Goal: Task Accomplishment & Management: Use online tool/utility

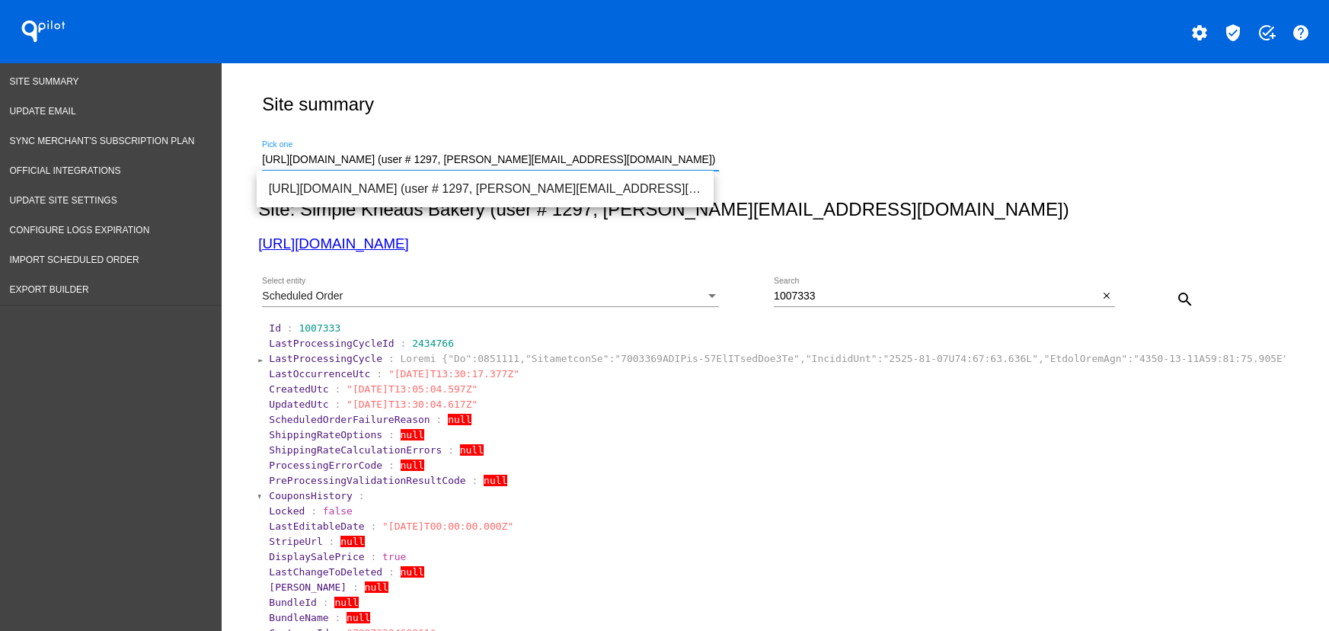
click at [340, 161] on input "https://simplekneads.com (user # 1297, t.leclaire@simplekneads.com) - Production" at bounding box center [490, 160] width 457 height 12
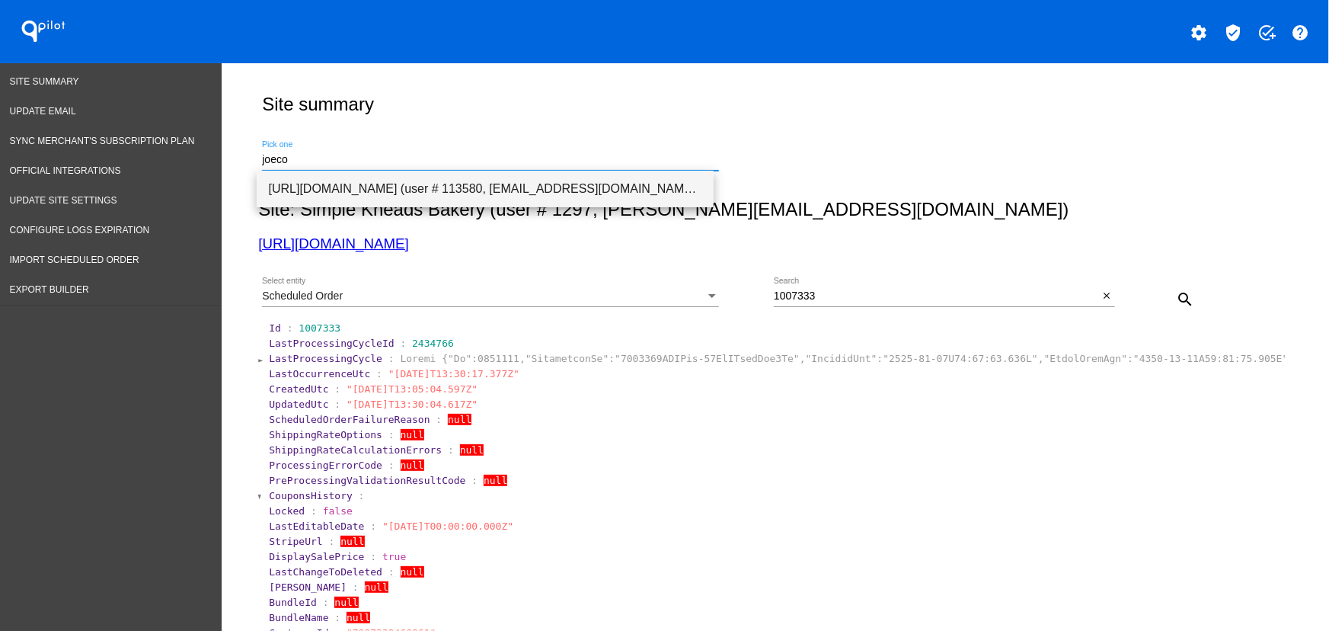
click at [350, 174] on span "https://qspjnq-n7.myshopify.com (user # 113580, nsemoff@joecoffeecompany.com) -…" at bounding box center [485, 189] width 433 height 37
type input "https://qspjnq-n7.myshopify.com (user # 113580, nsemoff@joecoffeecompany.com) -…"
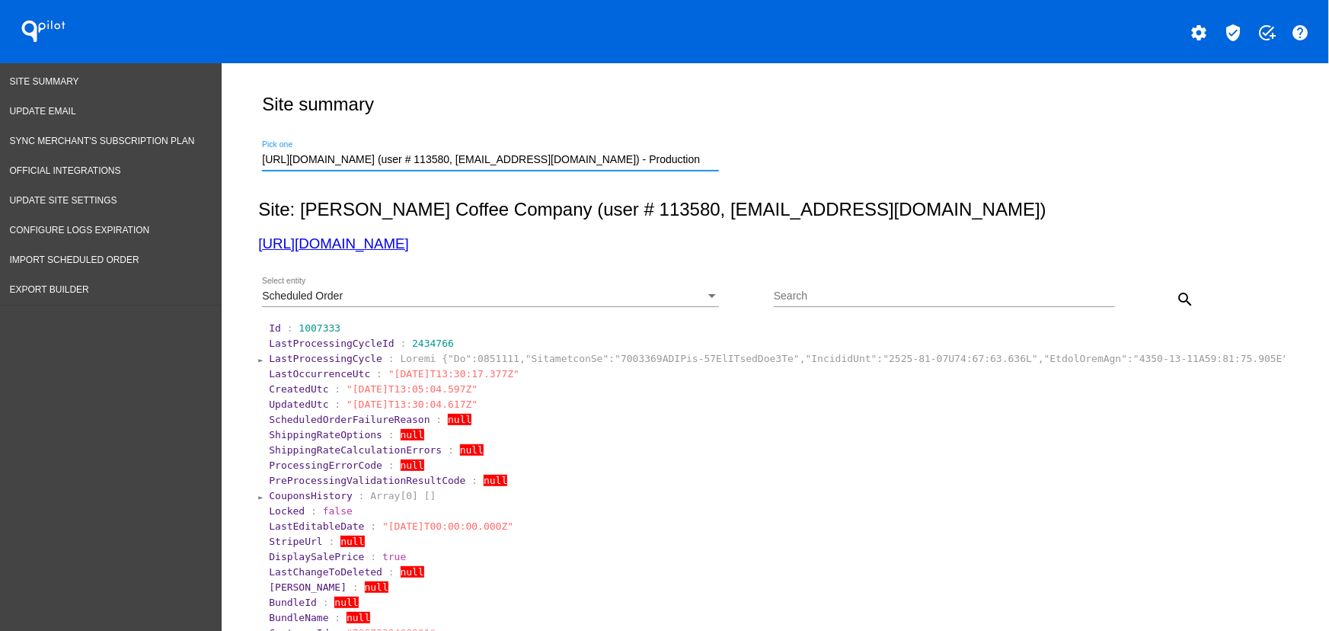
click at [989, 290] on input "Search" at bounding box center [944, 296] width 341 height 12
paste input "daniel.costello@hilton.com"
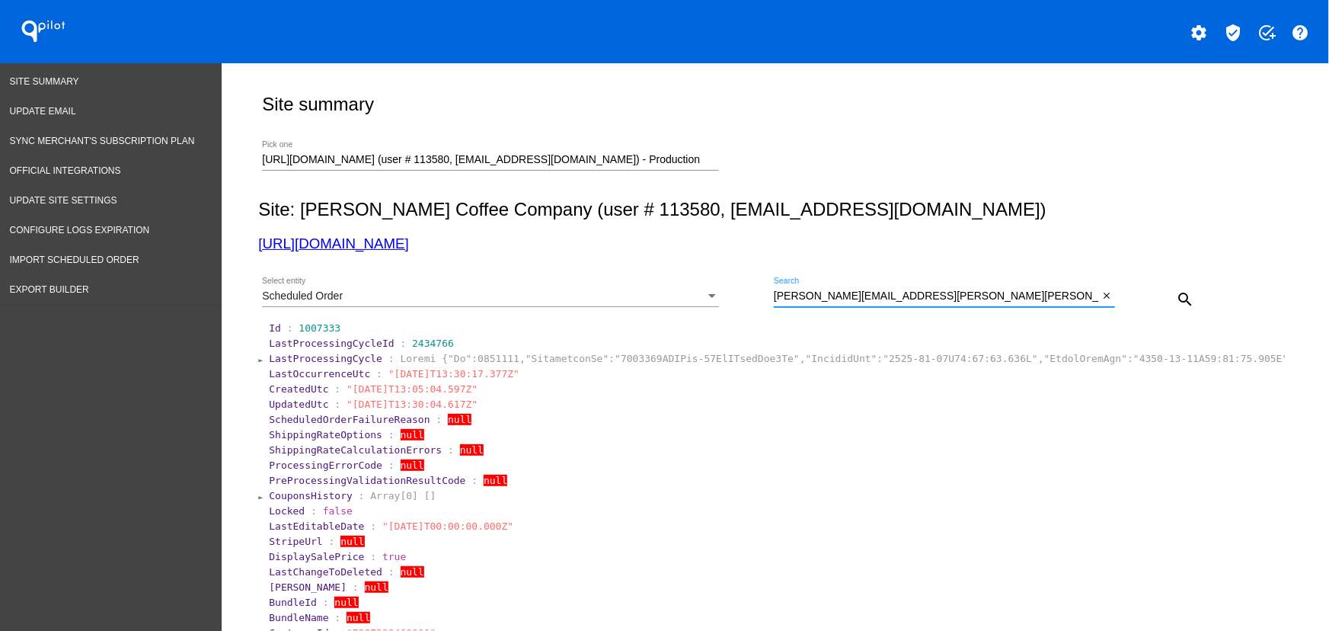
click at [578, 299] on div "Scheduled Order" at bounding box center [483, 296] width 443 height 12
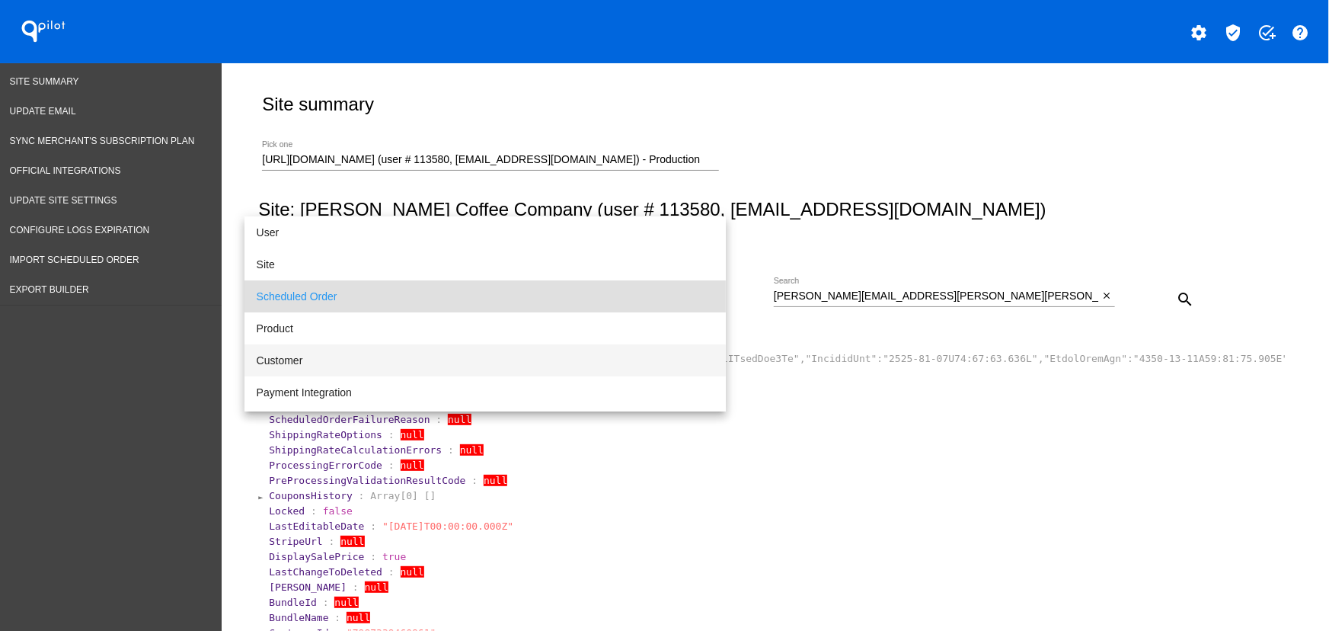
click at [321, 359] on span "Customer" at bounding box center [485, 360] width 457 height 32
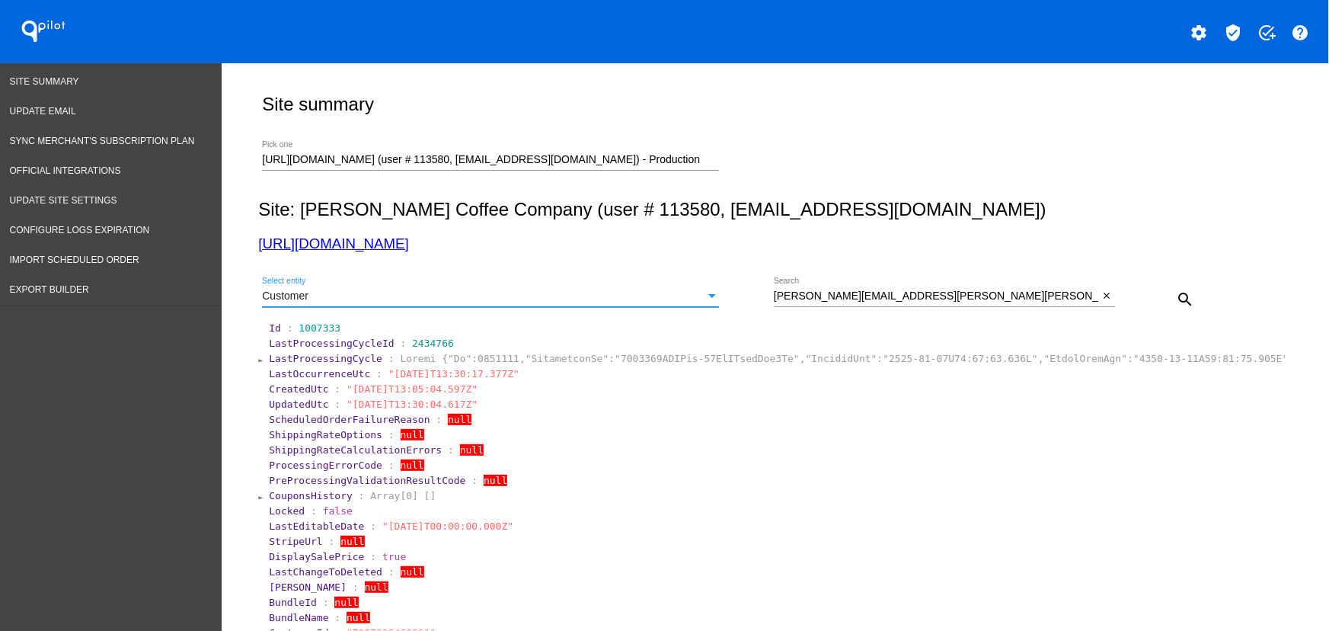
click at [1178, 291] on mat-icon "search" at bounding box center [1185, 299] width 18 height 18
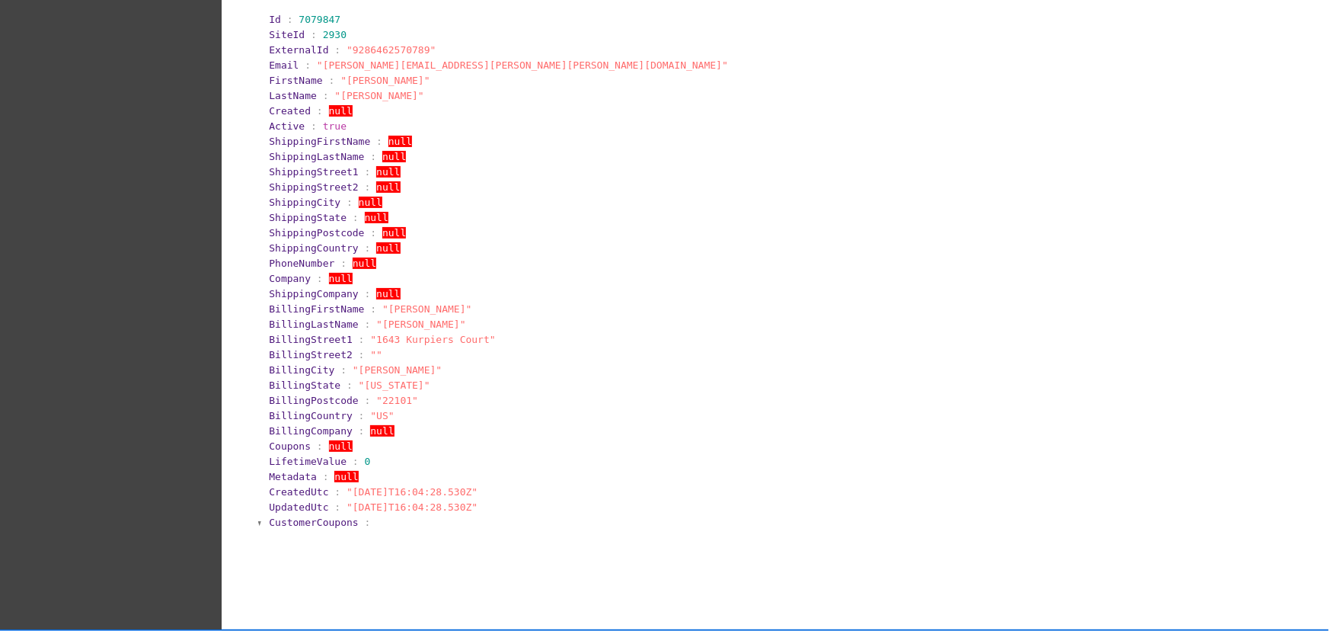
scroll to position [300, 0]
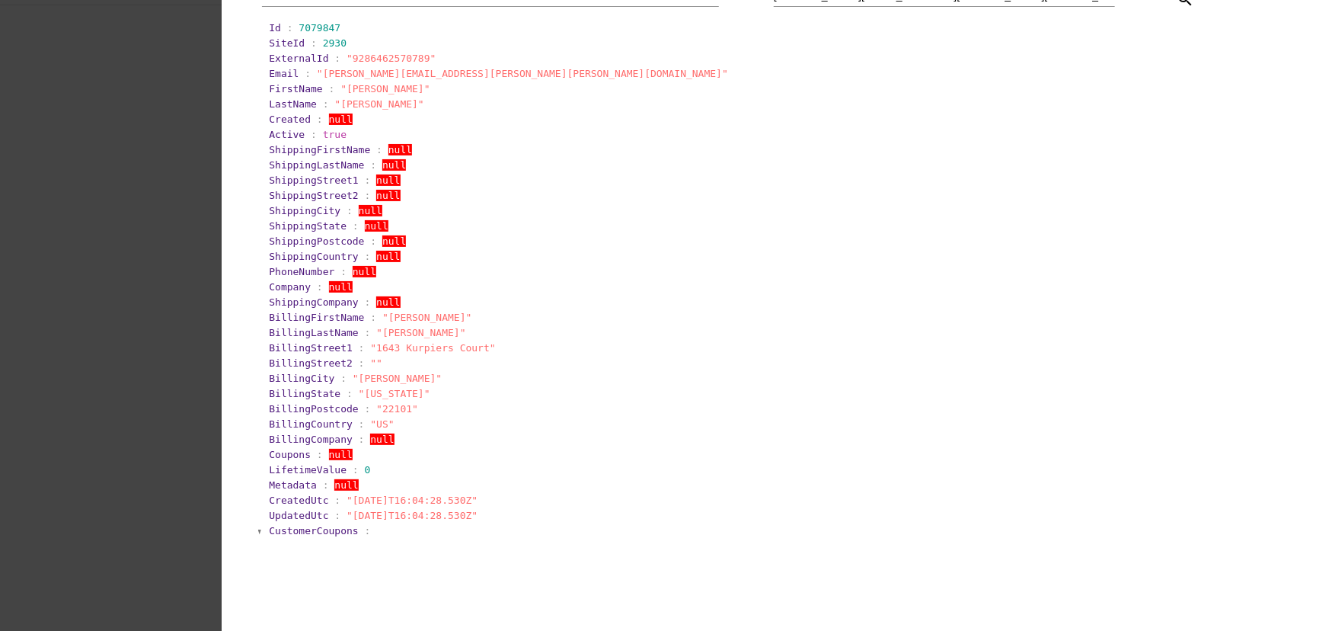
click at [385, 323] on span ""Daniel"" at bounding box center [426, 316] width 89 height 11
copy span "Daniel"
drag, startPoint x: 363, startPoint y: 352, endPoint x: 35, endPoint y: 390, distance: 330.4
click at [464, 353] on span ""1643 Kurpiers Court"" at bounding box center [432, 347] width 125 height 11
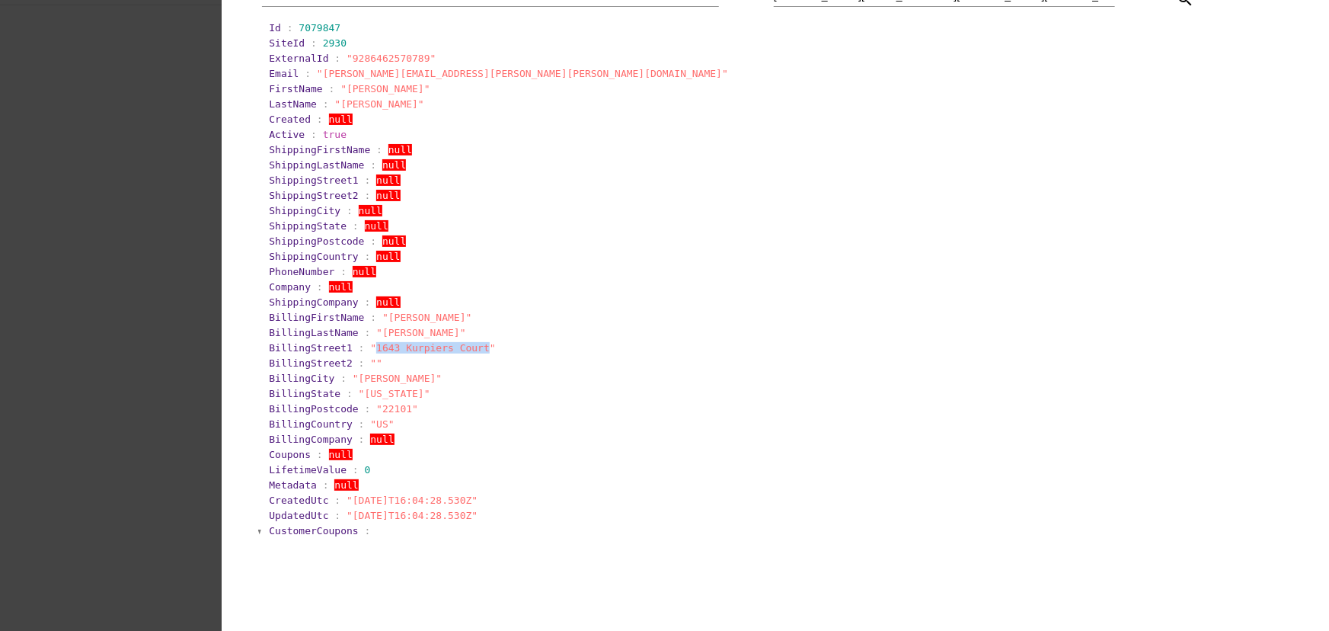
copy span "1643 Kurpiers Court"
click at [358, 401] on section "BillingState : "Virginia"" at bounding box center [775, 393] width 1017 height 14
click at [362, 399] on span ""Virginia"" at bounding box center [395, 393] width 72 height 11
drag, startPoint x: 362, startPoint y: 403, endPoint x: 308, endPoint y: 443, distance: 67.5
click at [362, 399] on span ""Virginia"" at bounding box center [395, 393] width 72 height 11
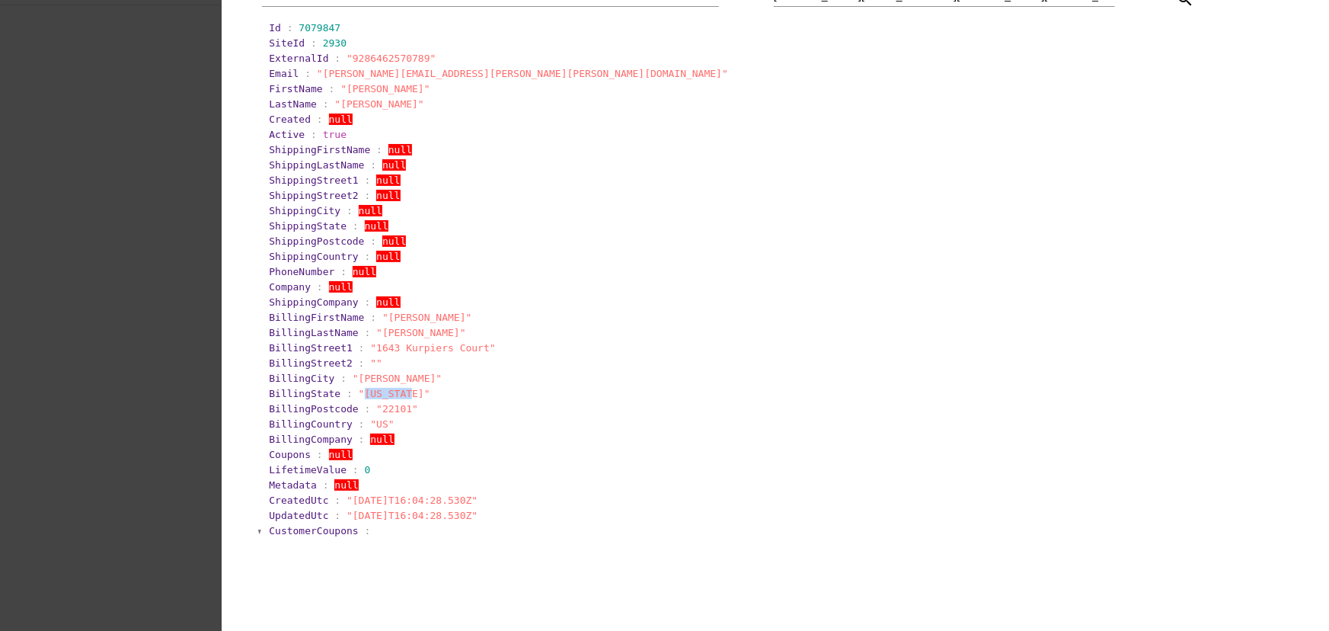
copy span "Virginia"
click at [383, 414] on span ""22101"" at bounding box center [397, 408] width 42 height 11
drag, startPoint x: 383, startPoint y: 416, endPoint x: 11, endPoint y: 497, distance: 381.2
click at [382, 414] on span ""22101"" at bounding box center [397, 408] width 42 height 11
copy span "22101"
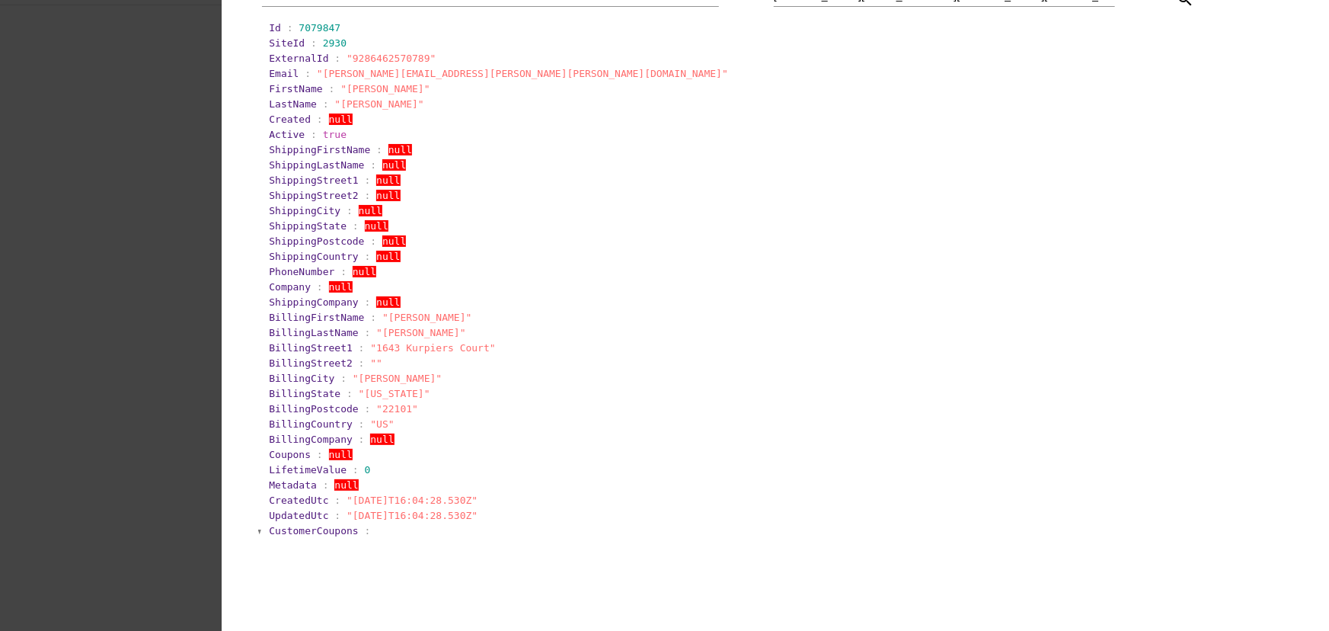
click at [354, 384] on span ""McLean"" at bounding box center [397, 377] width 89 height 11
drag, startPoint x: 354, startPoint y: 388, endPoint x: 179, endPoint y: 493, distance: 204.3
click at [353, 384] on span ""McLean"" at bounding box center [397, 377] width 89 height 11
copy span "McLean"
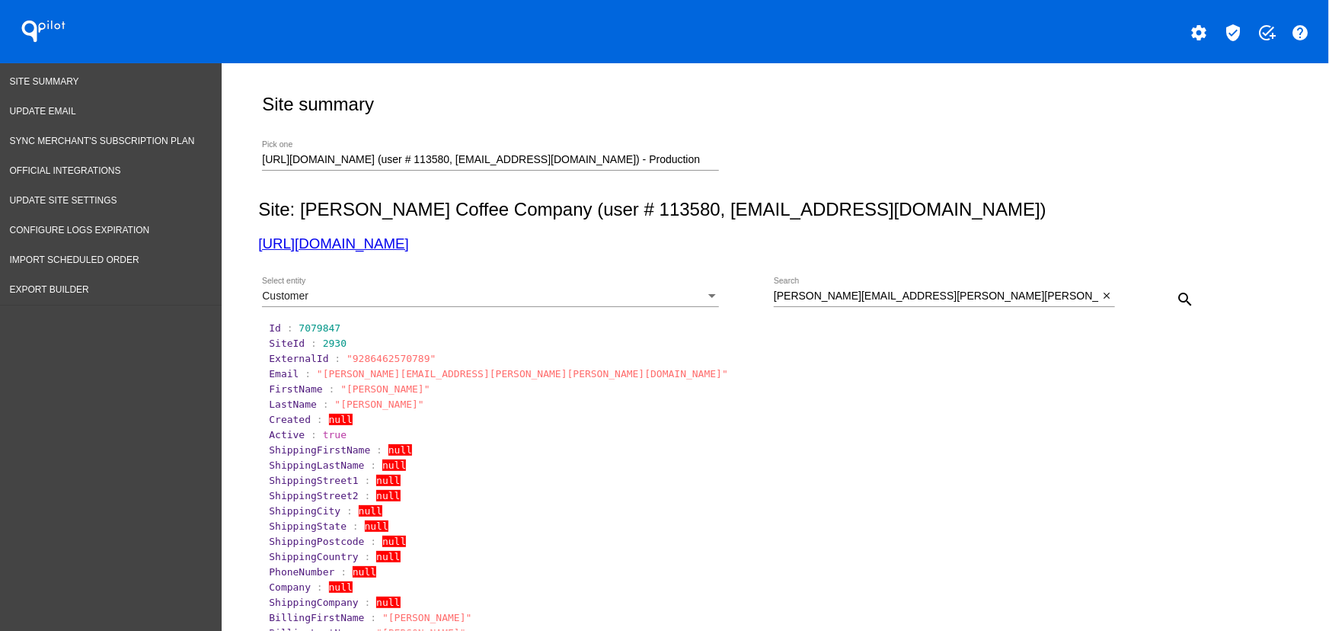
drag, startPoint x: 478, startPoint y: 244, endPoint x: 169, endPoint y: 39, distance: 371.3
click at [250, 243] on div "Site summary https://qspjnq-n7.myshopify.com (user # 113580, nsemoff@joecoffeec…" at bounding box center [772, 496] width 1044 height 867
copy link "https://qspjnq-n7.myshopify.com"
drag, startPoint x: 848, startPoint y: 312, endPoint x: 848, endPoint y: 301, distance: 11.4
click at [848, 313] on div "daniel.costello@hilton.com Search close" at bounding box center [944, 298] width 341 height 43
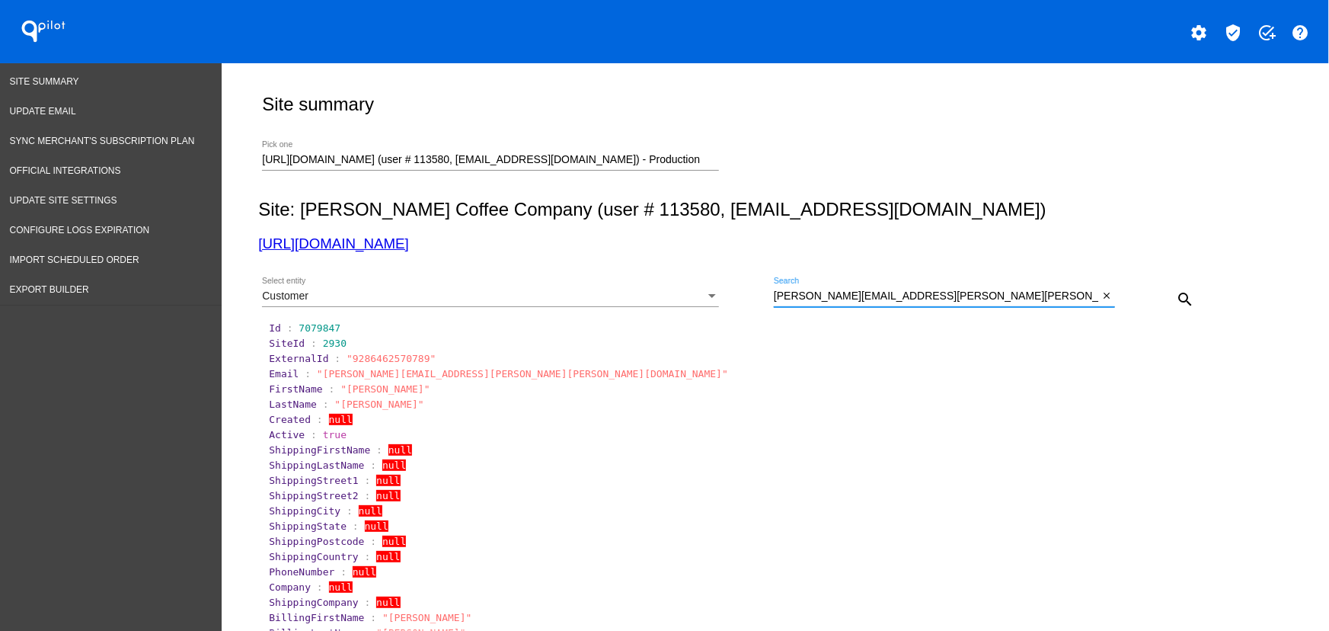
click at [848, 298] on input "daniel.costello@hilton.com" at bounding box center [936, 296] width 325 height 12
paste input "nikjunk@nsharma.net"
click at [1176, 290] on mat-icon "search" at bounding box center [1185, 299] width 18 height 18
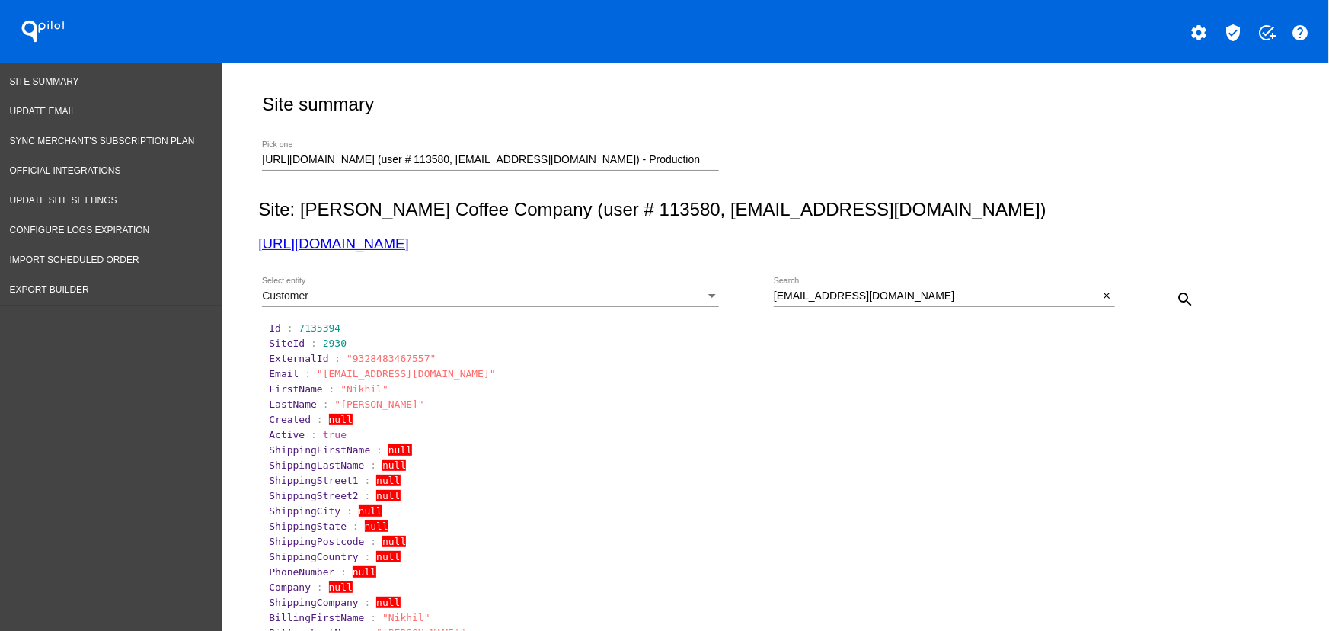
click at [359, 359] on span ""9328483467557"" at bounding box center [390, 358] width 89 height 11
copy span "9328483467557"
click at [870, 298] on input "nikjunk@nsharma.net" at bounding box center [936, 296] width 325 height 12
paste input "12-hockey.seine@icloud.com"
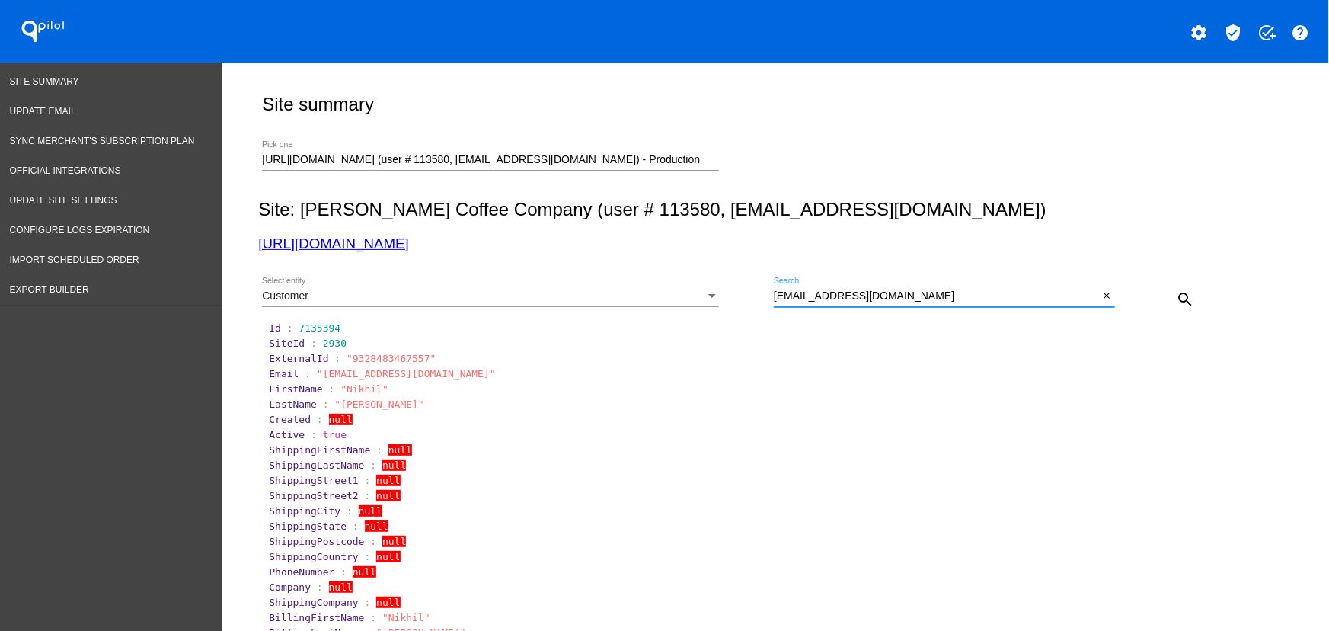
click at [1176, 291] on mat-icon "search" at bounding box center [1185, 299] width 18 height 18
click at [363, 362] on span ""9328483336485"" at bounding box center [390, 358] width 89 height 11
copy span "9328483336485"
click at [858, 299] on input "12-hockey.seine@icloud.com" at bounding box center [936, 296] width 325 height 12
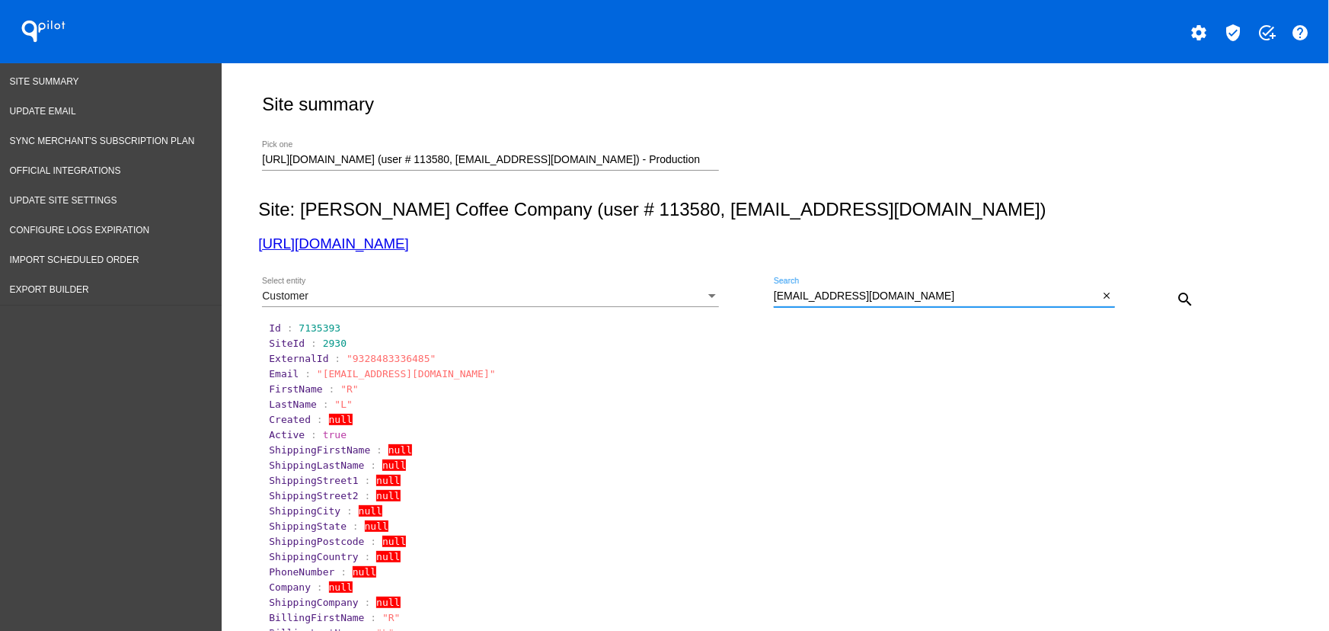
paste input "milesbecker@gmail"
click at [1176, 290] on mat-icon "search" at bounding box center [1185, 299] width 18 height 18
click at [392, 357] on span ""9328483238181"" at bounding box center [390, 358] width 89 height 11
copy span "9328483238181"
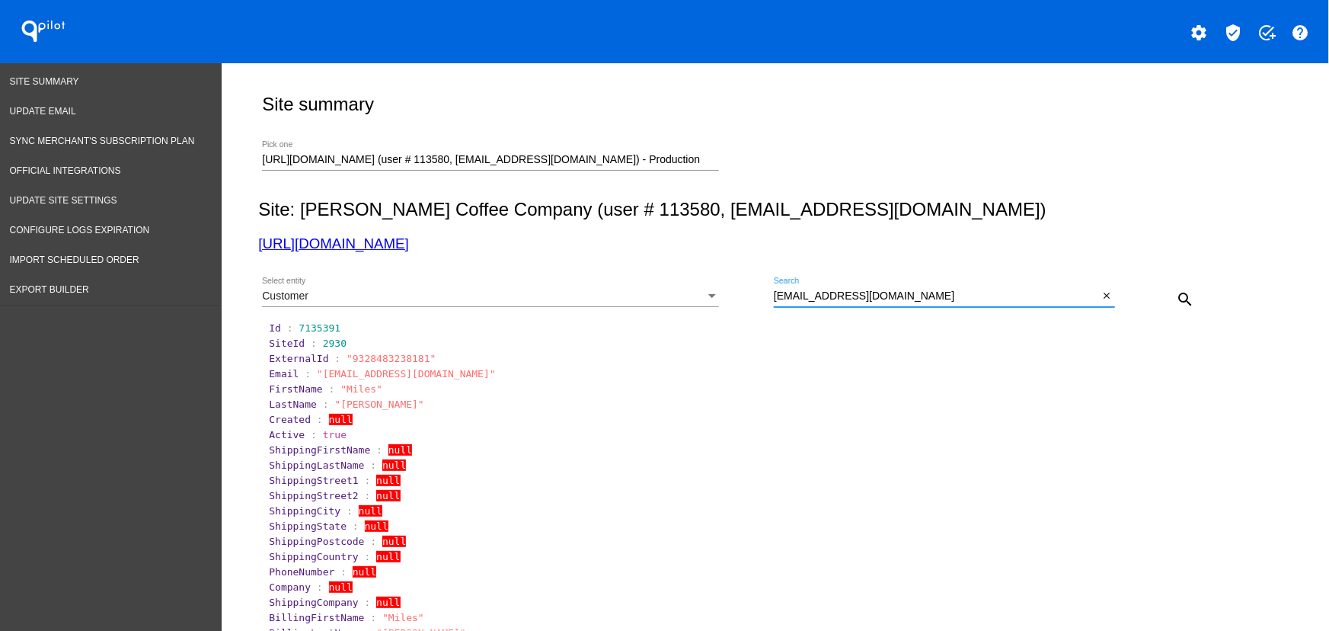
click at [822, 297] on input "milesbecker@gmail.com" at bounding box center [936, 296] width 325 height 12
paste input "brian.pagnotti"
click at [1176, 302] on mat-icon "search" at bounding box center [1185, 299] width 18 height 18
click at [355, 354] on span ""9328483172645"" at bounding box center [390, 358] width 89 height 11
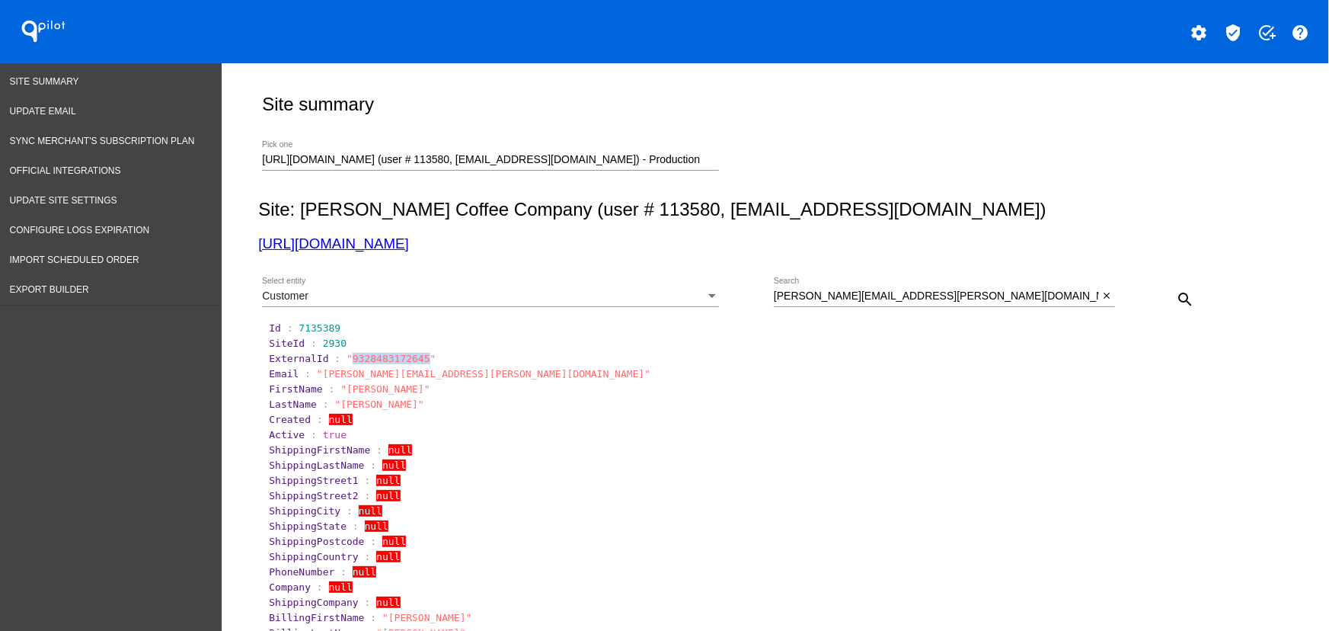
click at [355, 354] on span ""9328483172645"" at bounding box center [390, 358] width 89 height 11
copy span "9328483172645"
click at [908, 299] on input "brian.pagnotti@gmail.com" at bounding box center [936, 296] width 325 height 12
paste input "joeclancey@yahoo"
click at [1176, 298] on mat-icon "search" at bounding box center [1185, 299] width 18 height 18
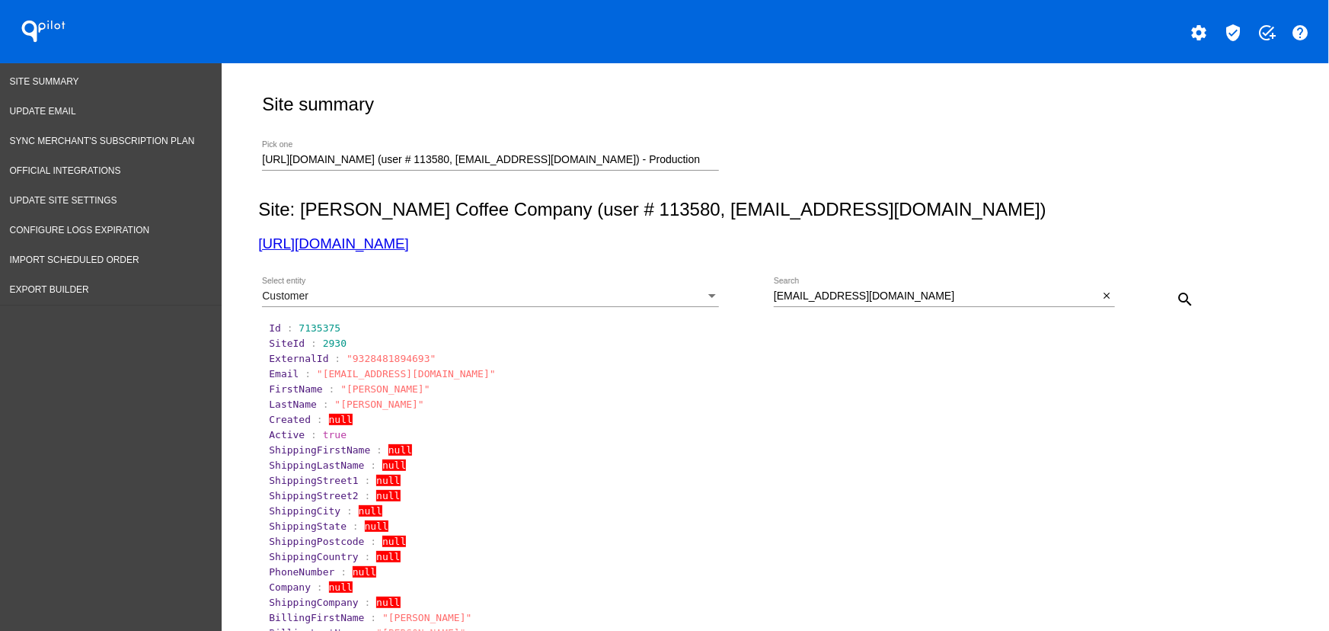
click at [372, 356] on span ""9328481894693"" at bounding box center [390, 358] width 89 height 11
click at [897, 292] on input "joeclancey@yahoo.com" at bounding box center [936, 296] width 325 height 12
paste input "nadineraets@live.nl"
click at [1176, 295] on mat-icon "search" at bounding box center [1185, 299] width 18 height 18
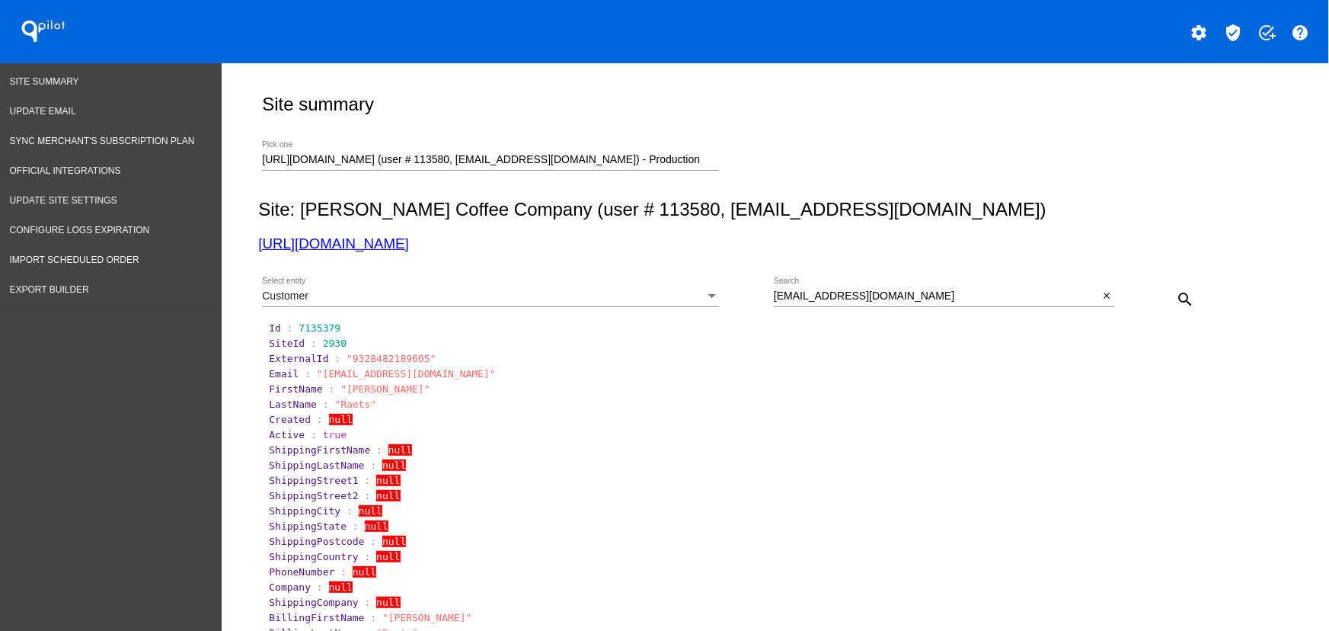
click at [350, 352] on section "ExternalId : "9328482189605"" at bounding box center [775, 358] width 1017 height 14
click at [890, 294] on input "nadineraets@live.nl" at bounding box center [936, 296] width 325 height 12
paste input "bkartjinseikou@gmail.com"
click at [1189, 305] on button "search" at bounding box center [1185, 298] width 30 height 30
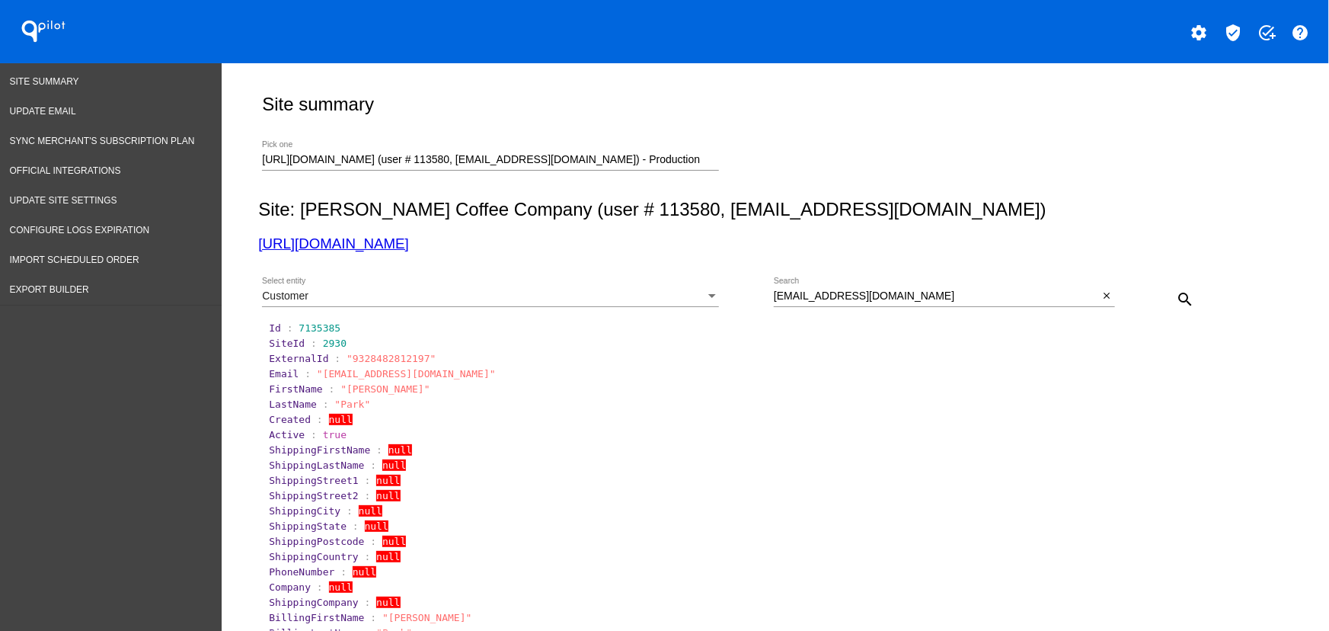
click at [380, 354] on span ""9328482812197"" at bounding box center [390, 358] width 89 height 11
click at [797, 297] on input "bkartjinseikou@gmail.com" at bounding box center [936, 296] width 325 height 12
click at [1186, 292] on mat-icon "search" at bounding box center [1185, 299] width 18 height 18
click at [930, 292] on input "bkartjinseikou@gmail.com" at bounding box center [936, 296] width 325 height 12
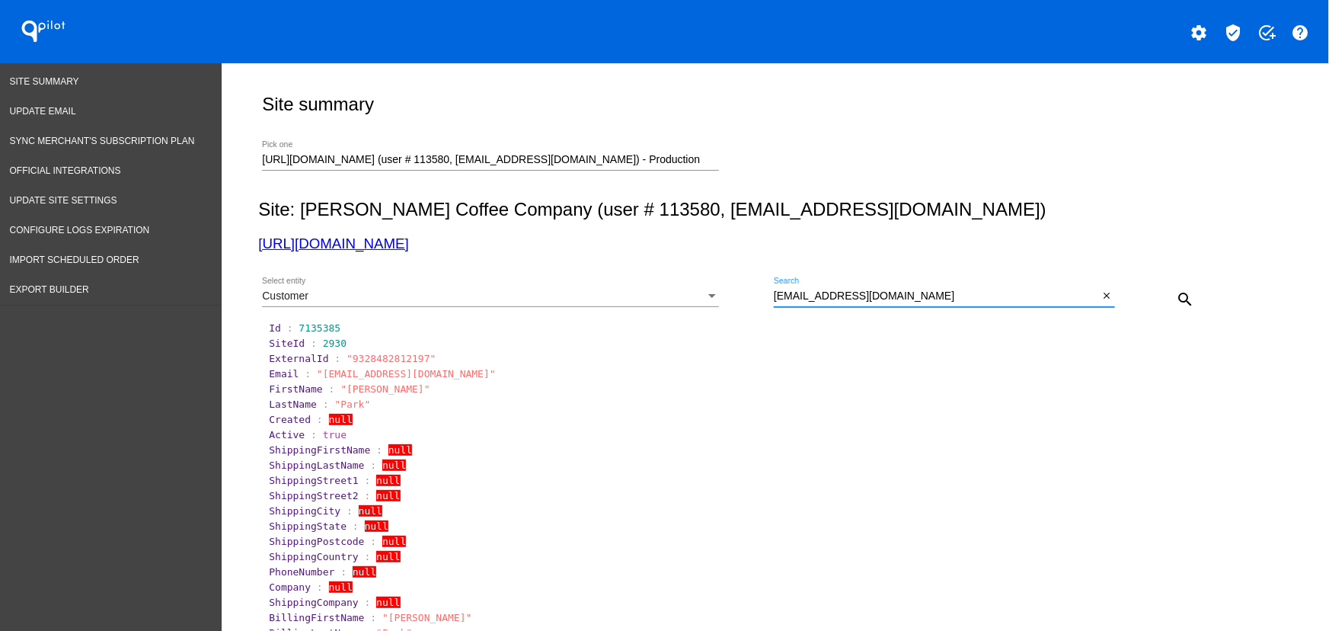
paste input "eric.s.cheng"
click at [1176, 291] on mat-icon "search" at bounding box center [1185, 299] width 18 height 18
click at [378, 359] on span ""9328482746661"" at bounding box center [390, 358] width 89 height 11
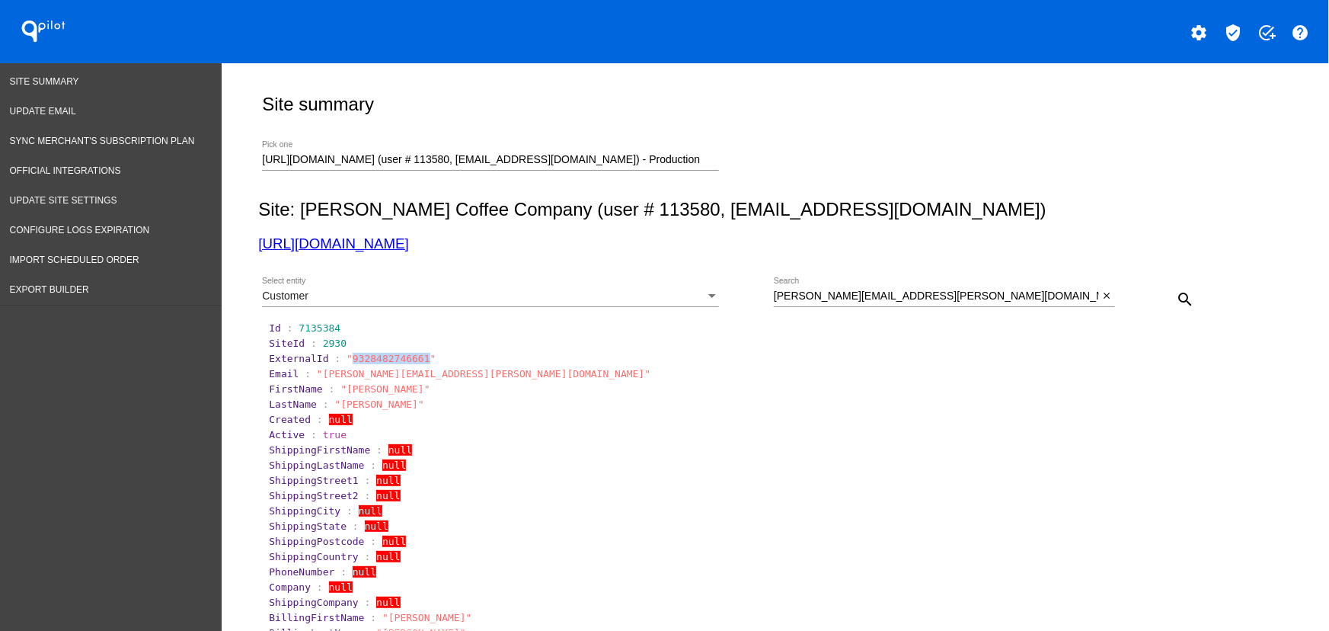
click at [378, 359] on span ""9328482746661"" at bounding box center [390, 358] width 89 height 11
drag, startPoint x: 484, startPoint y: 244, endPoint x: 248, endPoint y: 248, distance: 235.4
click at [250, 249] on div "Site summary https://qspjnq-n7.myshopify.com (user # 113580, nsemoff@joecoffeec…" at bounding box center [772, 496] width 1044 height 867
click at [390, 284] on div "Customer Select entity" at bounding box center [490, 292] width 457 height 30
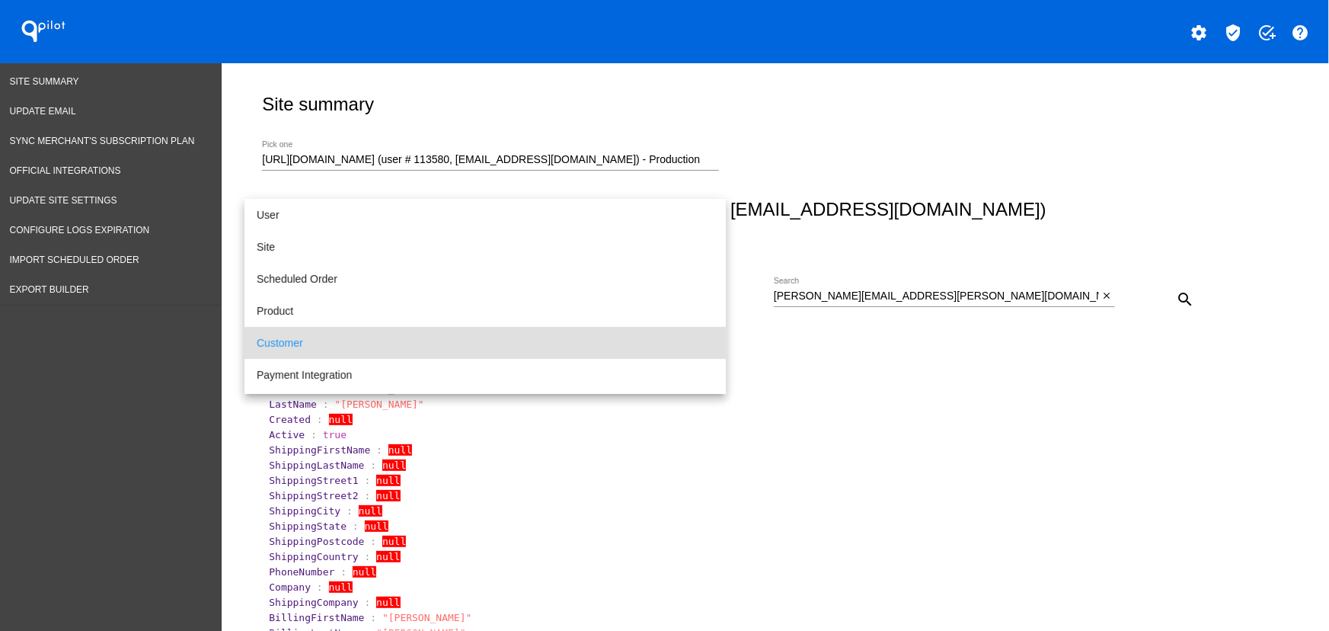
scroll to position [46, 0]
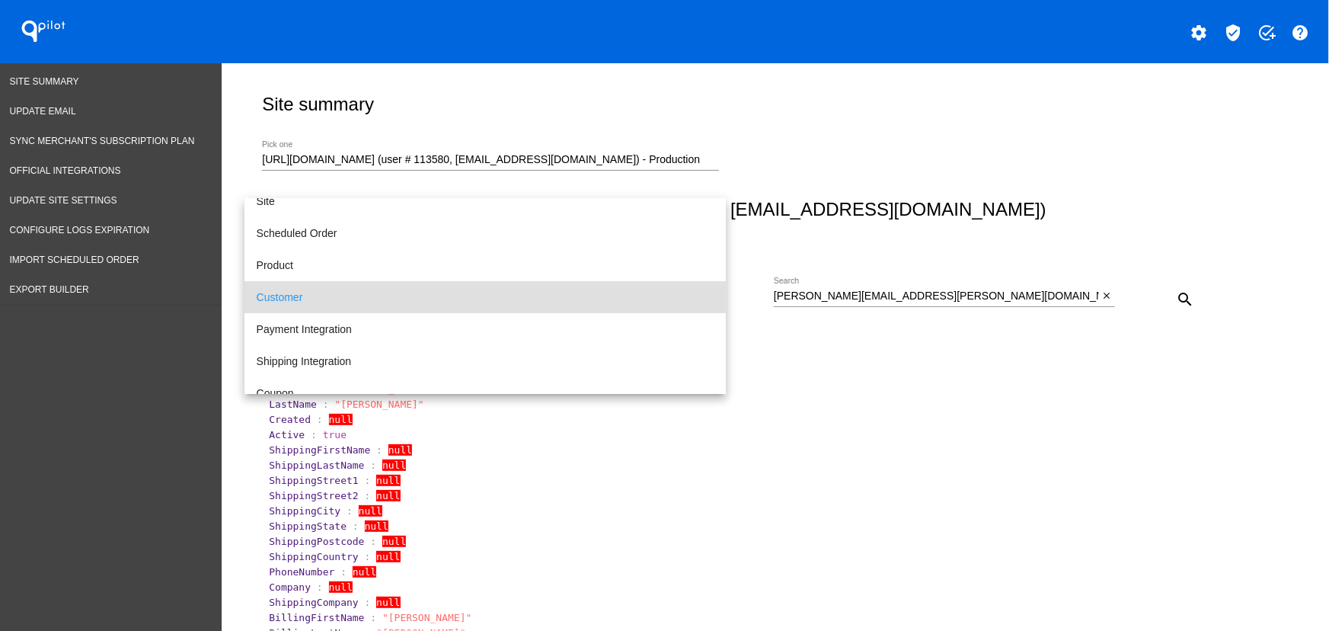
click at [1177, 295] on div at bounding box center [664, 315] width 1329 height 631
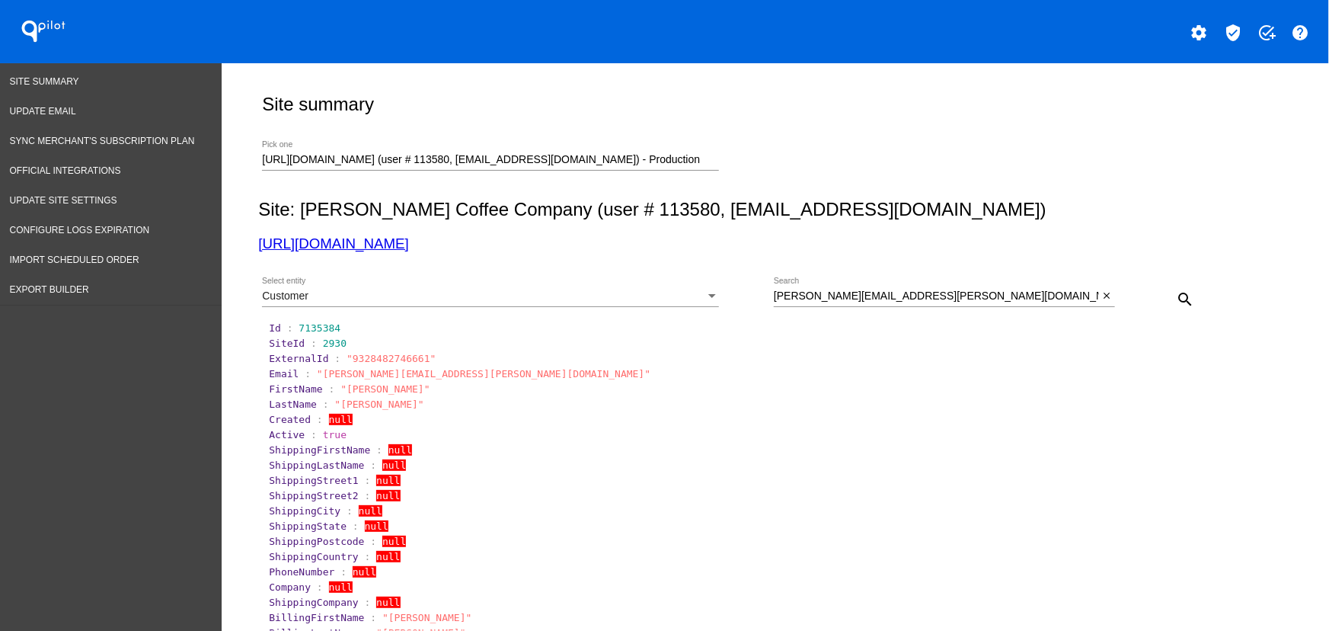
click at [364, 286] on div "Customer Select entity" at bounding box center [490, 292] width 457 height 30
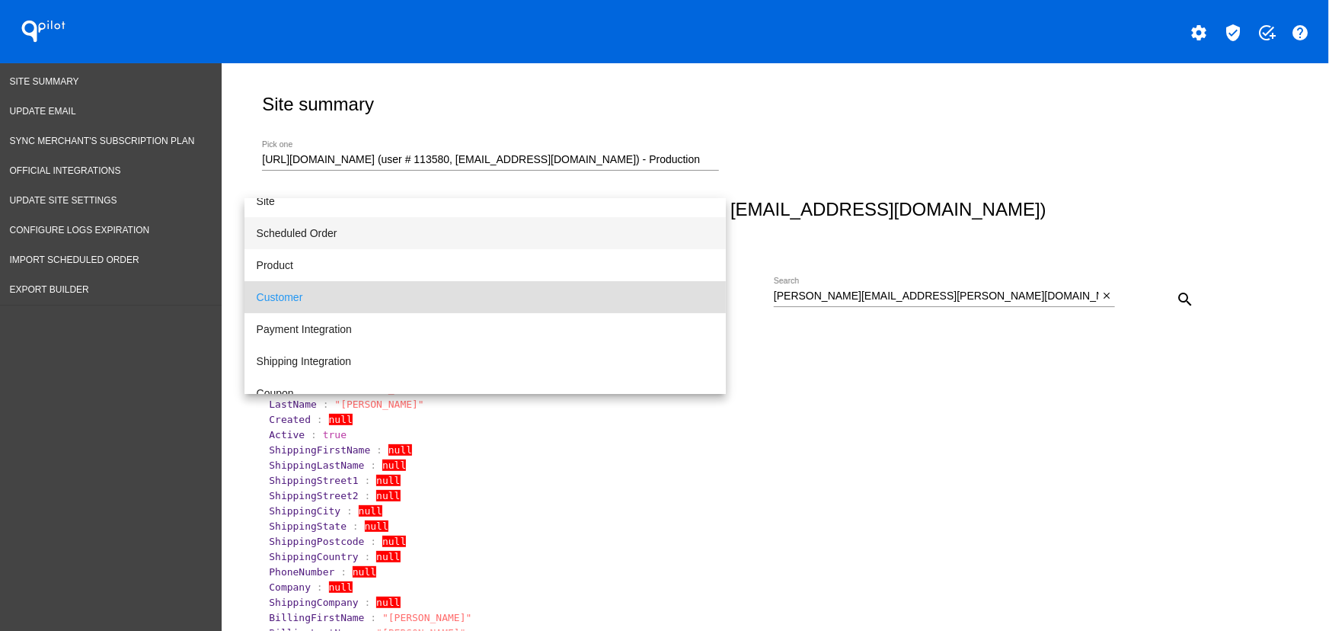
click at [302, 228] on span "Scheduled Order" at bounding box center [485, 233] width 457 height 32
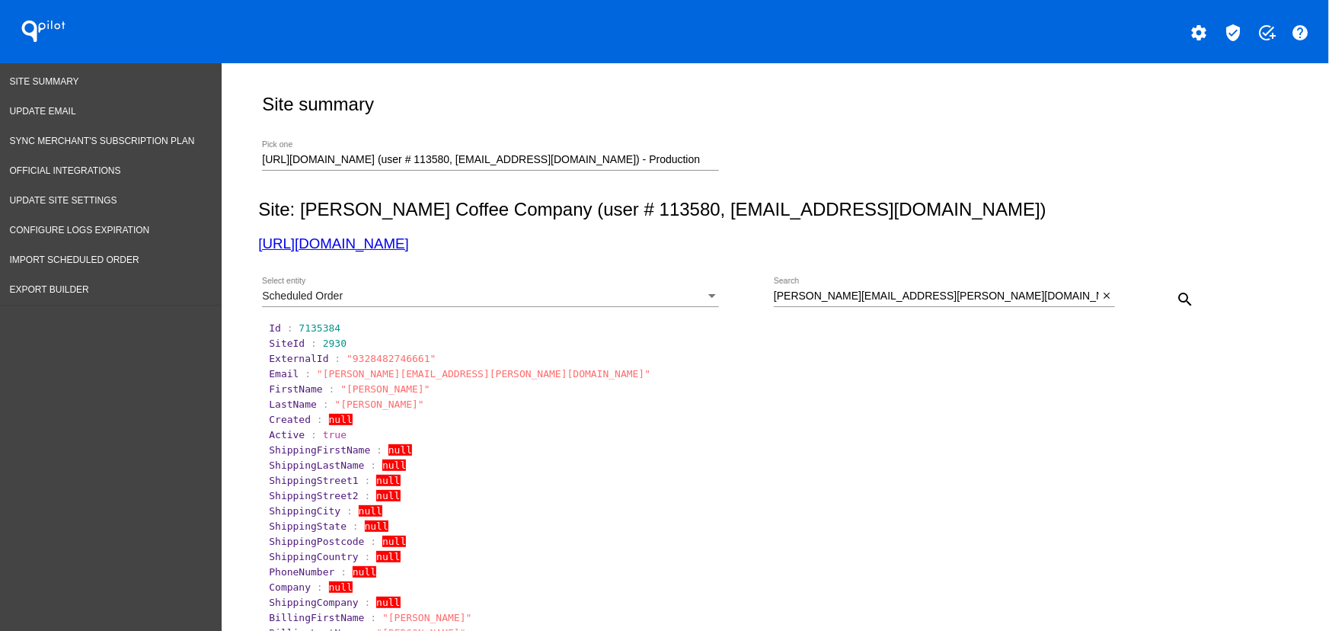
drag, startPoint x: 892, startPoint y: 283, endPoint x: 893, endPoint y: 294, distance: 11.5
click at [891, 284] on div "eric.s.cheng@gmail.com Search" at bounding box center [936, 292] width 325 height 30
paste input "1033386"
click at [1161, 292] on div "search" at bounding box center [1157, 298] width 85 height 30
click at [1176, 290] on mat-icon "search" at bounding box center [1185, 299] width 18 height 18
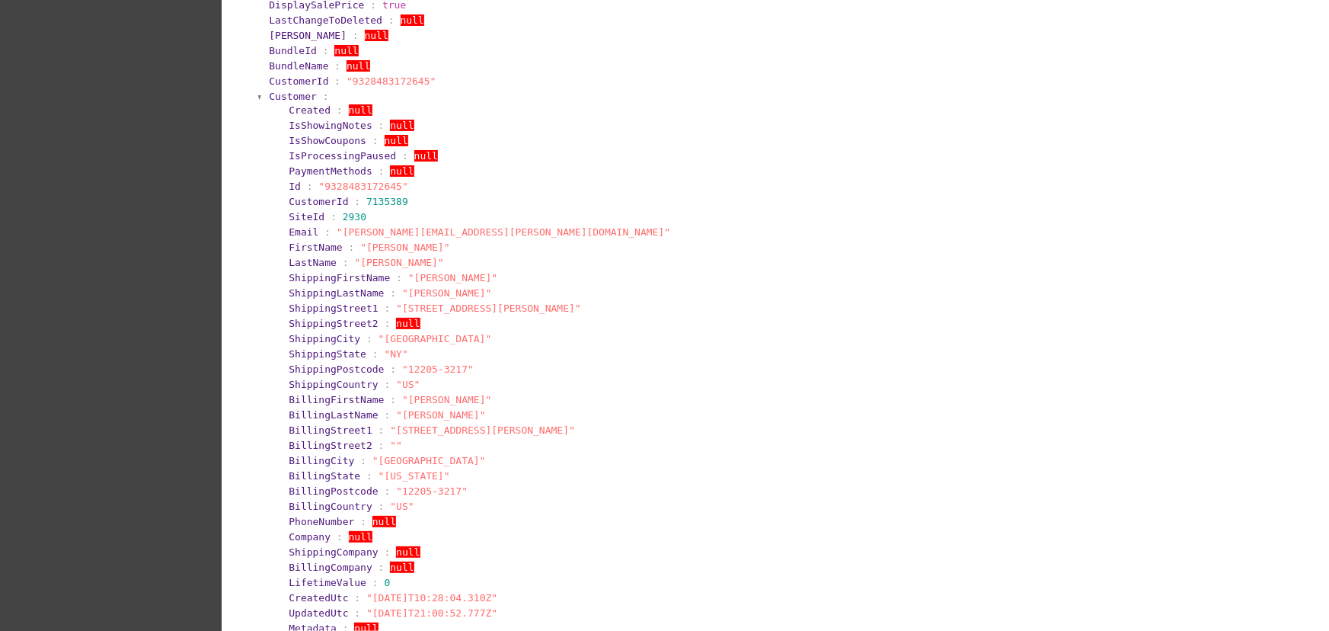
scroll to position [919, 0]
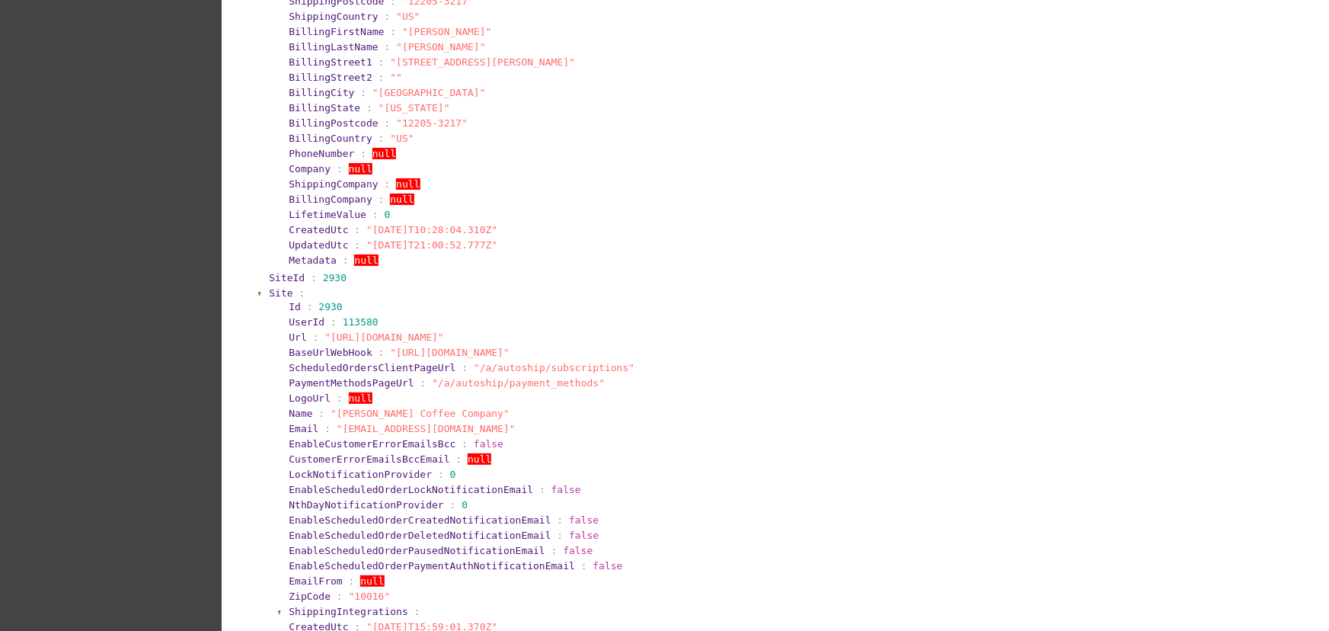
click at [269, 299] on span "Site" at bounding box center [281, 292] width 24 height 11
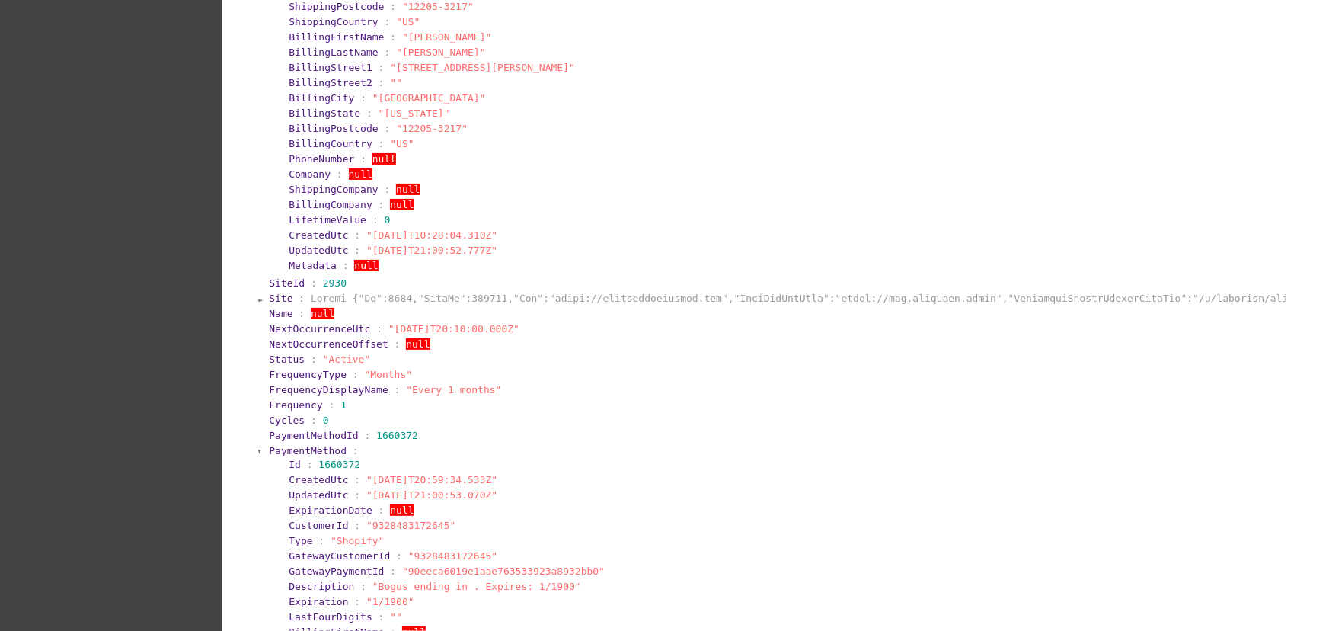
scroll to position [956, 0]
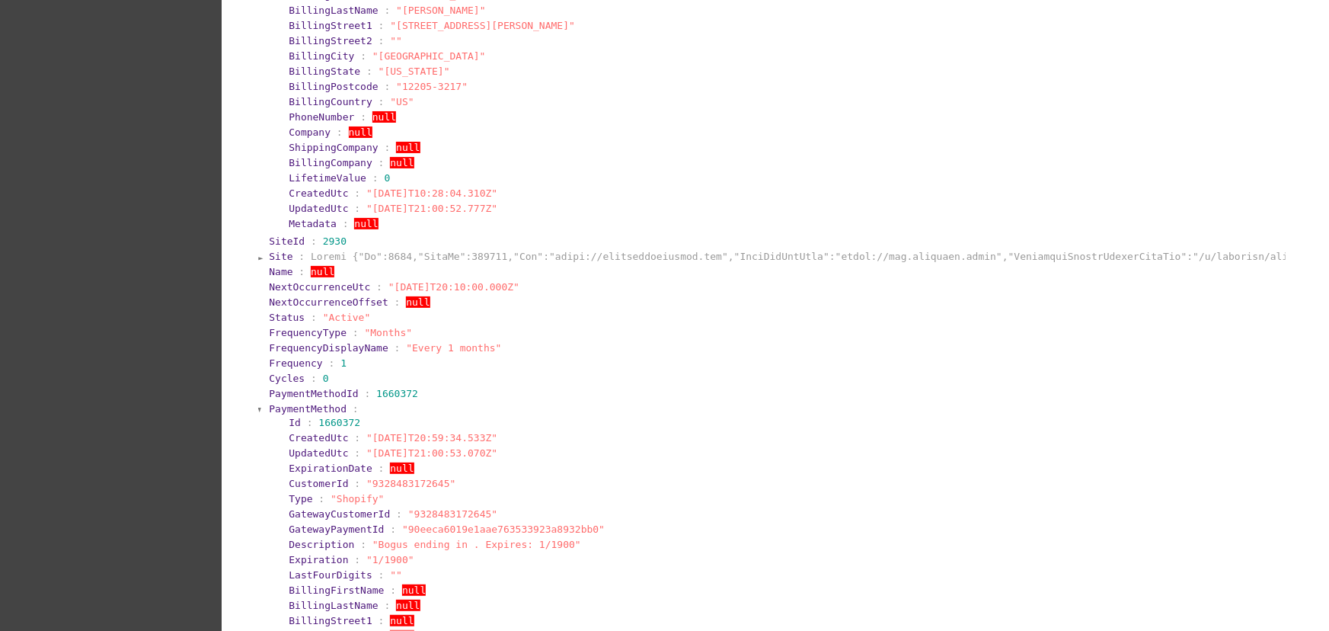
click at [311, 384] on span ":" at bounding box center [314, 377] width 6 height 11
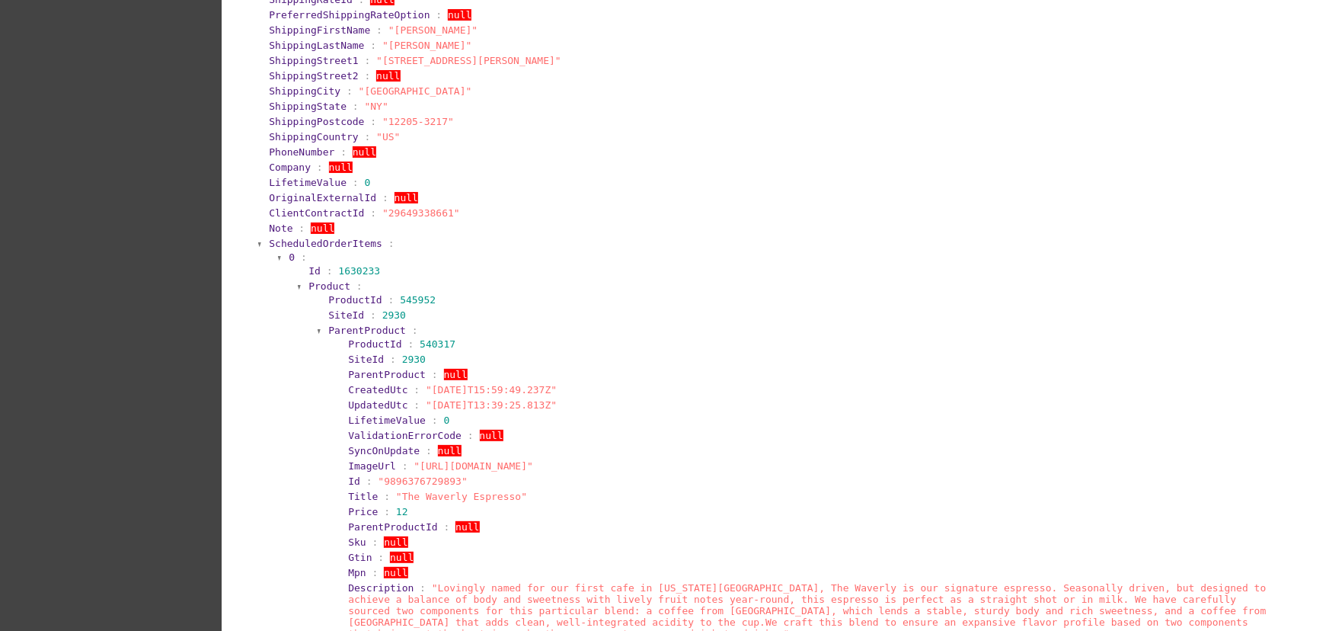
scroll to position [1822, 0]
click at [315, 249] on span "ScheduledOrderItems" at bounding box center [325, 243] width 113 height 11
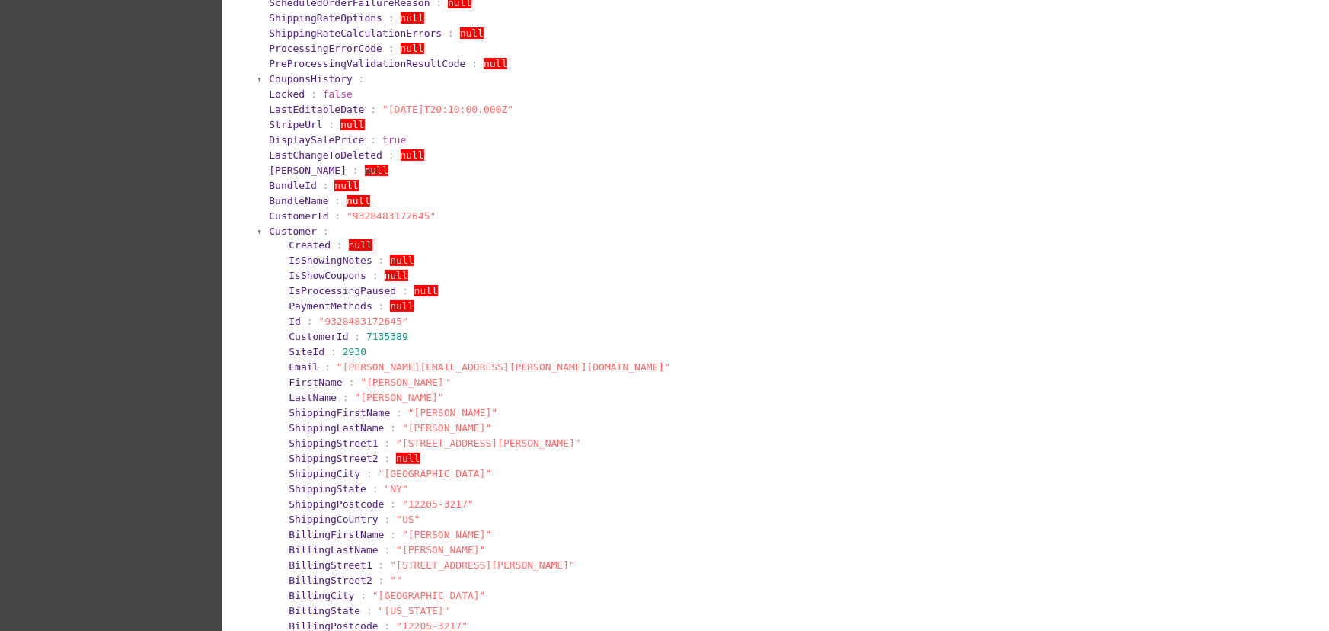
scroll to position [0, 0]
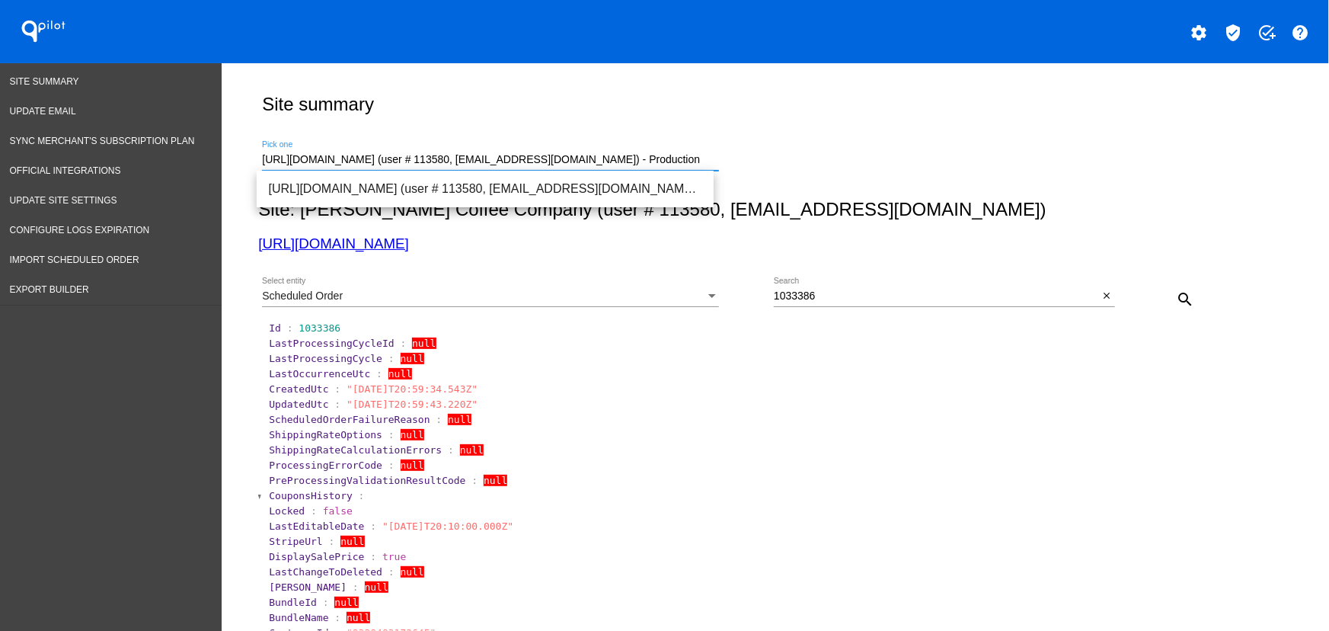
drag, startPoint x: 289, startPoint y: 161, endPoint x: 409, endPoint y: 160, distance: 120.3
click at [409, 160] on input "https://qspjnq-n7.myshopify.com (user # 113580, nsemoff@joecoffeecompany.com) -…" at bounding box center [490, 160] width 457 height 12
click at [334, 160] on input "https://qspjnq-n7.myshopify.com (user # 113580, nsemoff@joecoffeecompany.com) -…" at bounding box center [490, 160] width 457 height 12
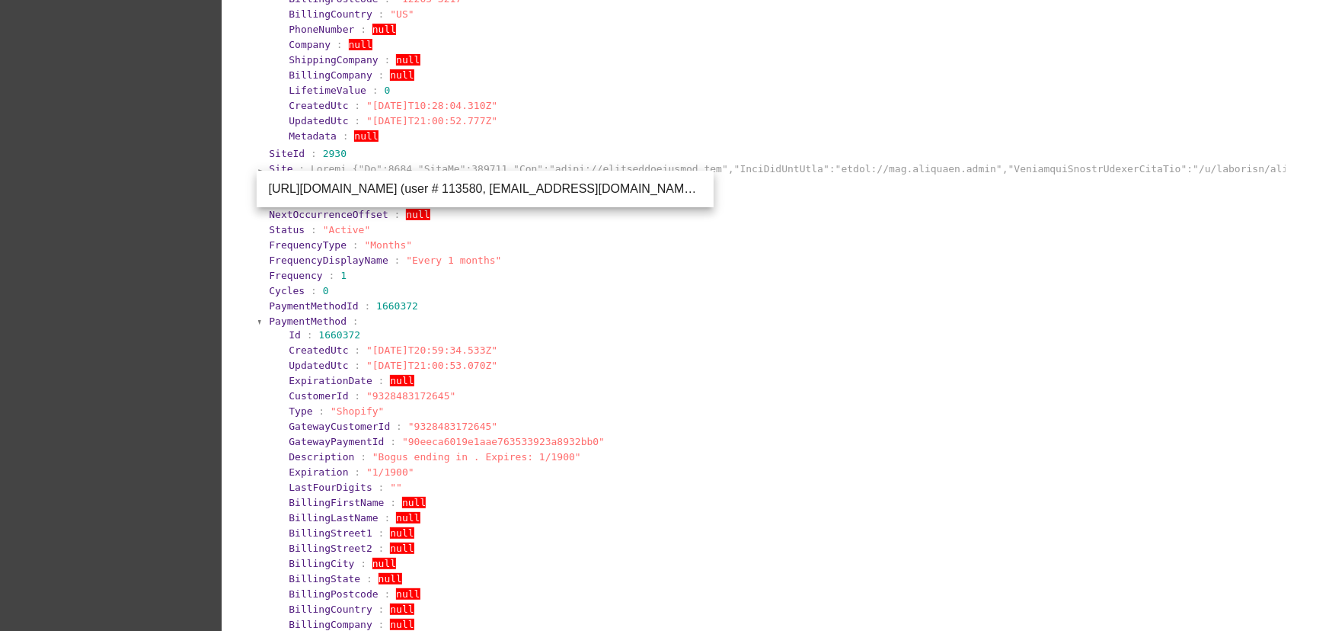
scroll to position [1171, 0]
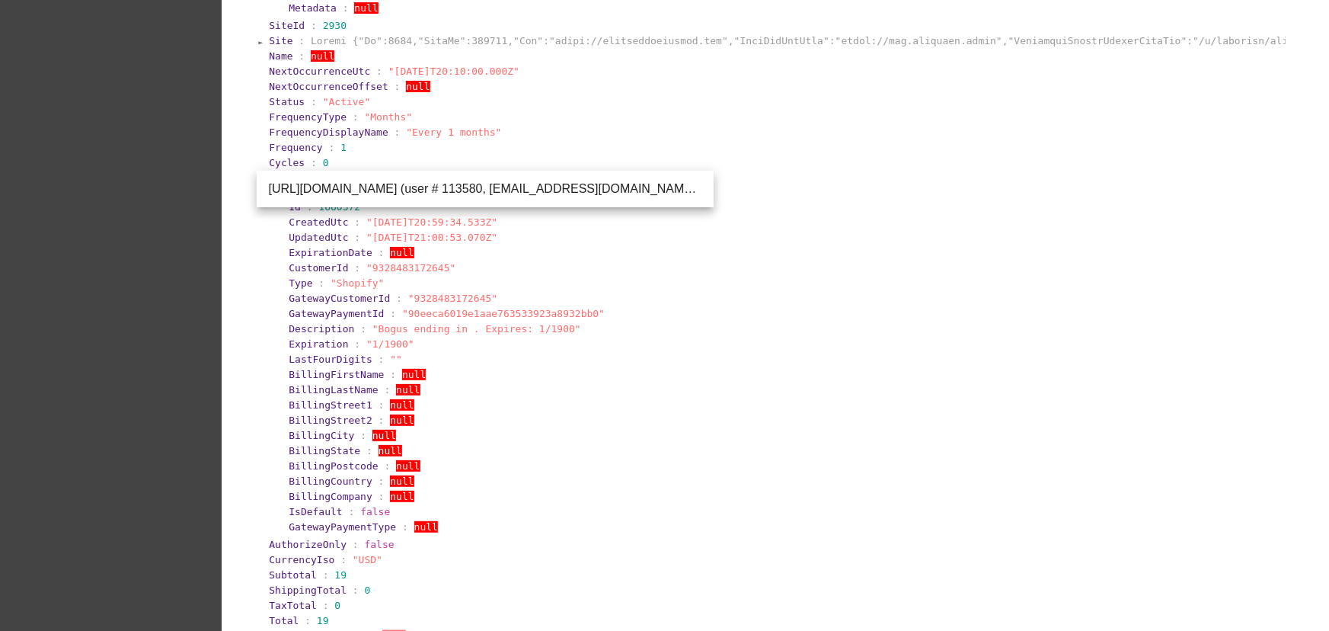
click at [982, 565] on section "CurrencyIso : "USD"" at bounding box center [776, 559] width 1014 height 11
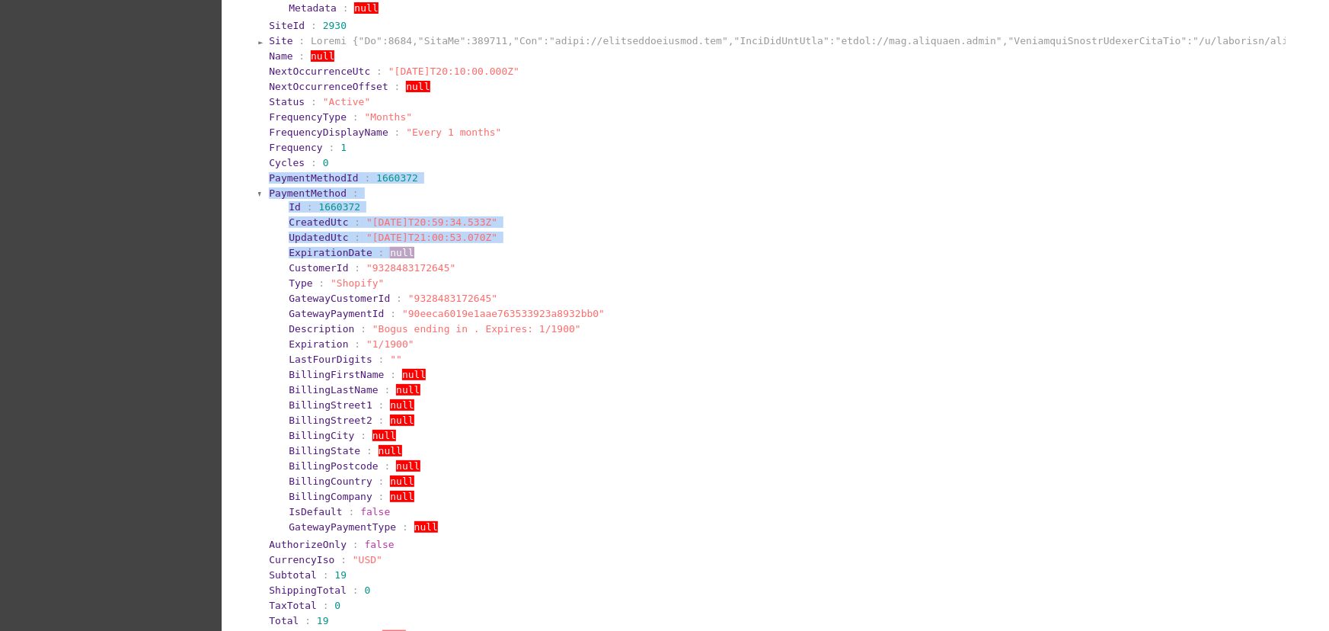
drag, startPoint x: 1316, startPoint y: 279, endPoint x: 1328, endPoint y: 193, distance: 87.7
click at [1328, 187] on body "QPilot settings verified_user add_task help Site Summary Update Email Sync Merc…" at bounding box center [664, 315] width 1329 height 631
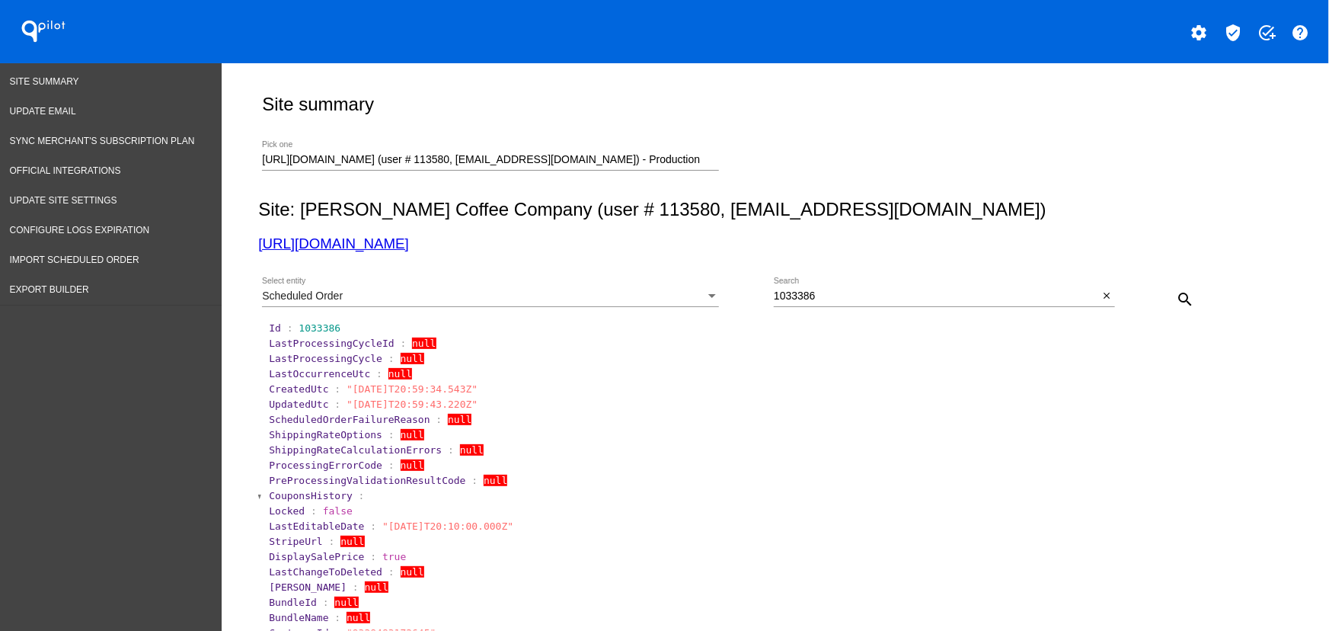
drag, startPoint x: 498, startPoint y: 243, endPoint x: 251, endPoint y: 241, distance: 247.5
drag, startPoint x: 421, startPoint y: 299, endPoint x: 684, endPoint y: 306, distance: 262.8
click at [421, 299] on div "Scheduled Order" at bounding box center [483, 296] width 443 height 12
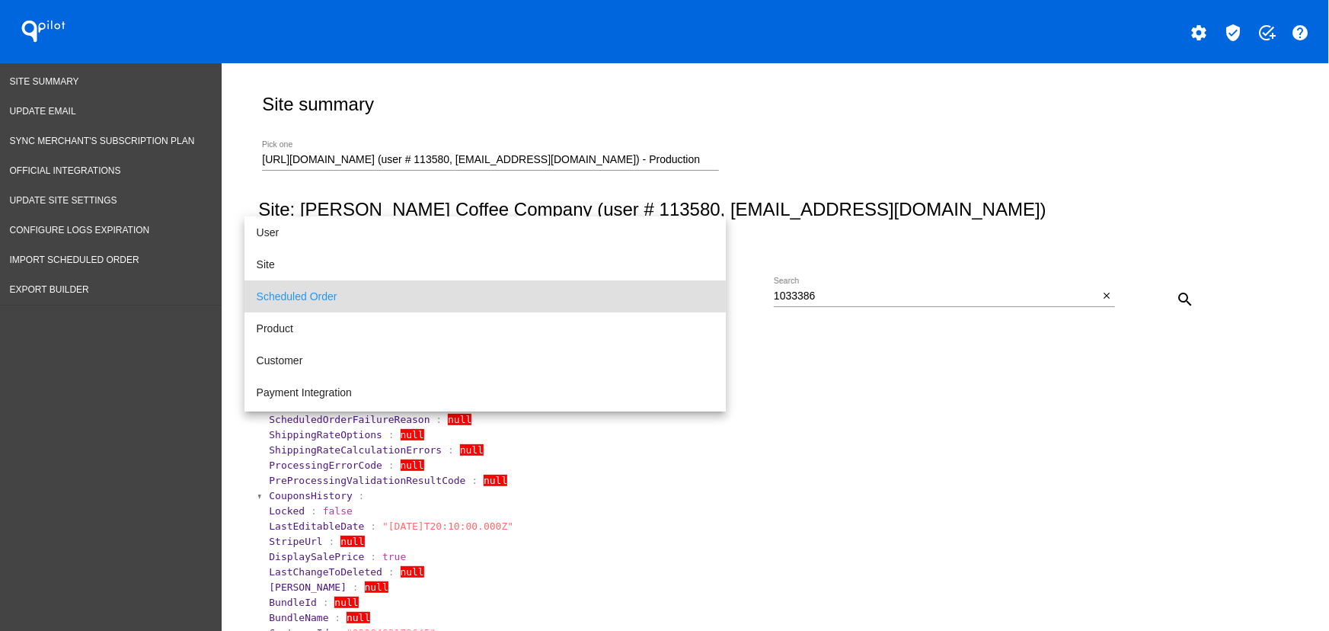
click at [812, 299] on div at bounding box center [664, 315] width 1329 height 631
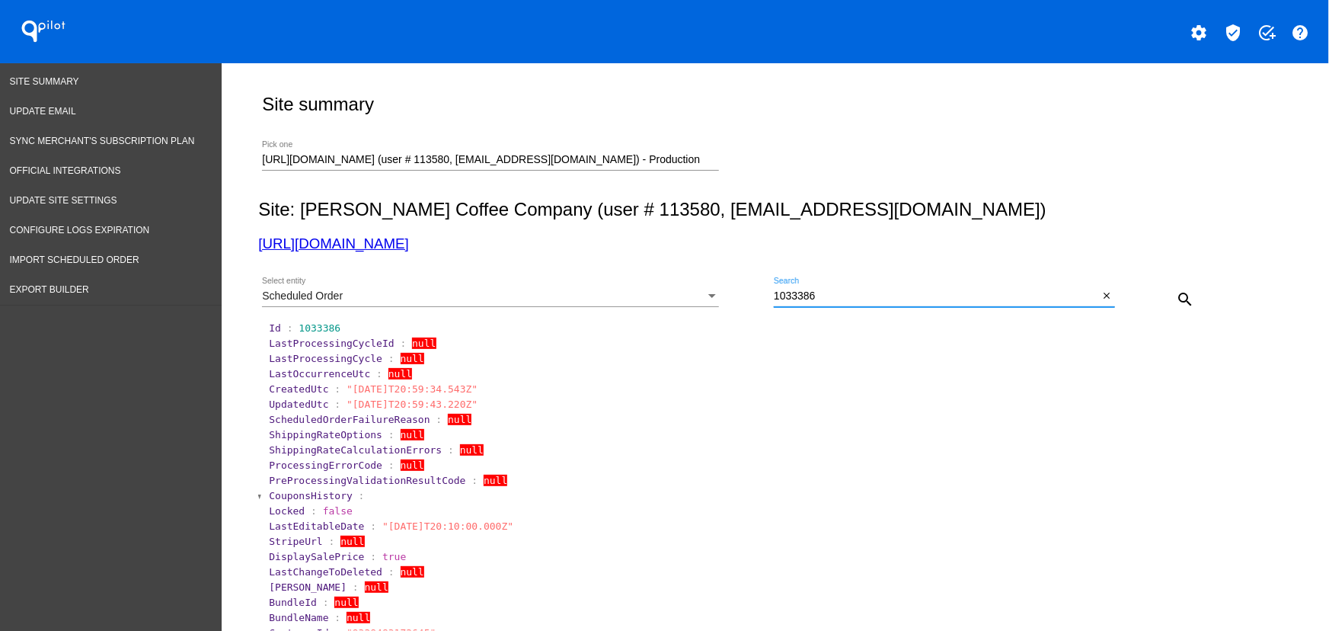
click at [814, 295] on input "1033386" at bounding box center [936, 296] width 325 height 12
paste input "408"
drag, startPoint x: 1185, startPoint y: 295, endPoint x: 1109, endPoint y: 295, distance: 76.2
click at [1181, 295] on mat-icon "search" at bounding box center [1185, 299] width 18 height 18
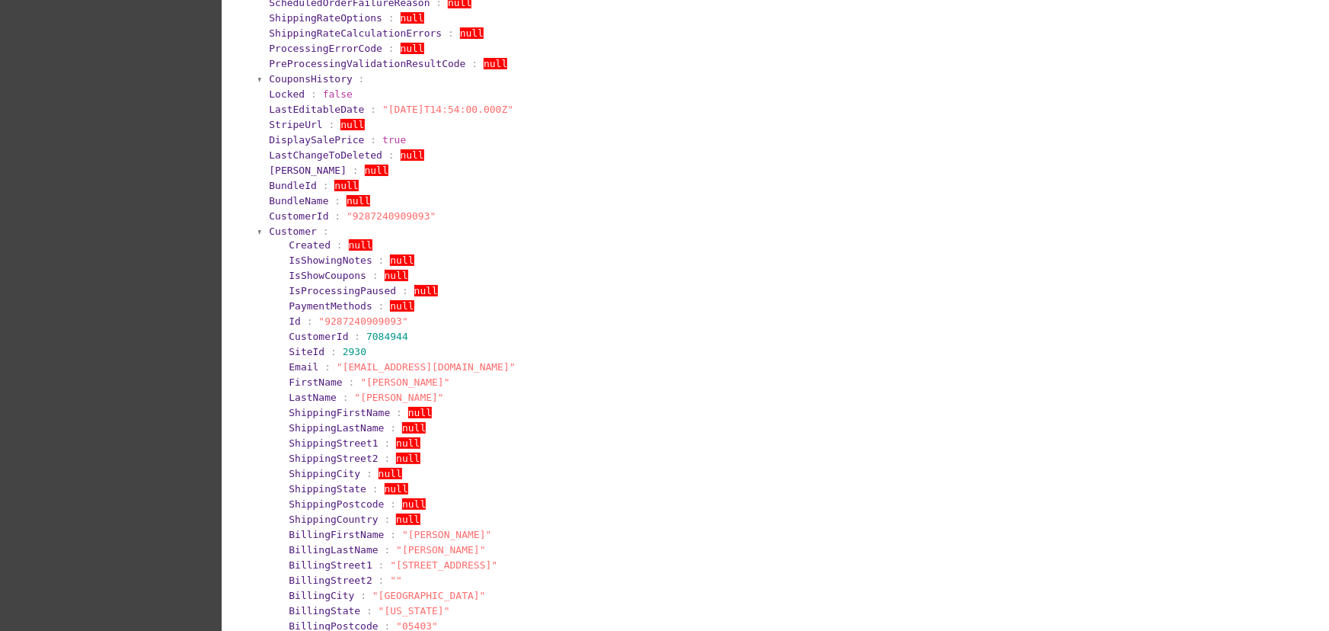
scroll to position [593, 0]
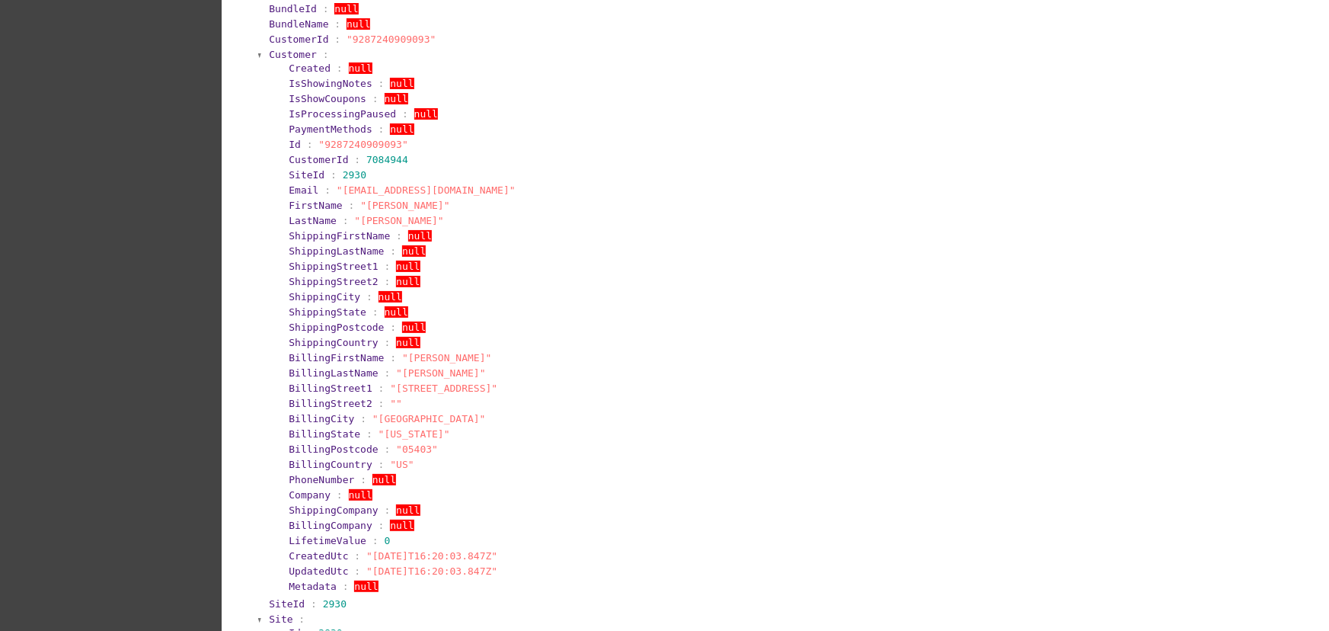
click at [278, 68] on section "Created : null IsShowingNotes : null IsShowCoupons : null IsProcessingPaused : …" at bounding box center [780, 327] width 1005 height 534
click at [277, 60] on span "Customer" at bounding box center [293, 54] width 48 height 11
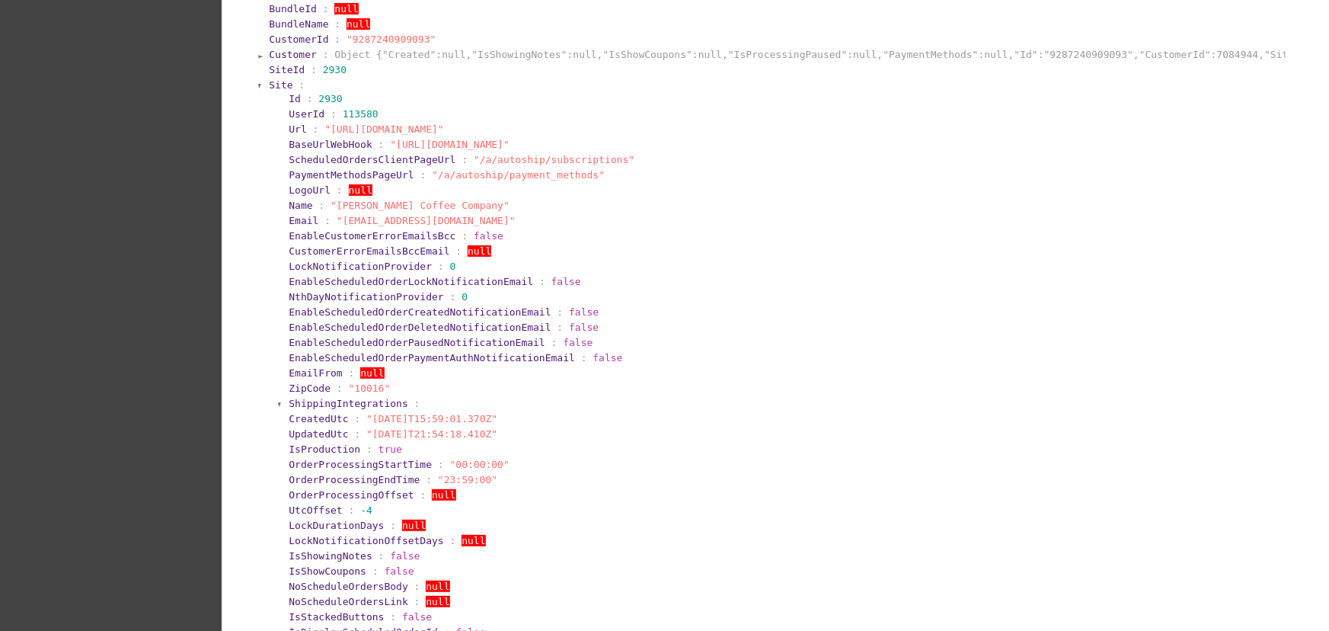
click at [282, 91] on span "Site" at bounding box center [281, 84] width 24 height 11
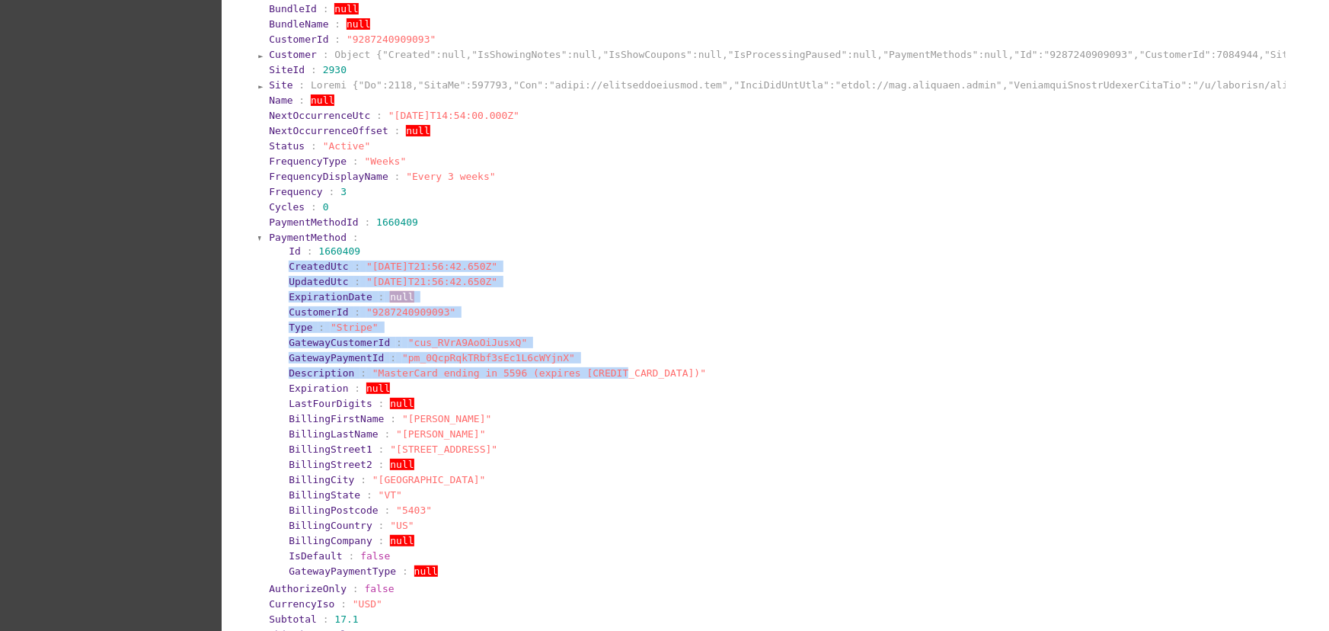
drag, startPoint x: 638, startPoint y: 385, endPoint x: 263, endPoint y: 274, distance: 390.6
click at [267, 274] on section "PaymentMethod : Id : 1660409 CreatedUtc : "2025-09-22T21:56:42.650Z" UpdatedUtc…" at bounding box center [775, 405] width 1017 height 350
click at [729, 348] on section "GatewayCustomerId : "cus_RVrA9AoOiJusxQ"" at bounding box center [785, 342] width 992 height 11
drag, startPoint x: 681, startPoint y: 378, endPoint x: 275, endPoint y: 275, distance: 418.9
click at [267, 279] on section "PaymentMethod : Id : 1660409 CreatedUtc : "2025-09-22T21:56:42.650Z" UpdatedUtc…" at bounding box center [775, 405] width 1017 height 350
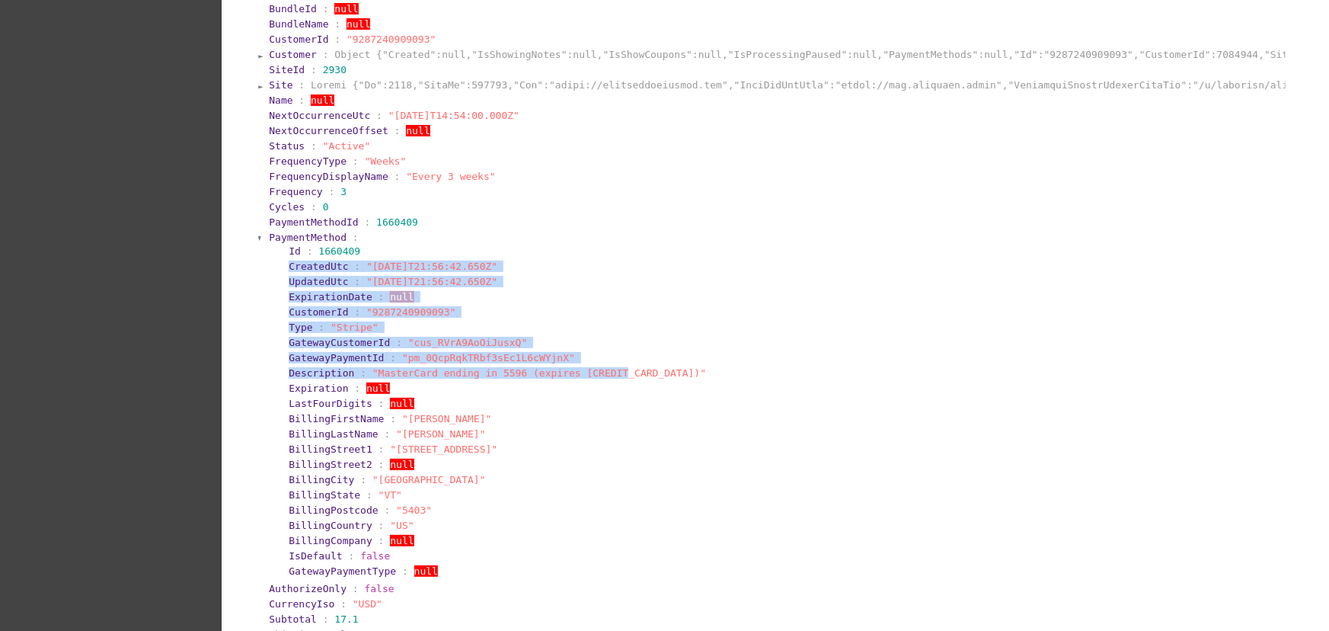
drag, startPoint x: 881, startPoint y: 294, endPoint x: 627, endPoint y: 361, distance: 263.0
click at [880, 287] on section "UpdatedUtc : "2025-09-22T21:56:42.650Z"" at bounding box center [785, 281] width 992 height 11
click at [614, 363] on section "GatewayPaymentId : "pm_0QcpRqkTRbf3sEc1L6cWYjnX"" at bounding box center [785, 357] width 992 height 11
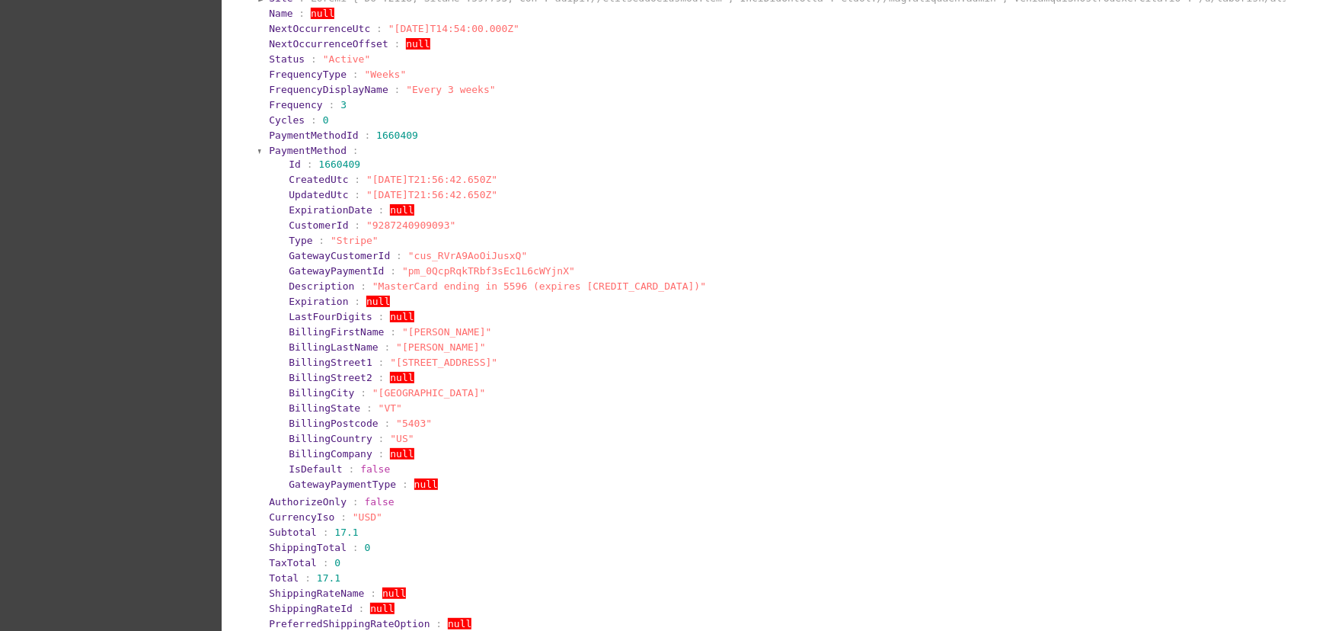
scroll to position [689, 0]
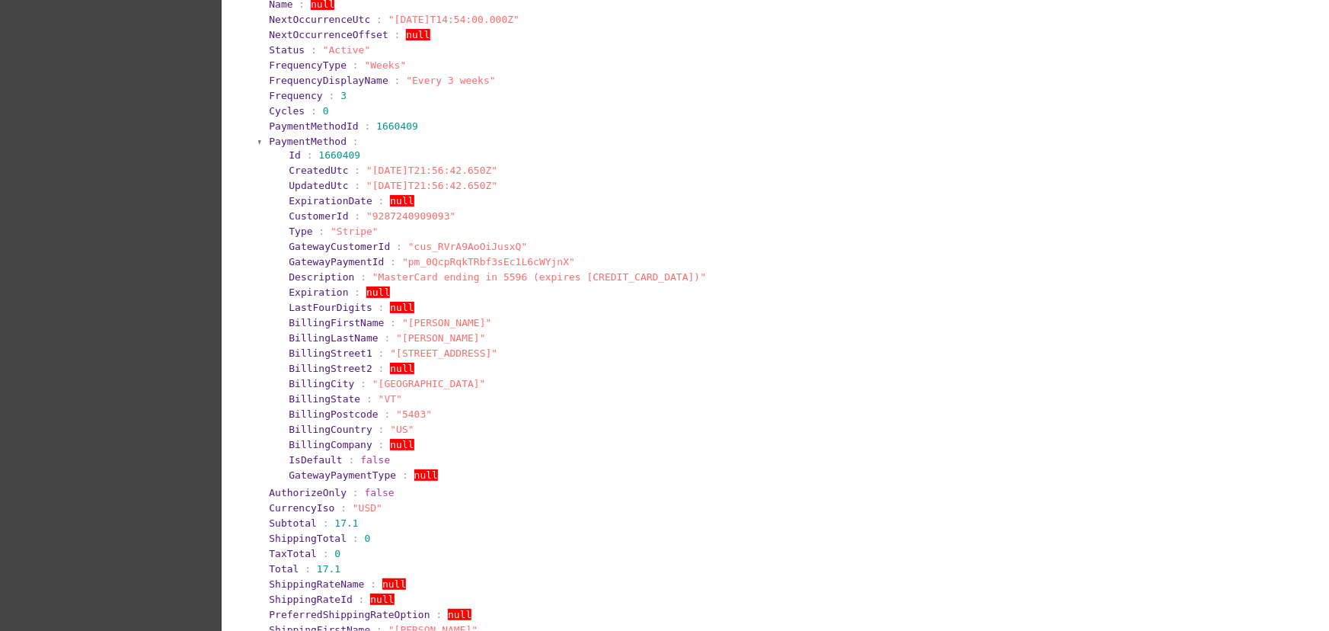
click at [732, 374] on section "BillingStreet2 : null" at bounding box center [785, 367] width 992 height 11
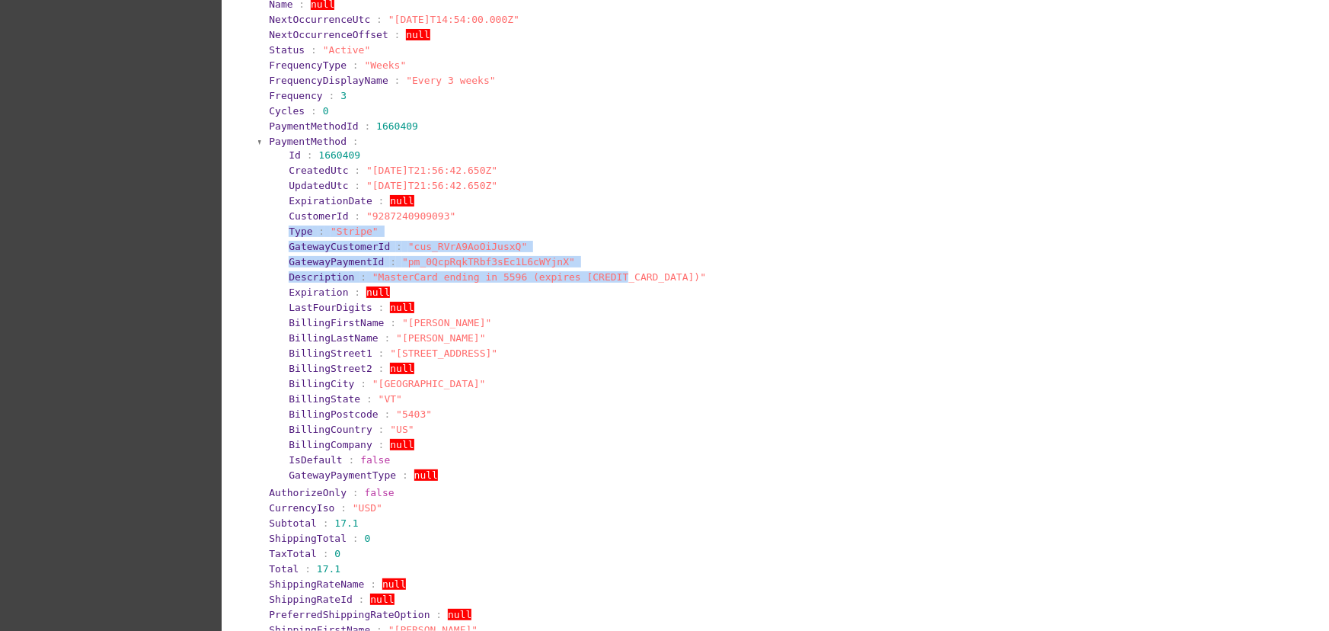
drag, startPoint x: 482, startPoint y: 291, endPoint x: 251, endPoint y: 236, distance: 237.2
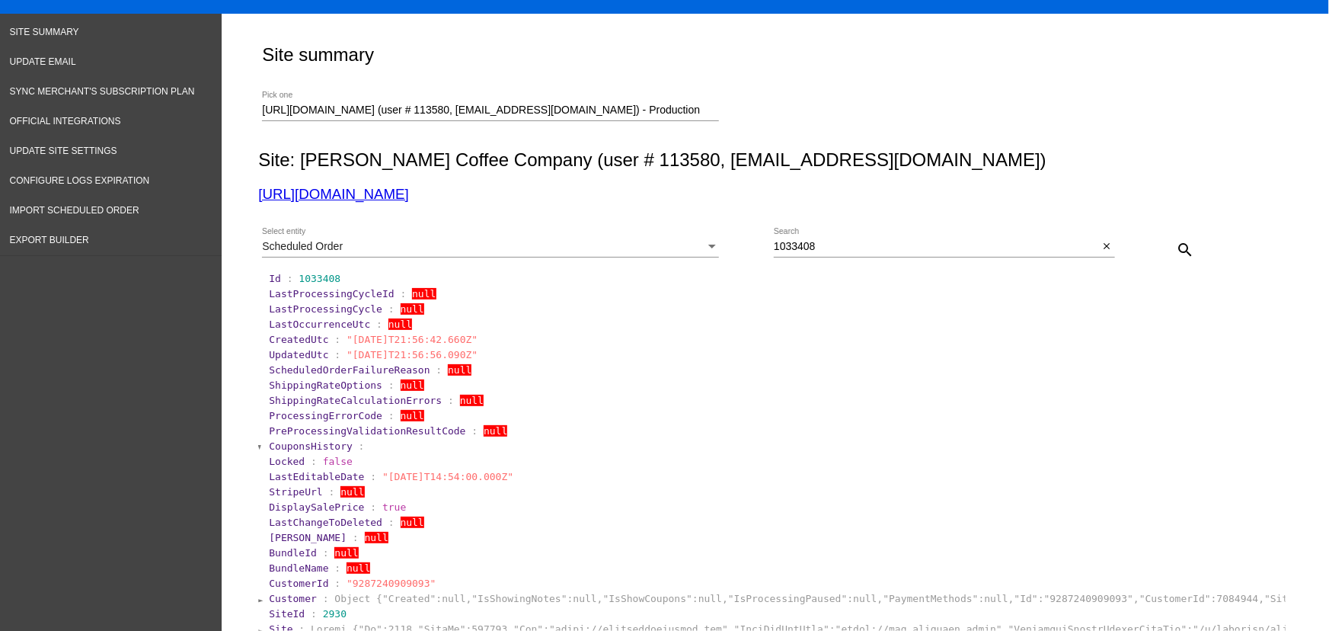
scroll to position [36, 0]
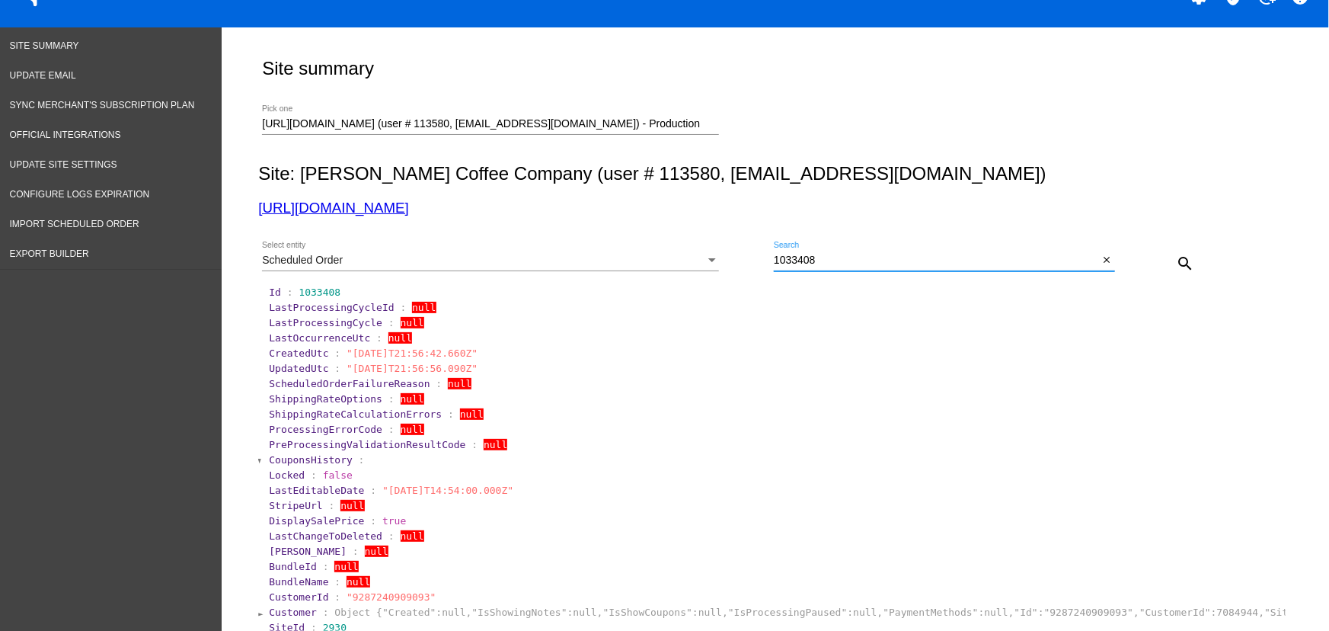
click at [828, 260] on input "1033408" at bounding box center [936, 260] width 325 height 12
paste input "9"
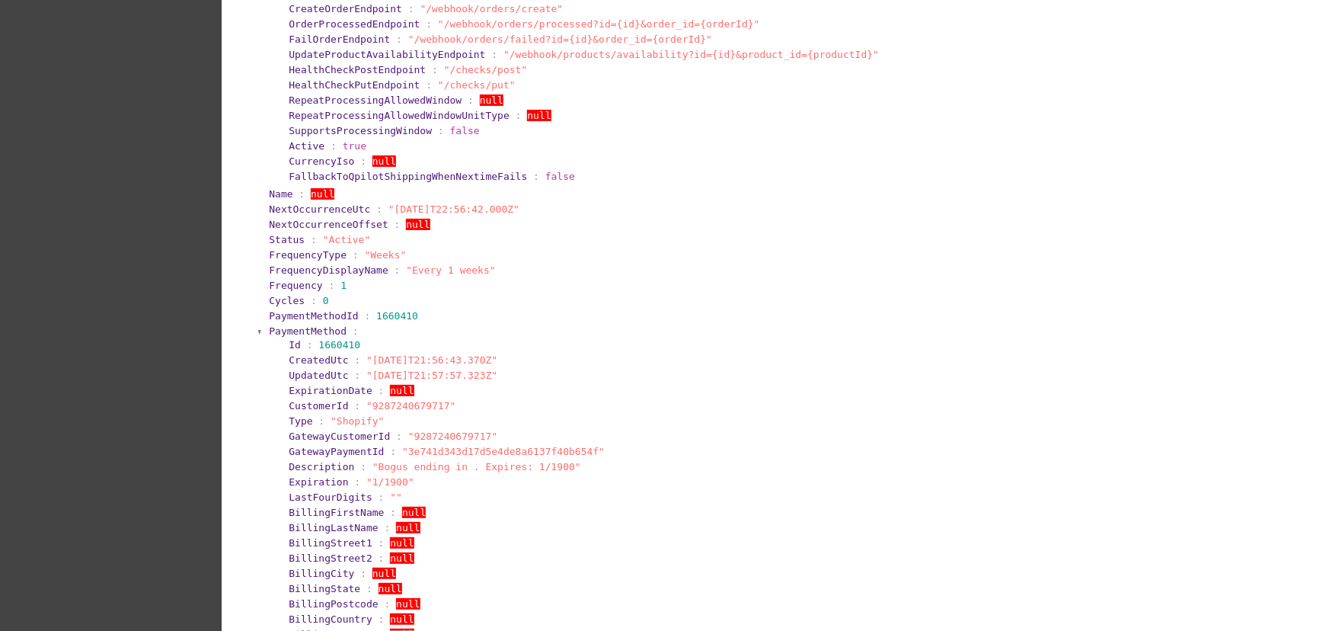
scroll to position [2189, 0]
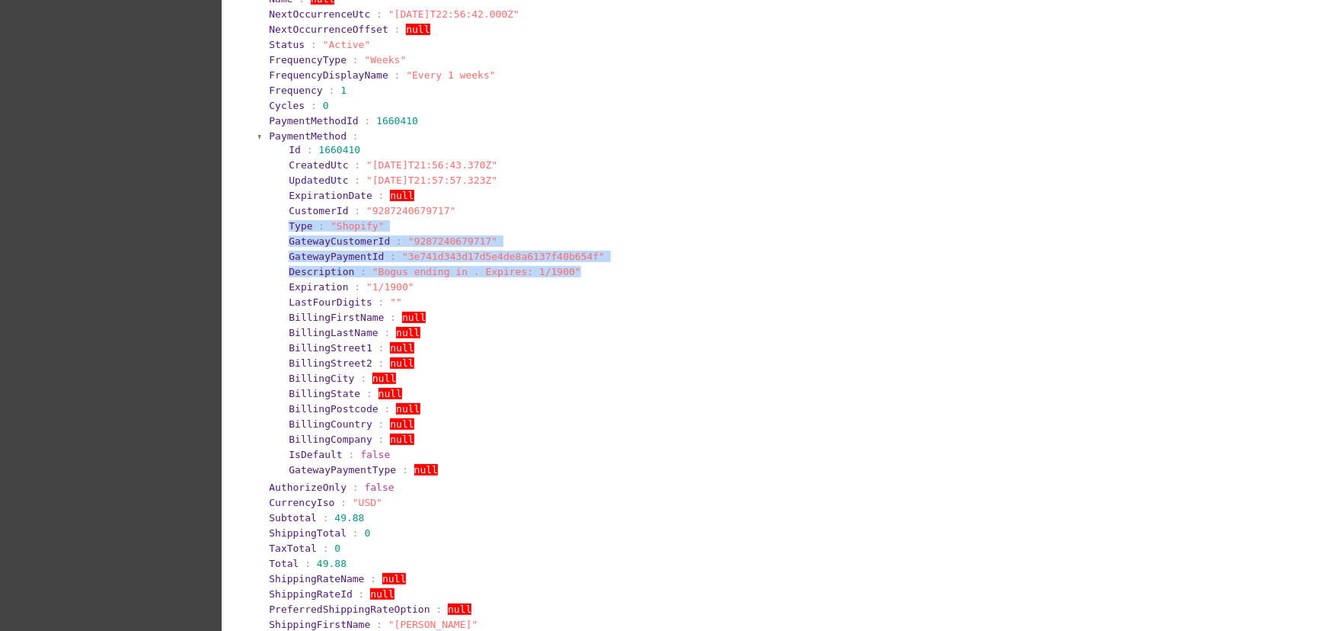
drag, startPoint x: 567, startPoint y: 322, endPoint x: 251, endPoint y: 267, distance: 320.7
click at [251, 267] on div "Site summary https://qspjnq-n7.myshopify.com (user # 113580, nsemoff@joecoffeec…" at bounding box center [772, 541] width 1044 height 5332
click at [581, 279] on section "Description : "Bogus ending in . Expires: 1/1900"" at bounding box center [784, 271] width 995 height 14
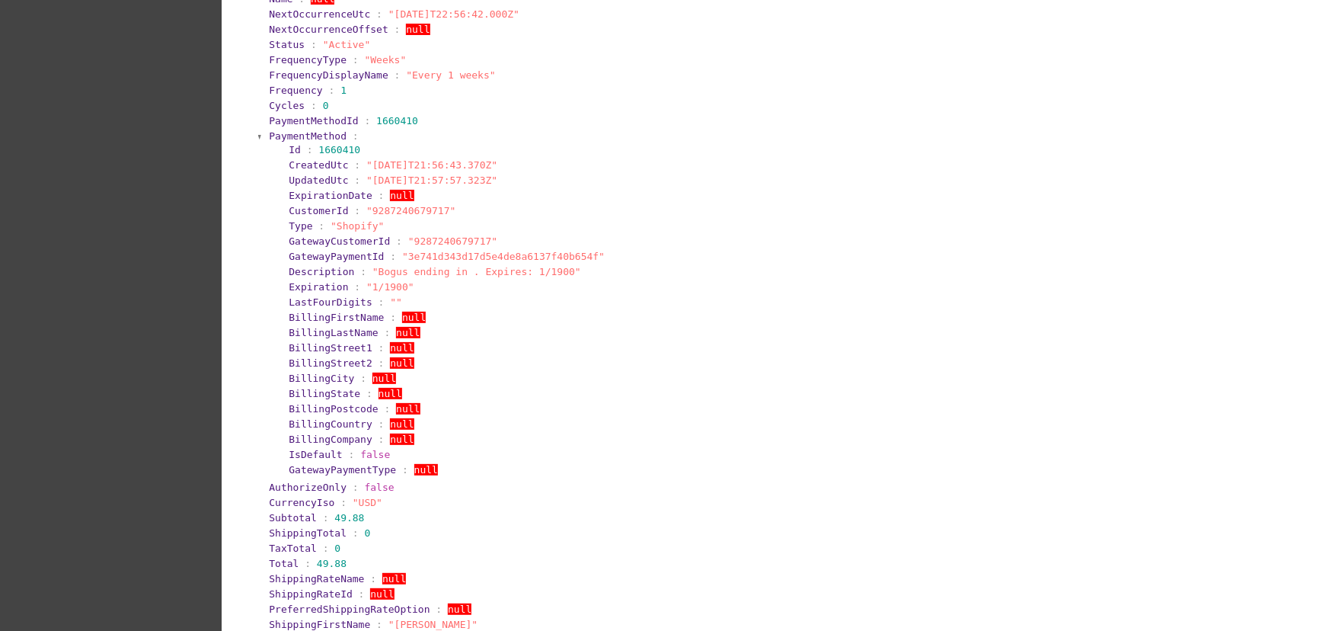
click at [401, 292] on section "Expiration : "1/1900"" at bounding box center [785, 286] width 992 height 11
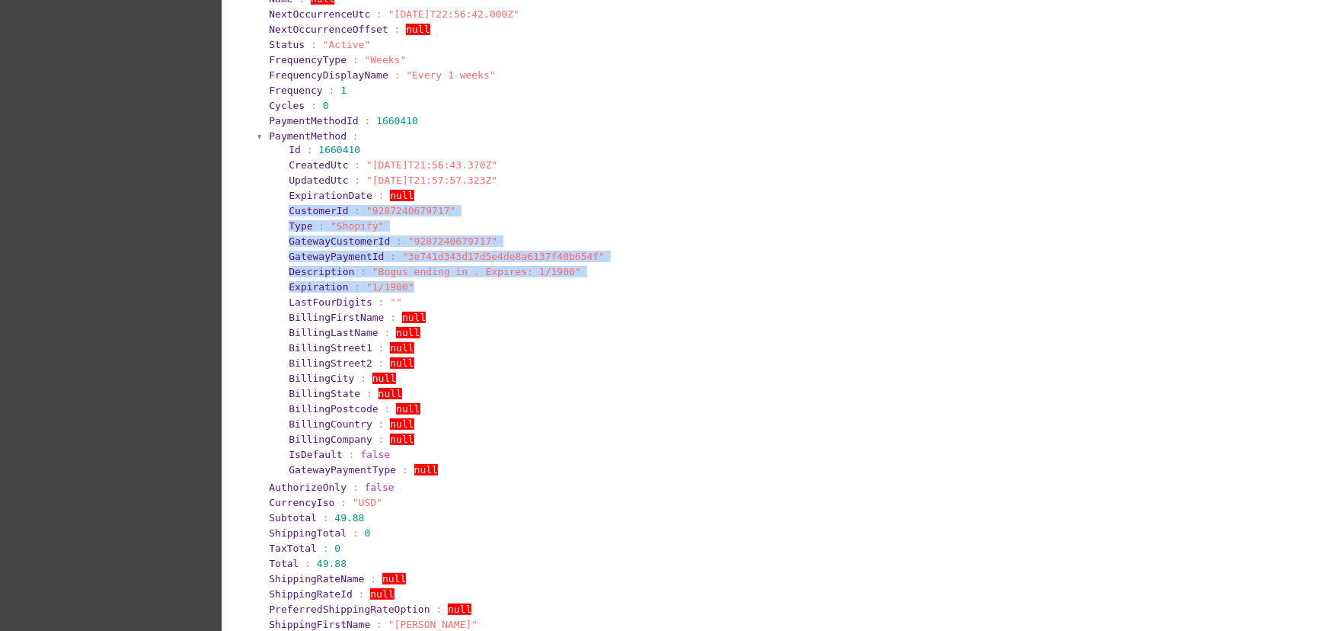
drag, startPoint x: 405, startPoint y: 330, endPoint x: 221, endPoint y: 258, distance: 198.0
click at [222, 258] on div "Site summary https://qspjnq-n7.myshopify.com (user # 113580, nsemoff@joecoffeec…" at bounding box center [775, 541] width 1107 height 5332
click at [320, 262] on span "GatewayPaymentId" at bounding box center [336, 256] width 95 height 11
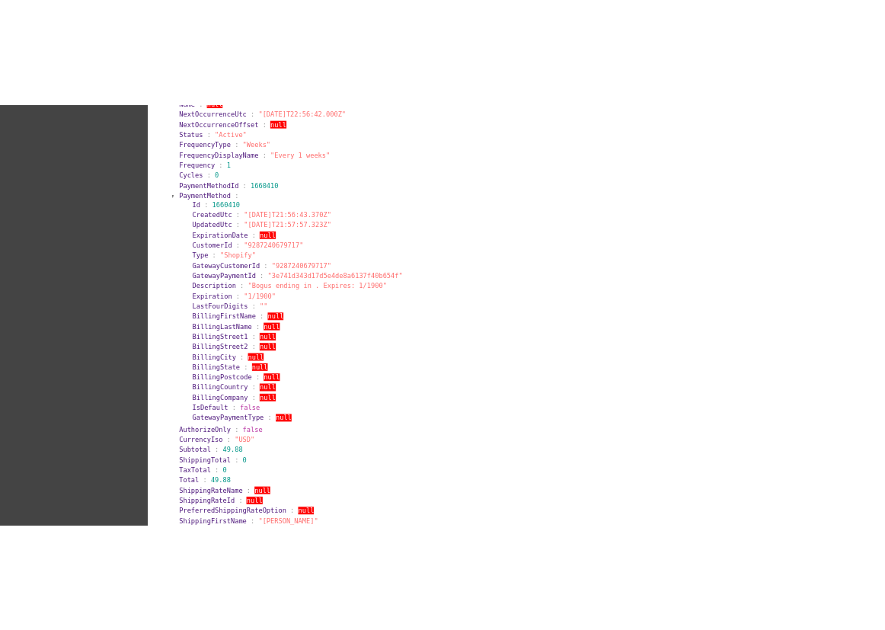
scroll to position [0, 0]
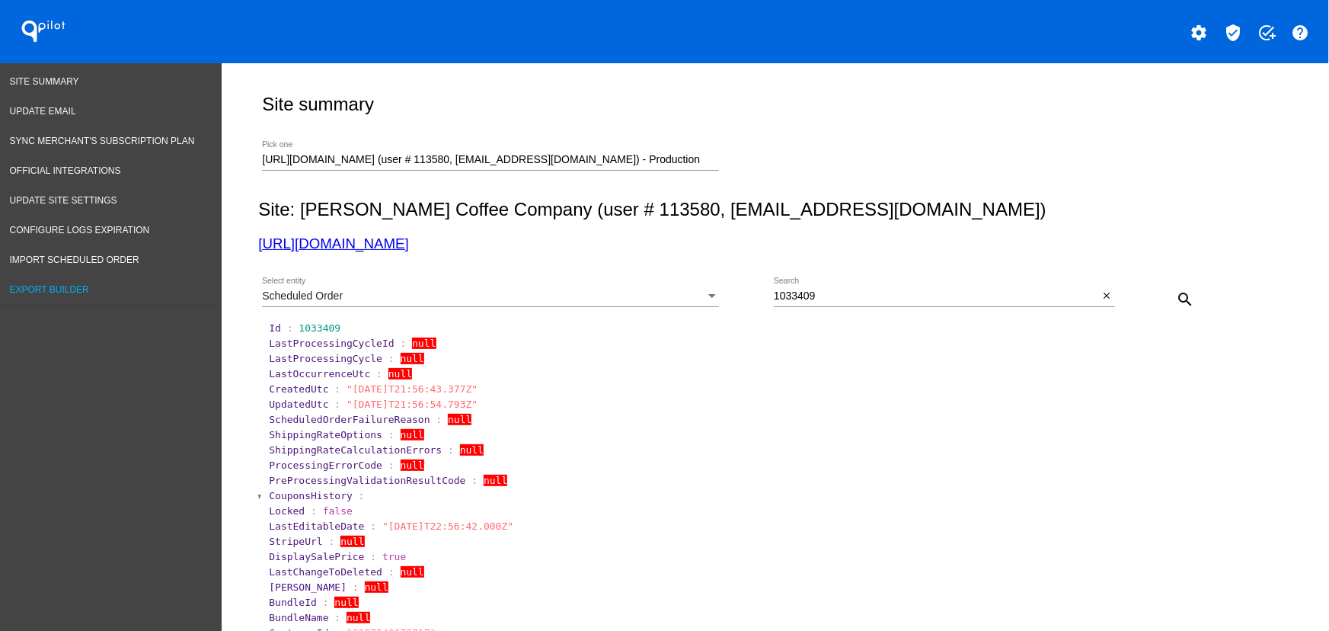
drag, startPoint x: 487, startPoint y: 248, endPoint x: 169, endPoint y: 285, distance: 320.4
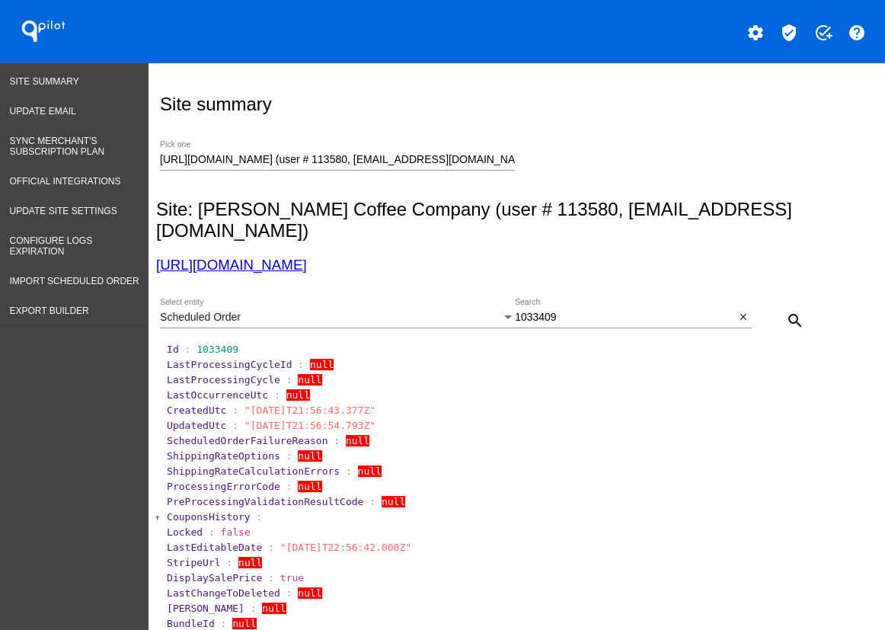
drag, startPoint x: 557, startPoint y: 289, endPoint x: 520, endPoint y: 289, distance: 37.3
click at [520, 299] on div "1033409 Search" at bounding box center [625, 314] width 221 height 30
click at [568, 299] on div "1033409 Search" at bounding box center [625, 314] width 221 height 30
paste input "2249"
type input "1032249"
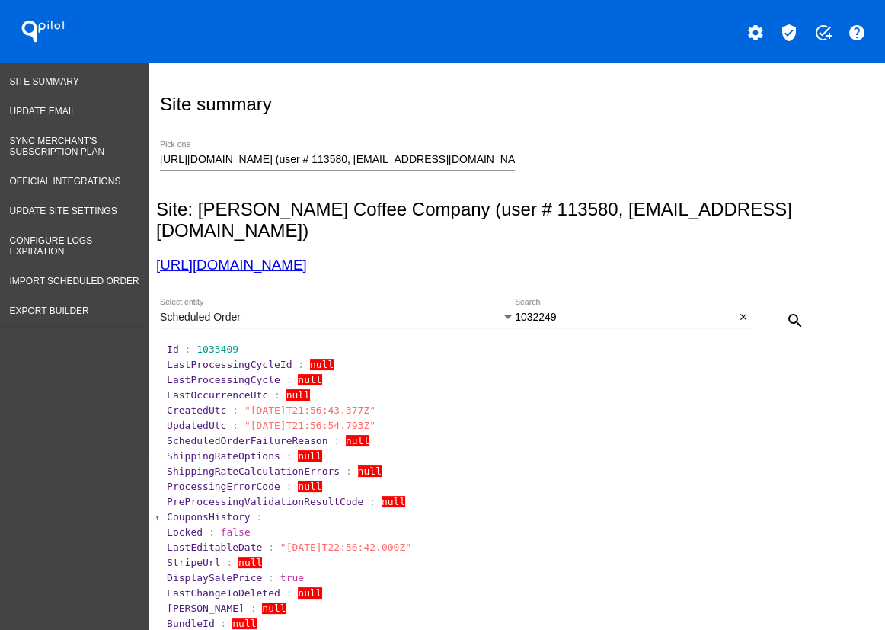
drag, startPoint x: 821, startPoint y: 297, endPoint x: 793, endPoint y: 299, distance: 28.2
click at [816, 297] on div "Scheduled Order Select entity 1032249 Search close search" at bounding box center [513, 315] width 714 height 54
click at [793, 311] on mat-icon "search" at bounding box center [795, 320] width 18 height 18
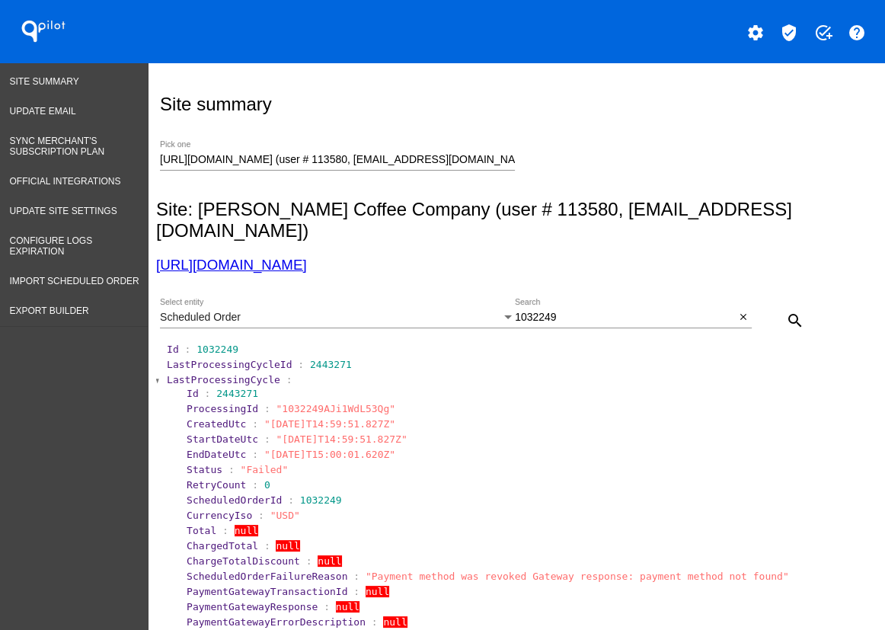
click at [562, 311] on input "1032249" at bounding box center [625, 317] width 221 height 12
click at [207, 374] on span "LastProcessingCycle" at bounding box center [223, 379] width 113 height 11
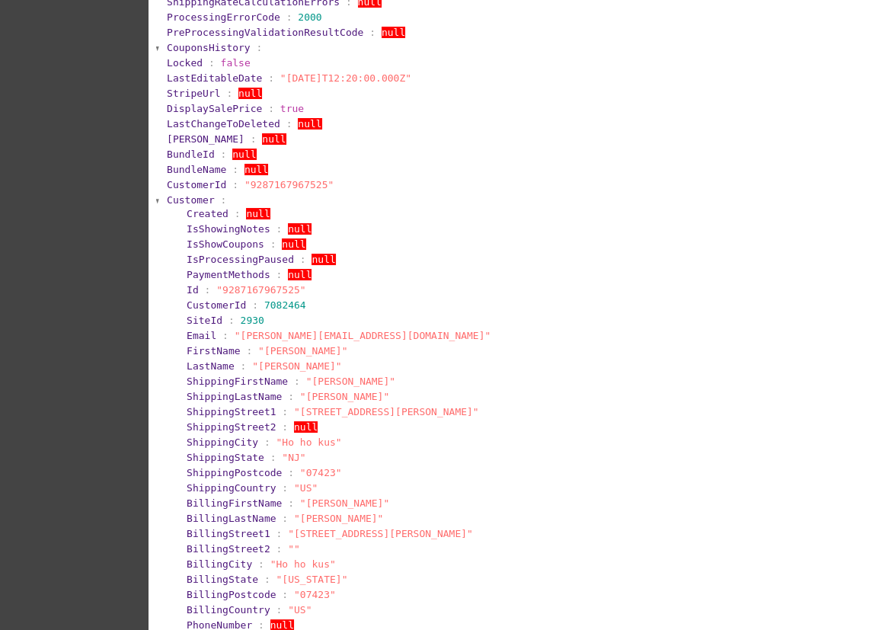
scroll to position [489, 0]
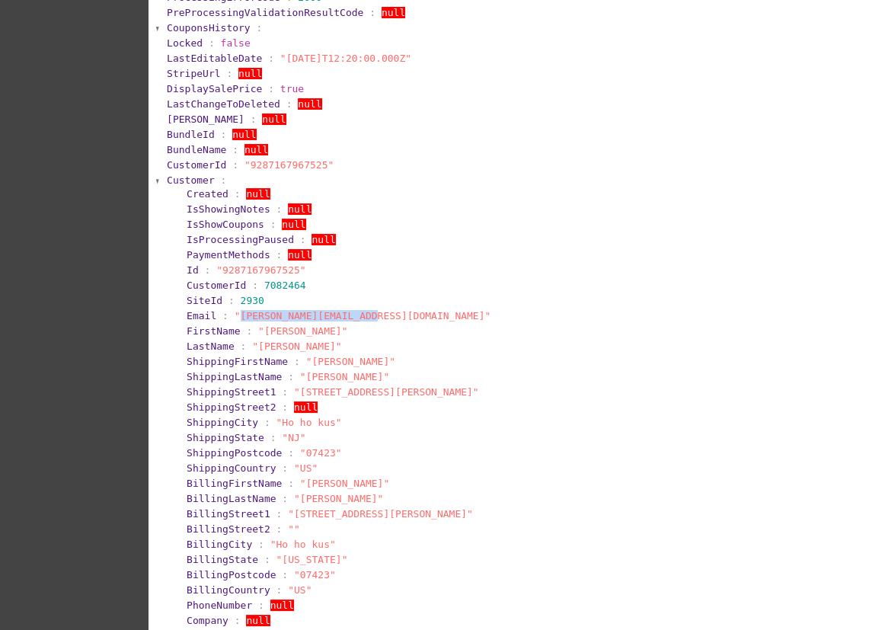
drag, startPoint x: 359, startPoint y: 305, endPoint x: 233, endPoint y: 308, distance: 126.4
click at [235, 310] on span ""steffen@joeybabynyc.com"" at bounding box center [363, 315] width 257 height 11
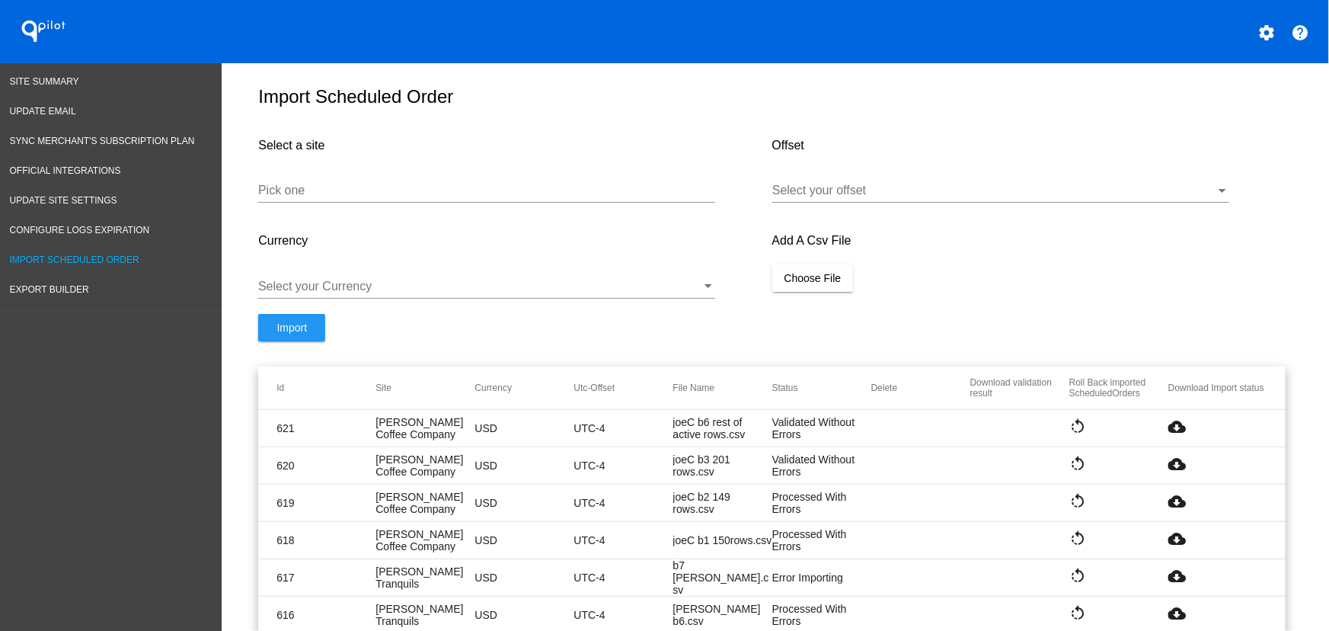
click at [396, 197] on input "Pick one" at bounding box center [486, 191] width 457 height 14
paste input "[URL][DOMAIN_NAME]"
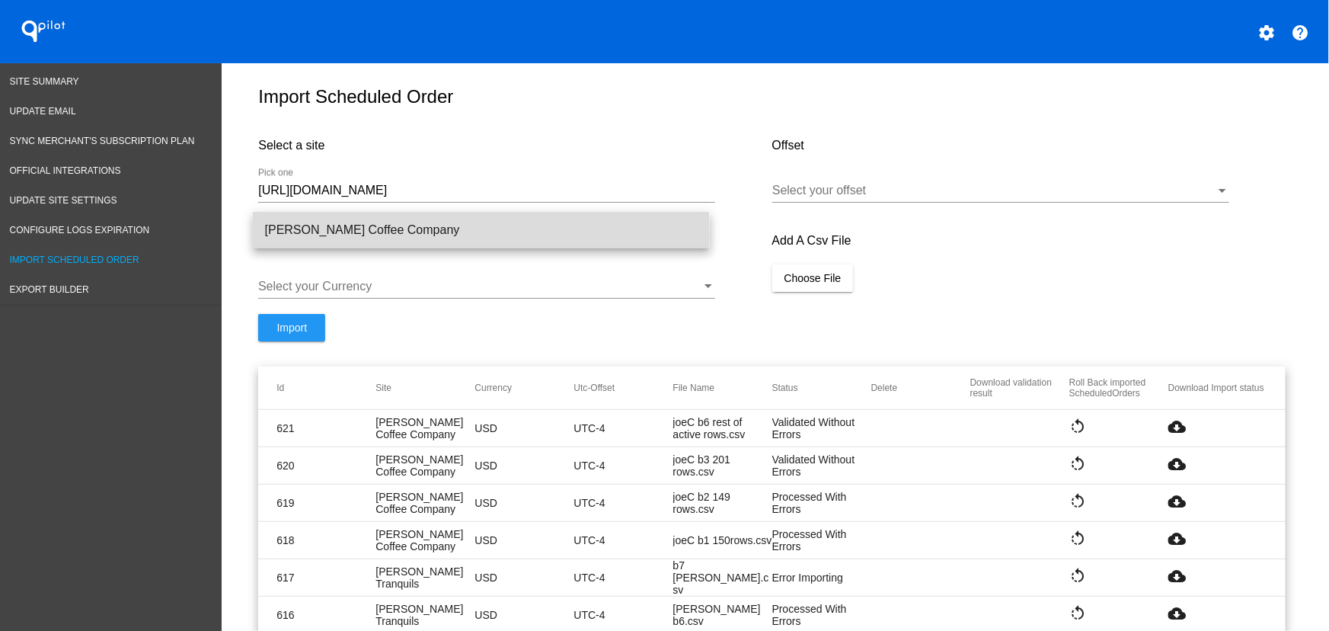
click at [387, 232] on span "[PERSON_NAME] Coffee Company" at bounding box center [481, 230] width 433 height 37
type input "[PERSON_NAME] Coffee Company"
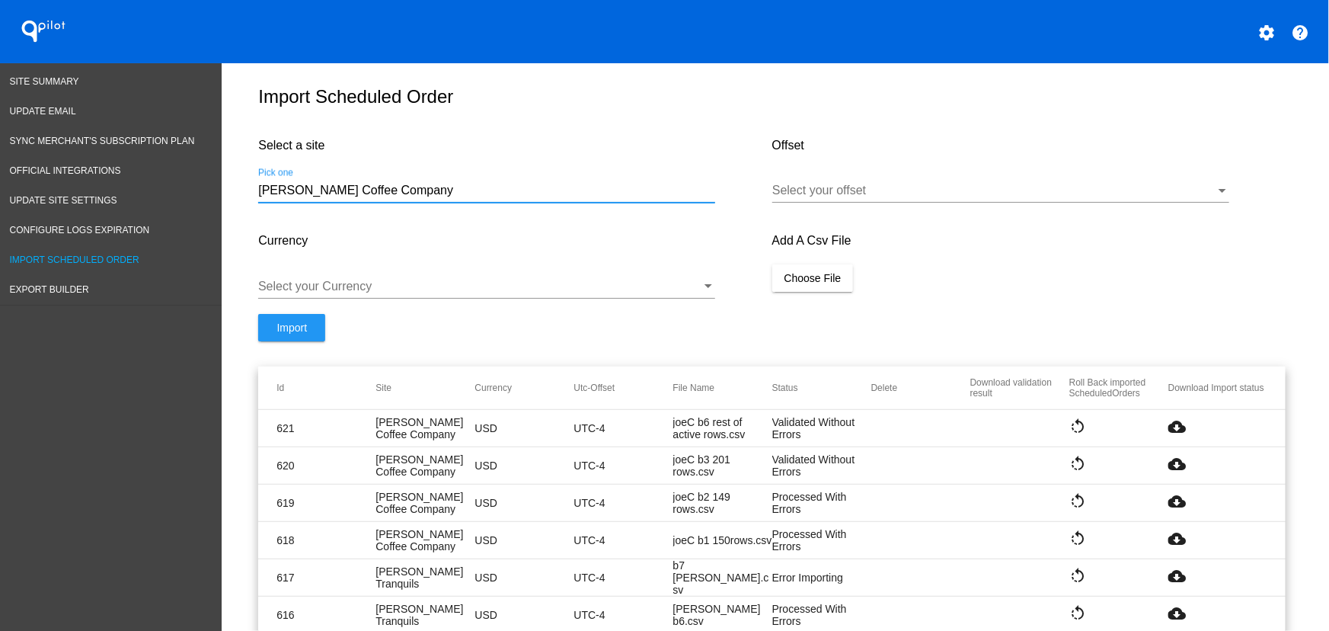
click at [825, 197] on div at bounding box center [993, 191] width 443 height 14
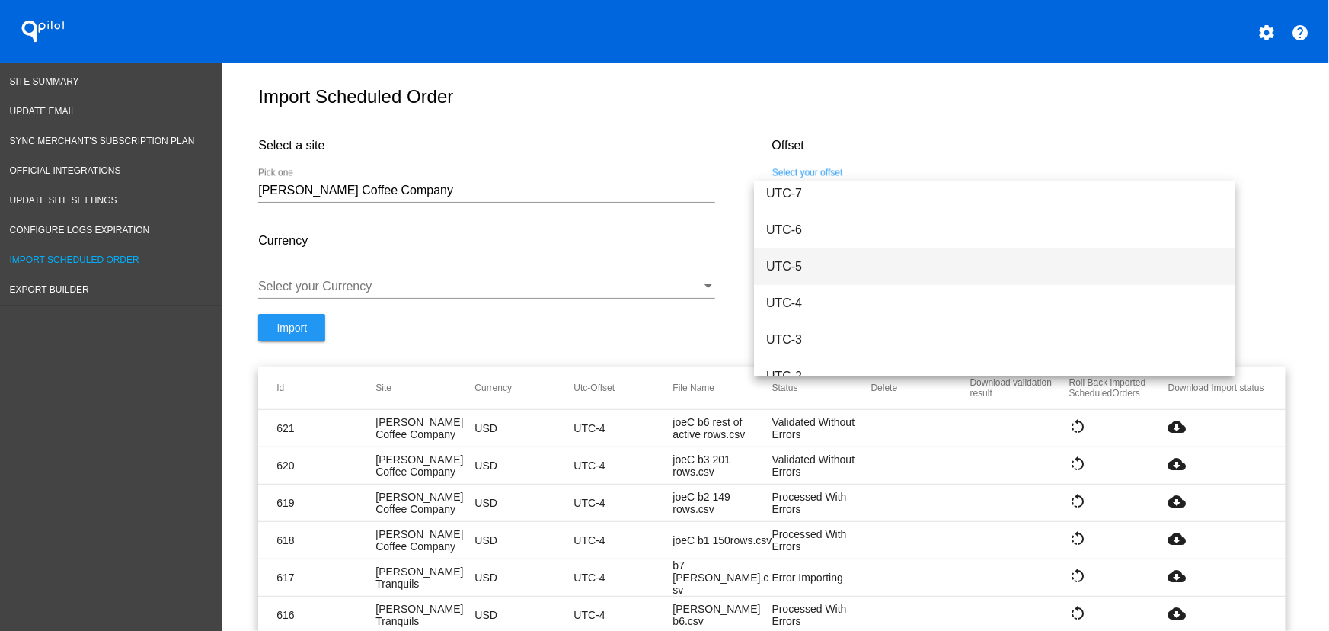
scroll to position [194, 0]
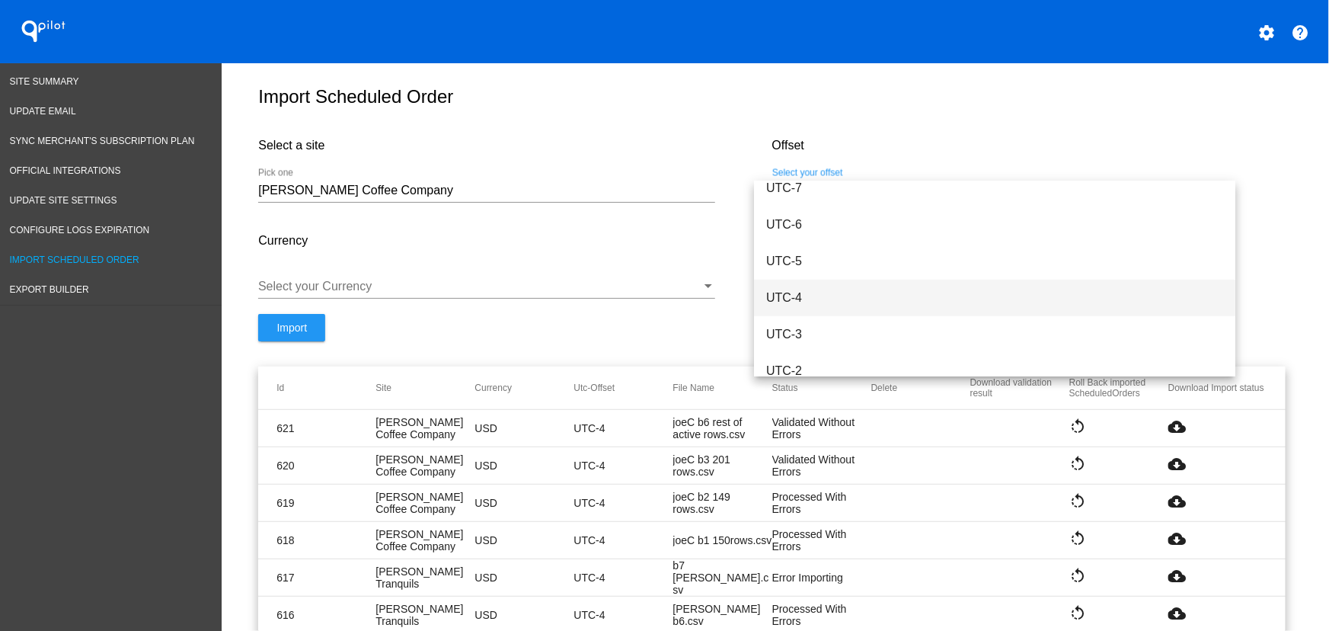
drag, startPoint x: 816, startPoint y: 299, endPoint x: 691, endPoint y: 333, distance: 129.5
click at [816, 298] on span "UTC-4" at bounding box center [994, 297] width 457 height 37
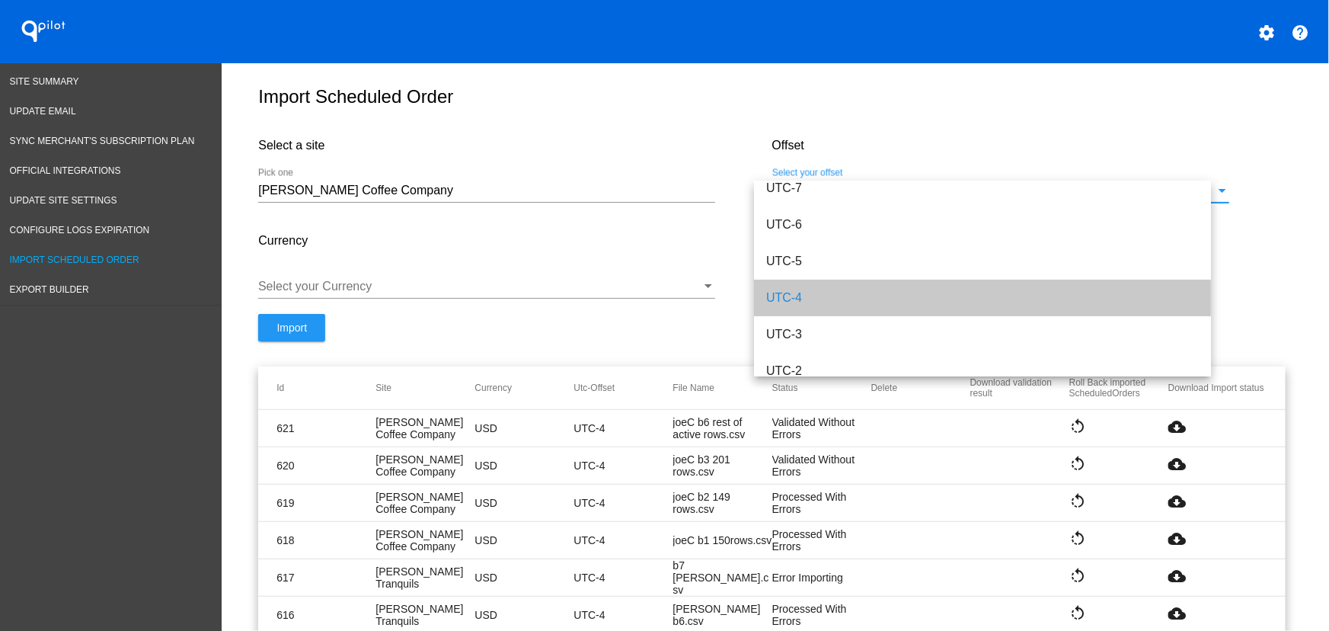
click at [464, 292] on div at bounding box center [479, 286] width 443 height 14
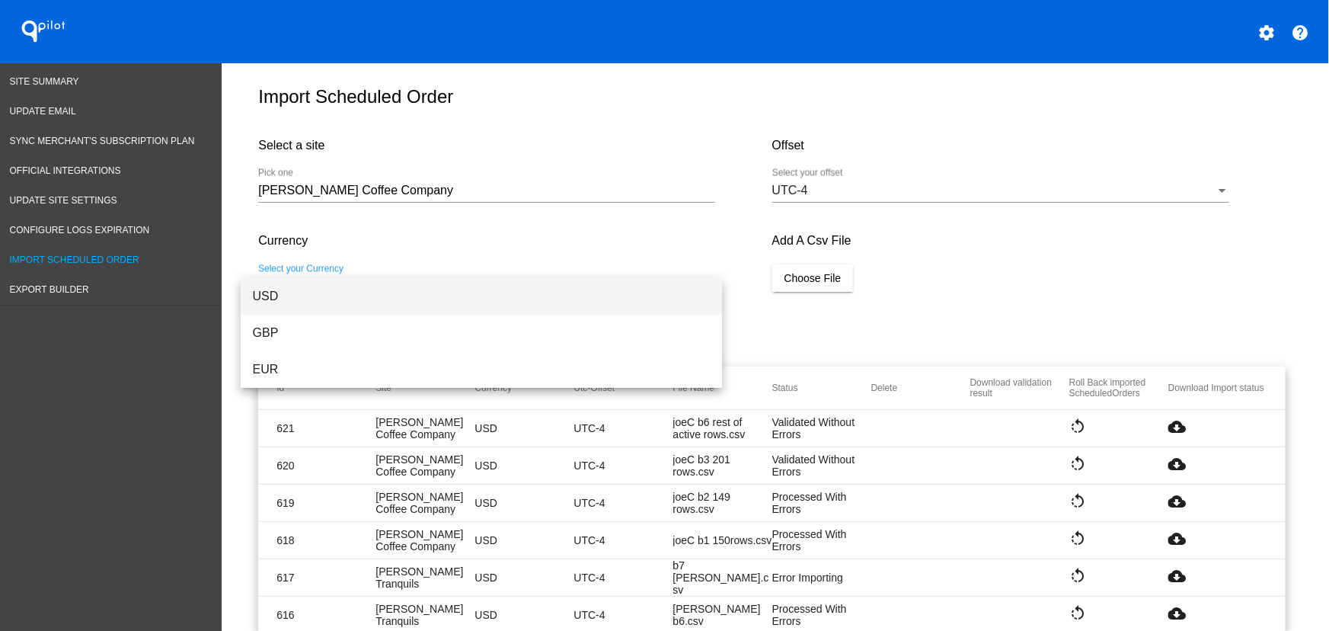
click at [327, 289] on span "USD" at bounding box center [481, 296] width 457 height 37
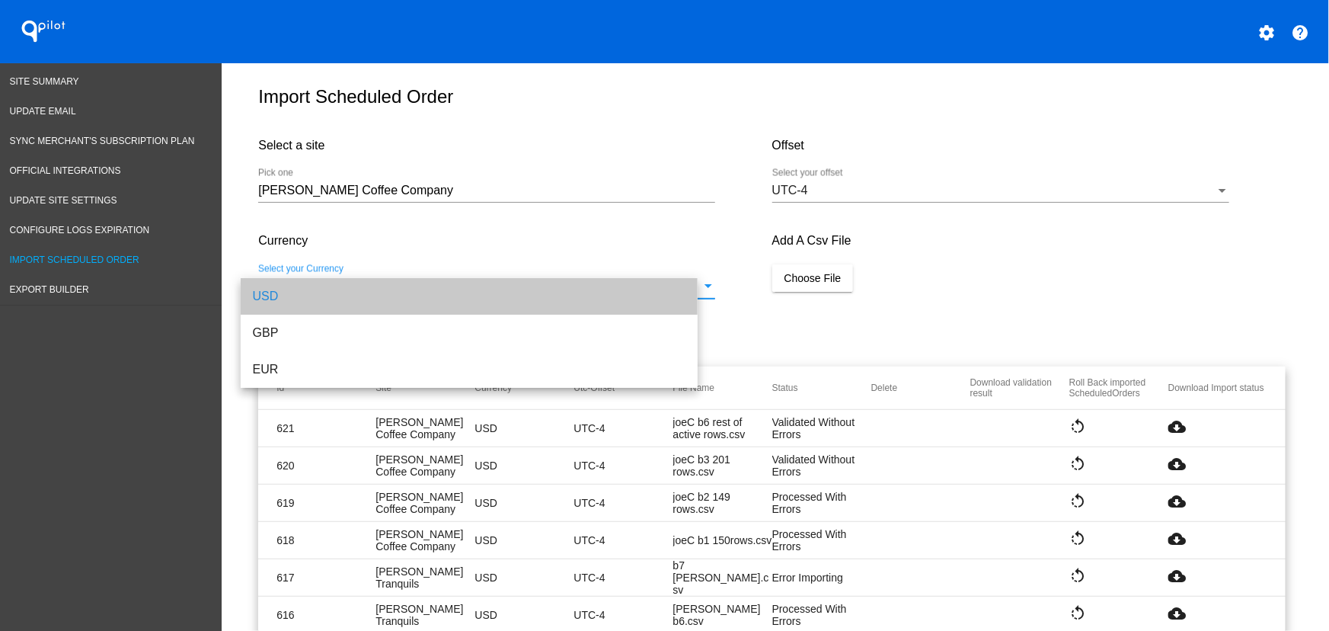
click at [803, 284] on span "Choose File" at bounding box center [812, 278] width 57 height 12
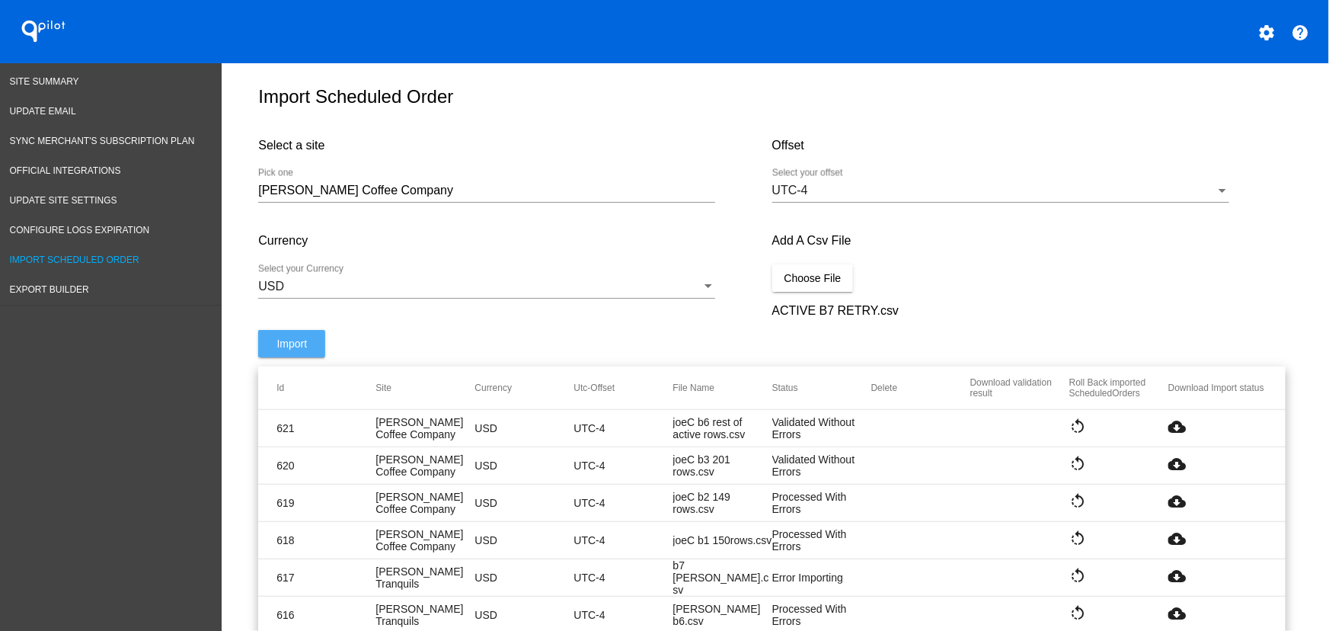
click at [311, 357] on button "Import" at bounding box center [291, 343] width 67 height 27
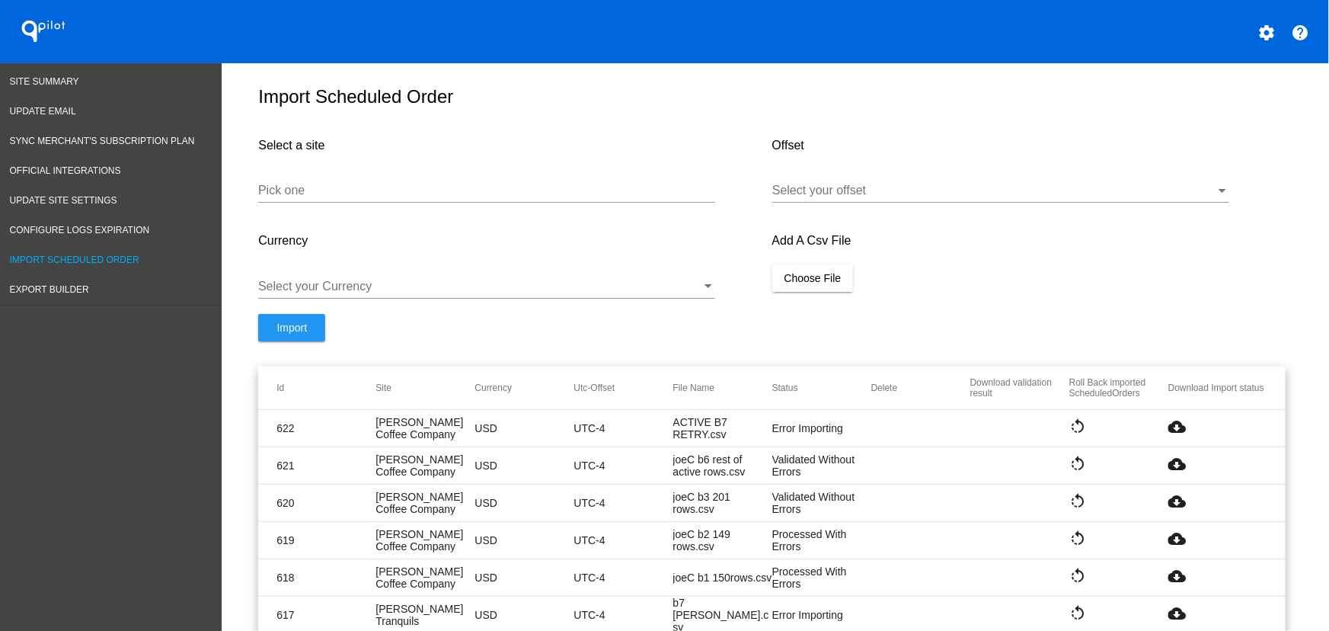
click at [1176, 434] on mat-icon "cloud_download" at bounding box center [1177, 426] width 18 height 18
click at [436, 197] on input "Pick one" at bounding box center [486, 191] width 457 height 14
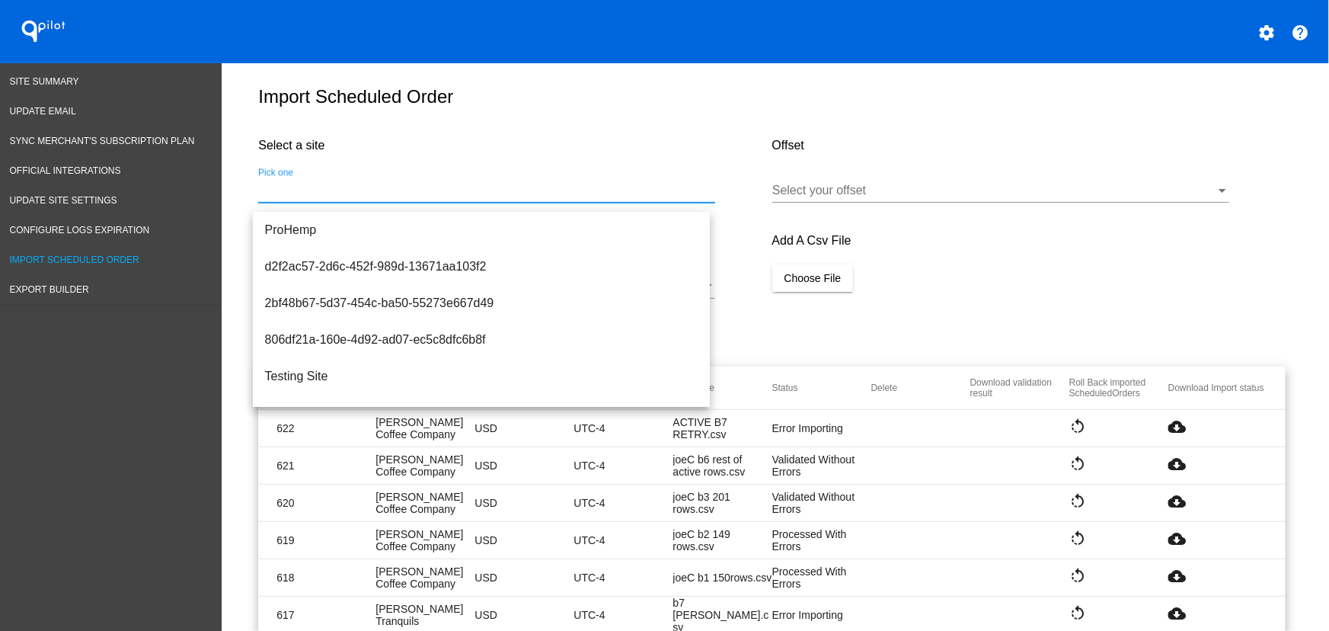
paste input "https://qspjnq-n7.myshopify.com"
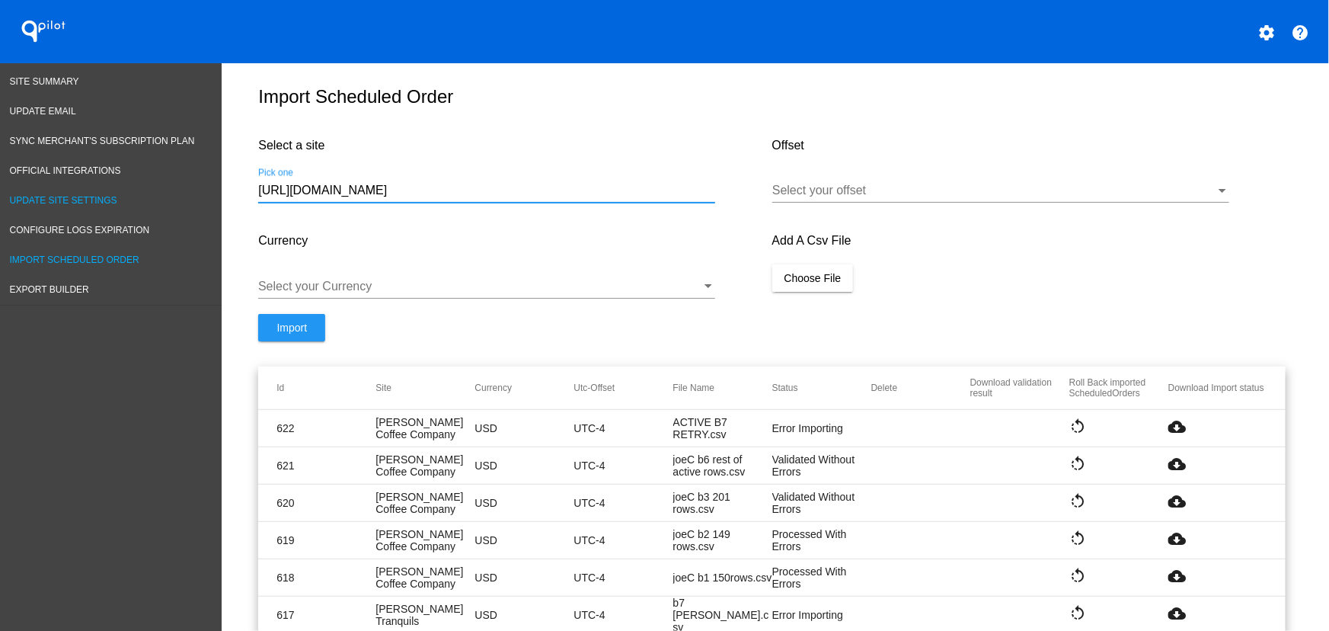
drag, startPoint x: 442, startPoint y: 196, endPoint x: 129, endPoint y: 197, distance: 313.0
paste input "m"
type input "https://qspjnq-n7.myshopify.com"
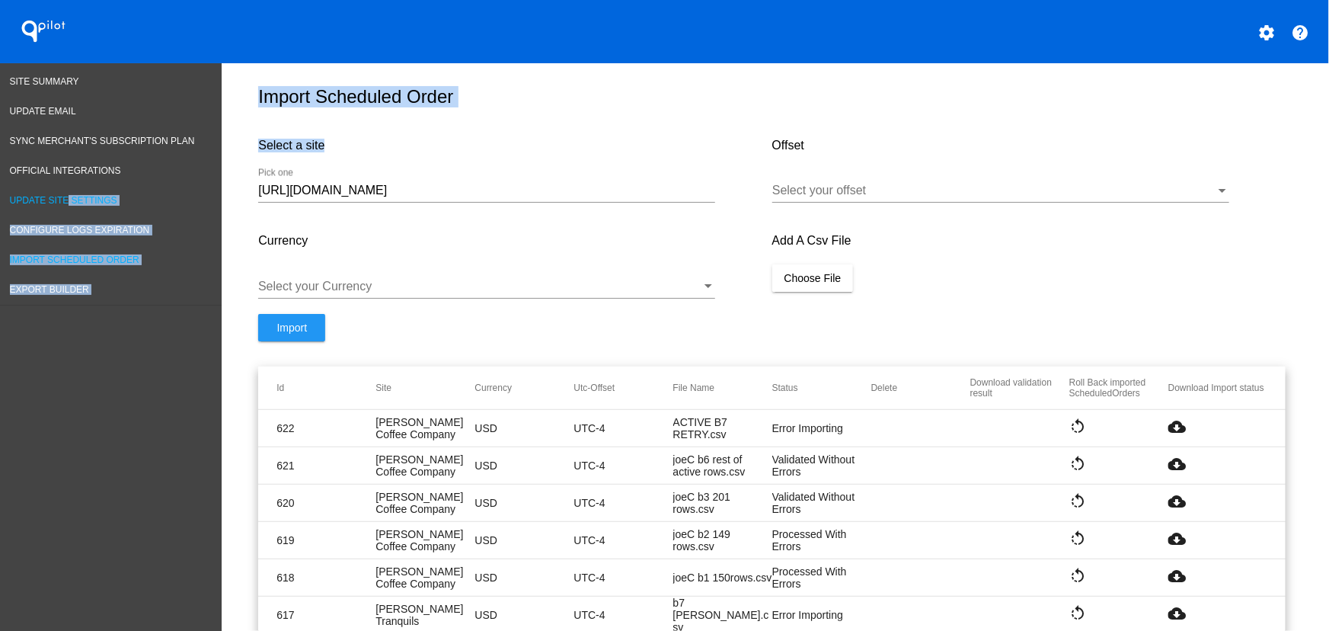
drag, startPoint x: 520, startPoint y: 208, endPoint x: 62, endPoint y: 202, distance: 458.5
click at [326, 197] on input "https://qspjnq-n7.myshopify.com" at bounding box center [486, 191] width 457 height 14
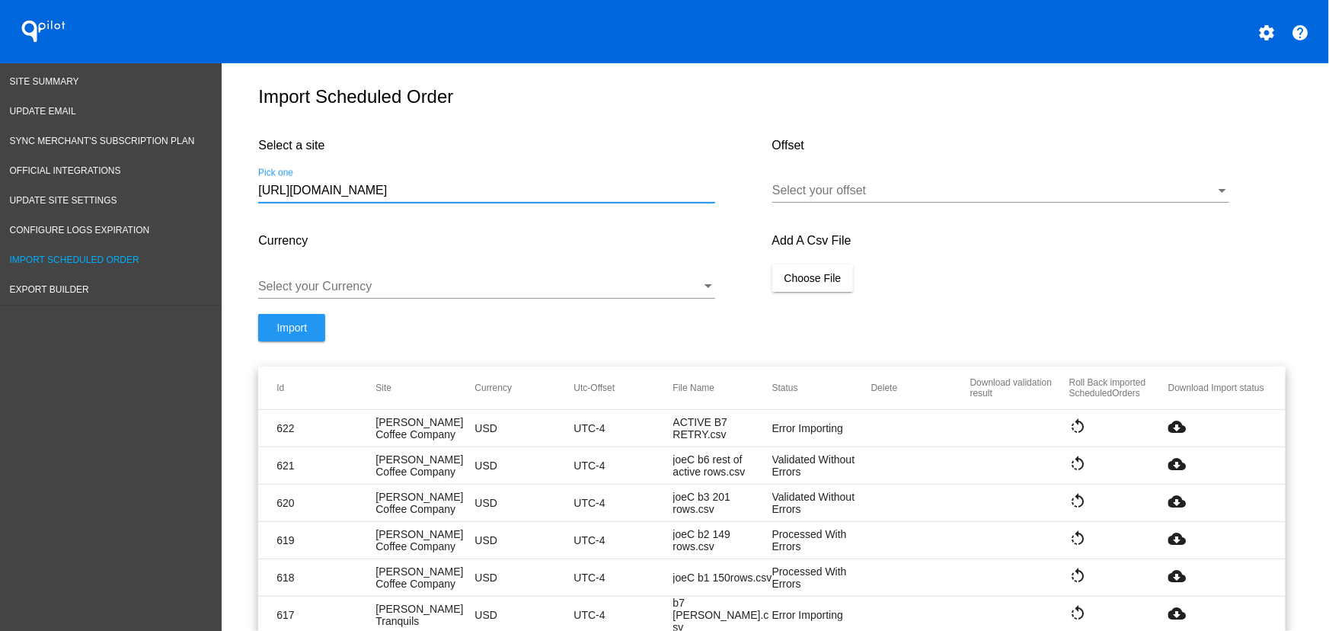
click at [326, 197] on input "https://qspjnq-n7.myshopify.com" at bounding box center [486, 191] width 457 height 14
click at [49, 259] on span "Import Scheduled Order" at bounding box center [74, 259] width 129 height 11
click at [83, 250] on link "Import Scheduled Order" at bounding box center [111, 260] width 222 height 30
click at [435, 218] on div "https://qspjnq-n7.myshopify.com Pick one" at bounding box center [486, 192] width 457 height 49
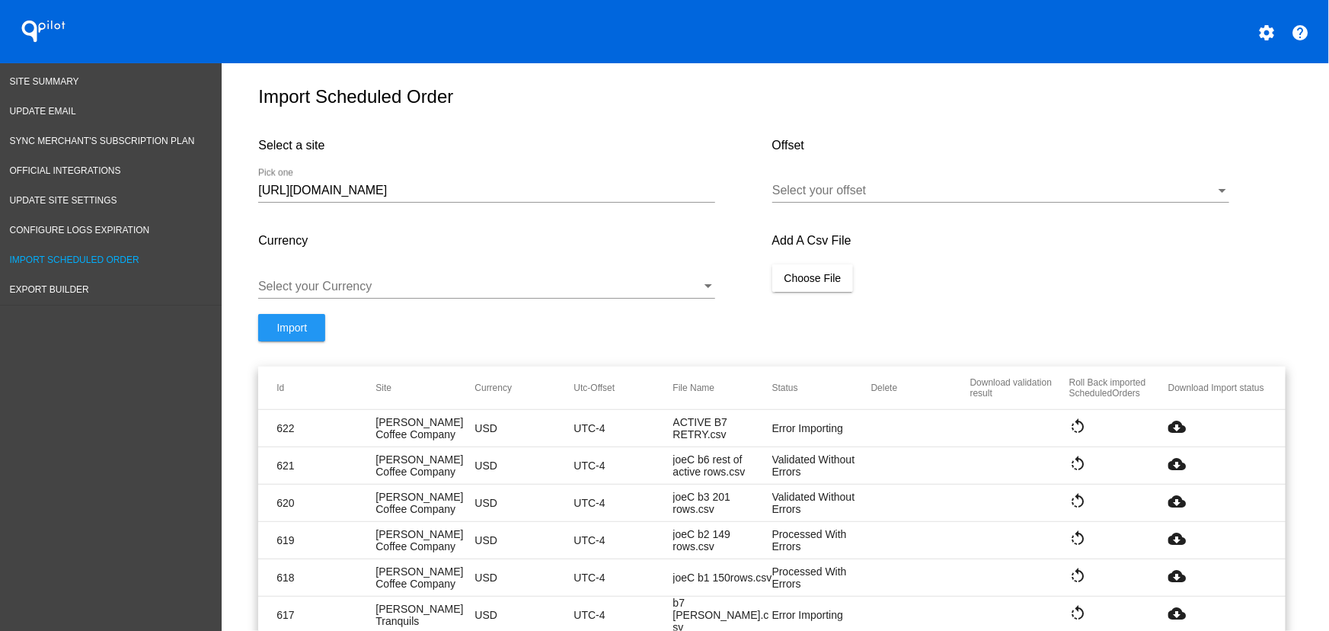
click at [438, 197] on input "[URL][DOMAIN_NAME]" at bounding box center [486, 191] width 457 height 14
click at [152, 213] on link "Update Site Settings" at bounding box center [111, 201] width 222 height 30
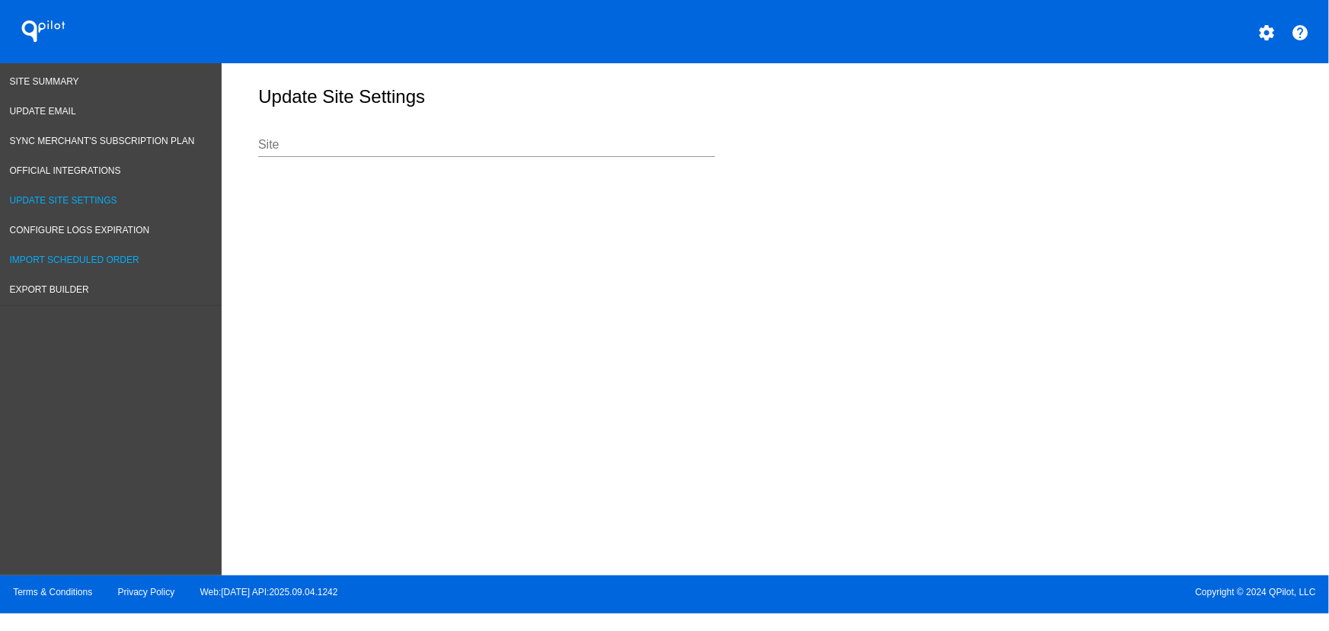
click at [78, 254] on span "Import Scheduled Order" at bounding box center [74, 259] width 129 height 11
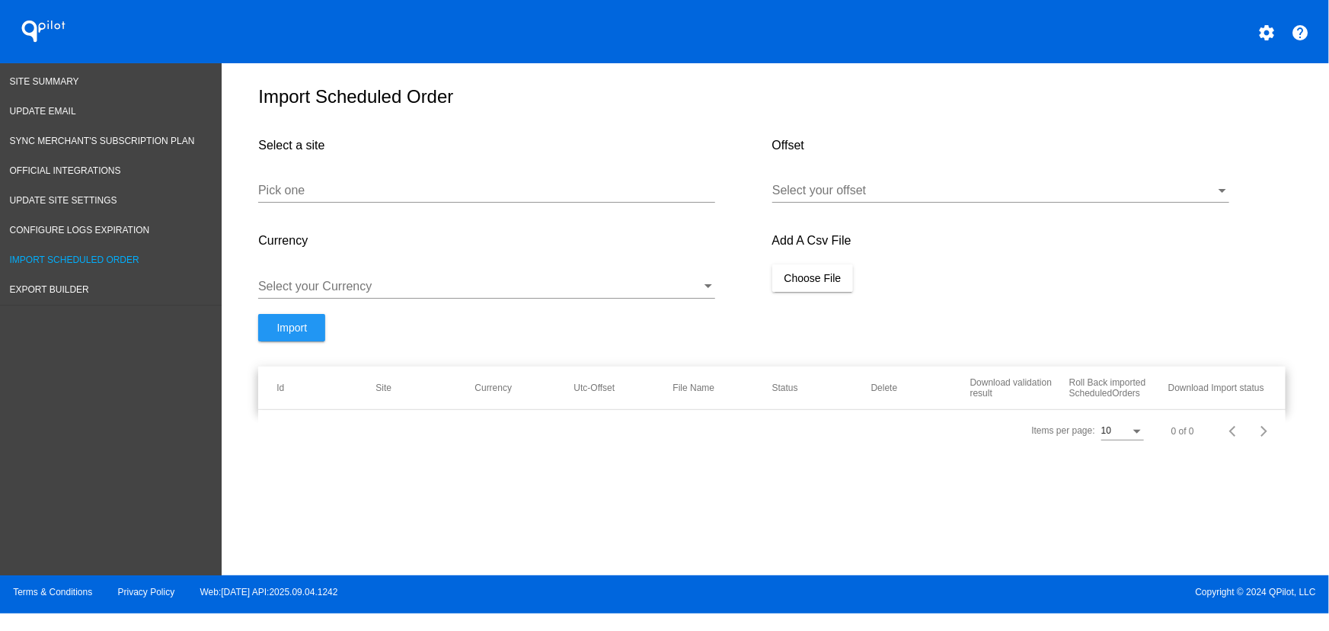
drag, startPoint x: 376, startPoint y: 190, endPoint x: 375, endPoint y: 197, distance: 7.7
click at [376, 191] on div "Pick one" at bounding box center [486, 185] width 457 height 34
paste input "[URL][DOMAIN_NAME]"
drag, startPoint x: 442, startPoint y: 202, endPoint x: 184, endPoint y: 193, distance: 257.5
click at [184, 193] on div "Site Summary Update Email Sync Merchant's Subscription Plan Official Integratio…" at bounding box center [664, 319] width 1329 height 512
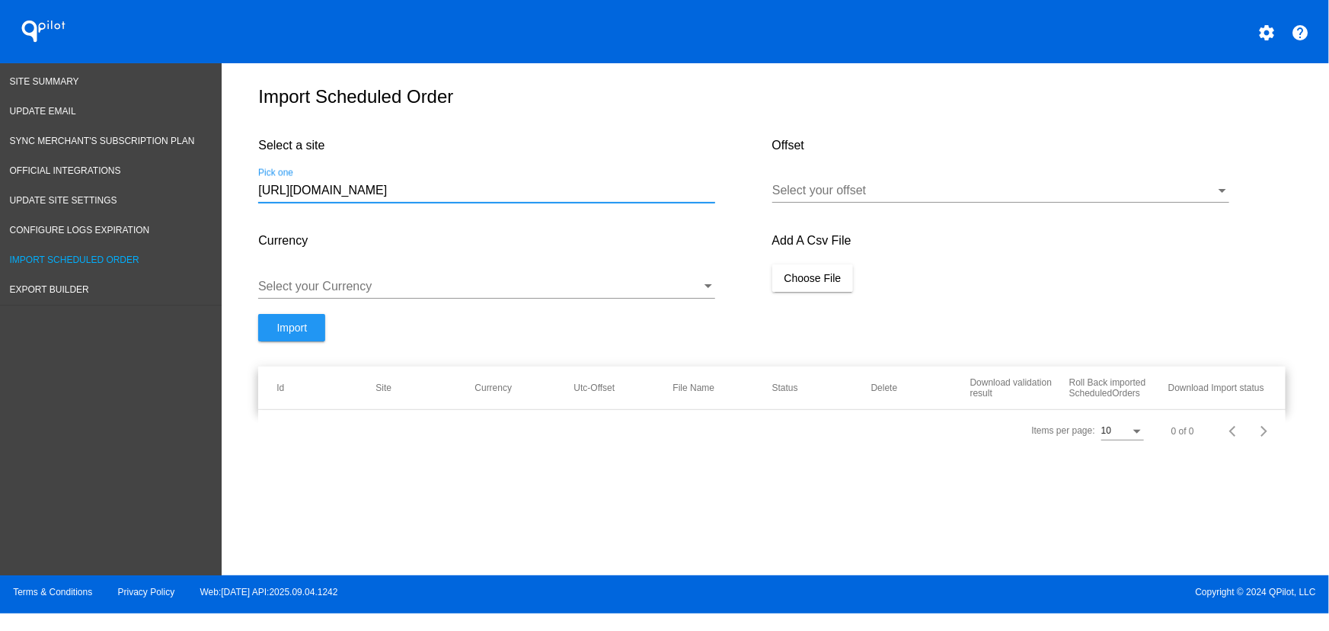
click at [464, 197] on input "[URL][DOMAIN_NAME]" at bounding box center [486, 191] width 457 height 14
drag, startPoint x: 452, startPoint y: 200, endPoint x: 45, endPoint y: 176, distance: 407.3
click at [45, 176] on div "Site Summary Update Email Sync Merchant's Subscription Plan Official Integratio…" at bounding box center [664, 319] width 1329 height 512
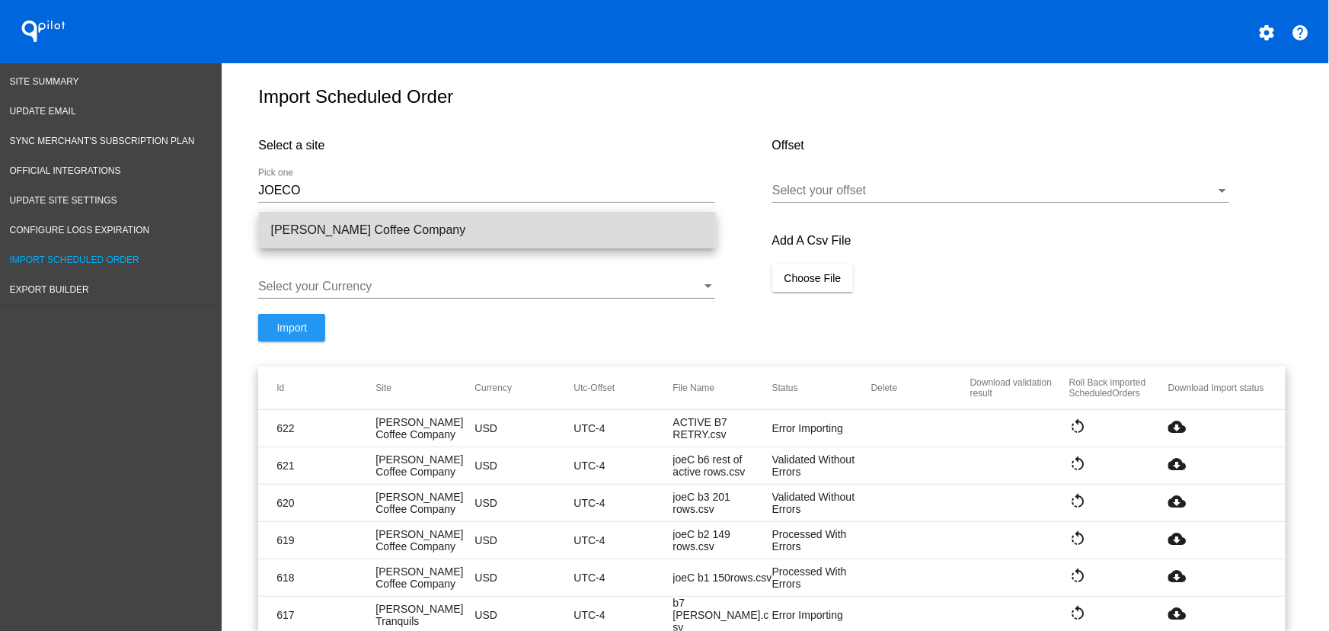
click at [308, 224] on span "[PERSON_NAME] Coffee Company" at bounding box center [487, 230] width 433 height 37
type input "[PERSON_NAME] Coffee Company"
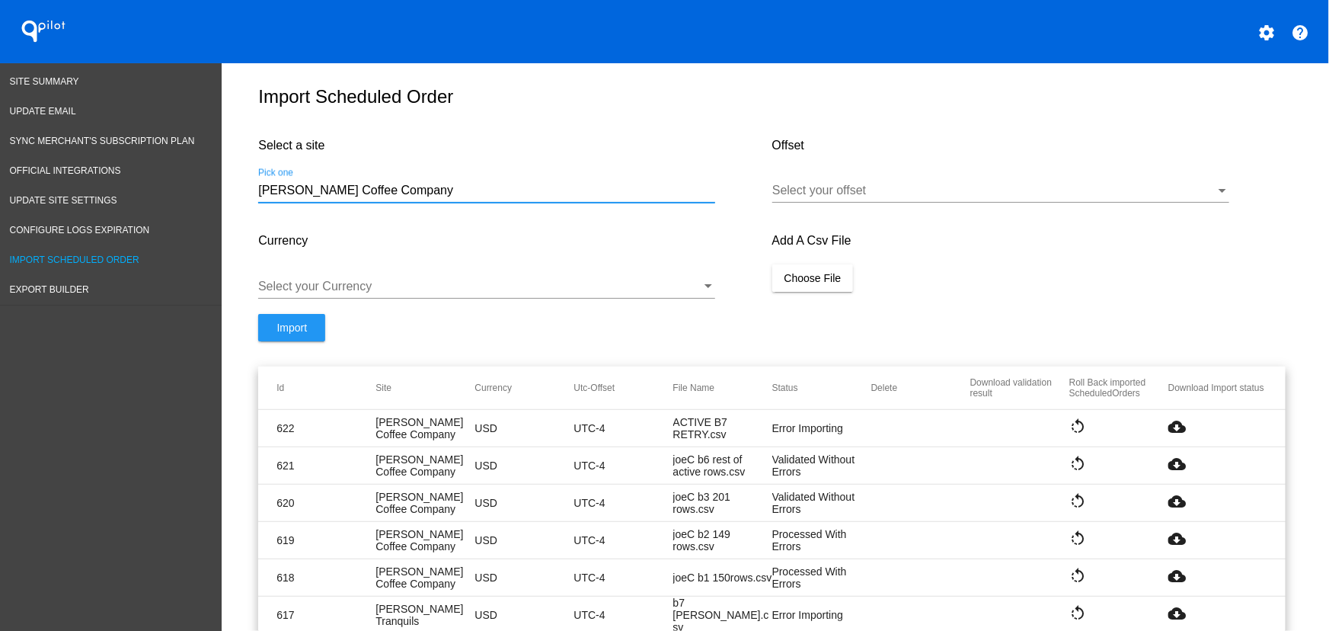
click at [896, 185] on div "Select your offset" at bounding box center [1000, 185] width 457 height 34
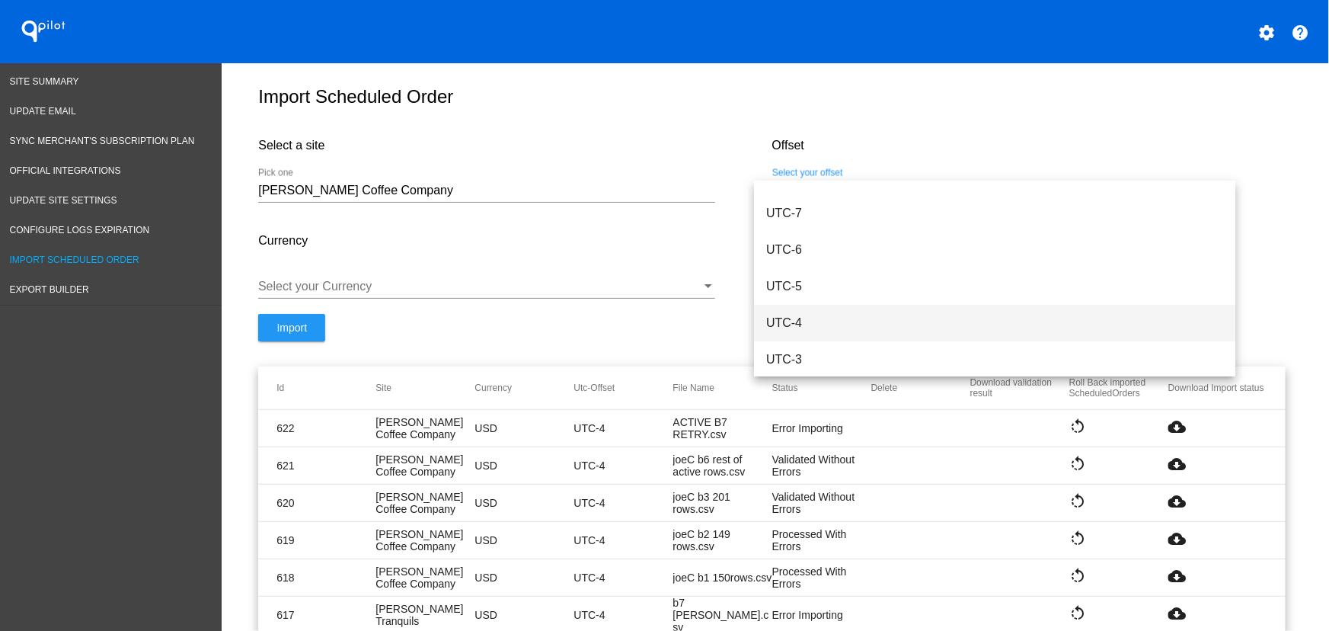
scroll to position [174, 0]
click at [837, 314] on span "UTC-4" at bounding box center [994, 317] width 457 height 37
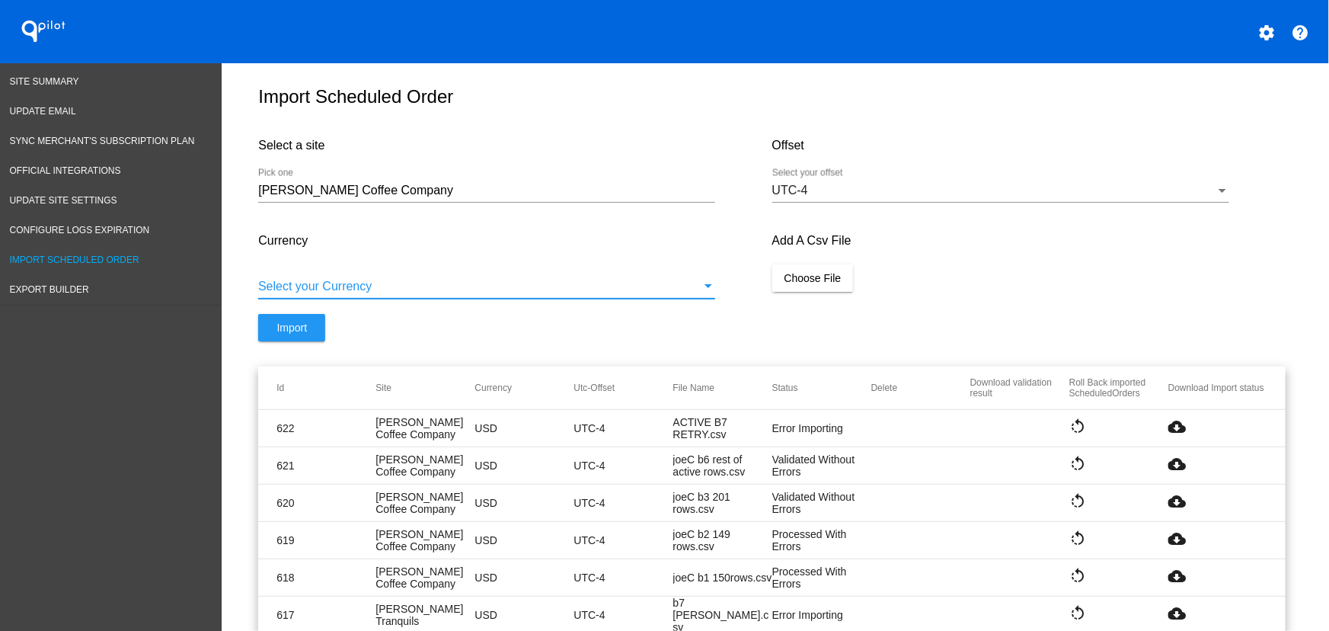
click at [458, 292] on div at bounding box center [479, 286] width 443 height 14
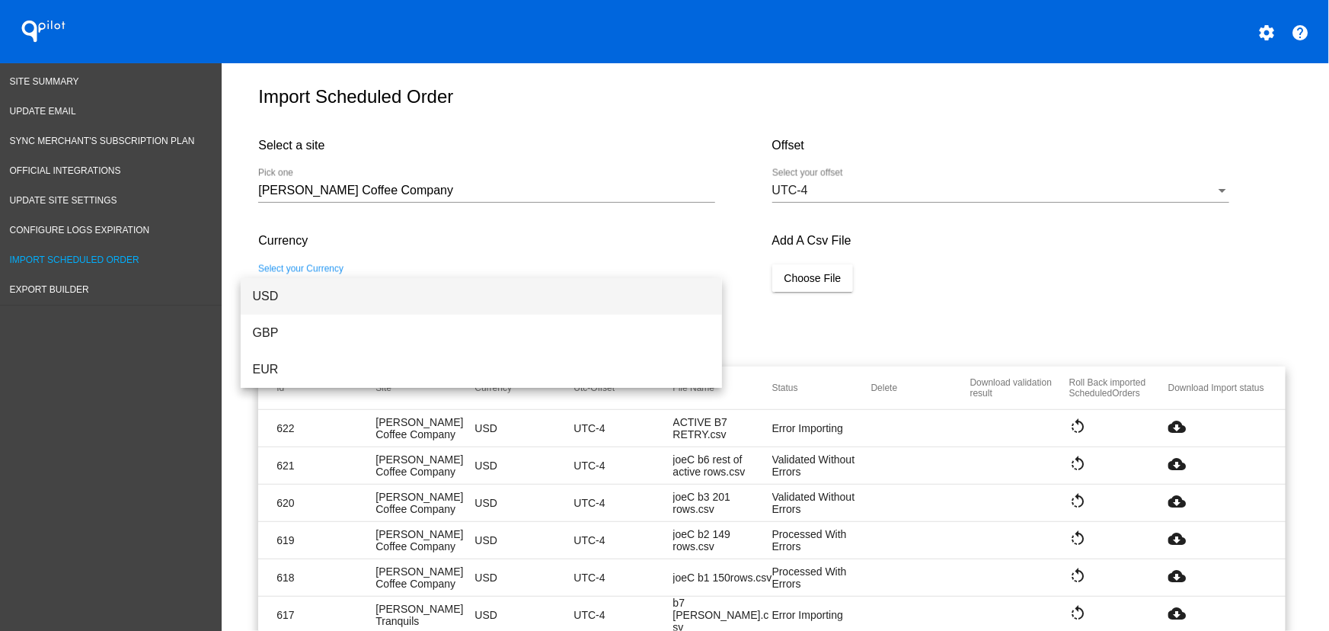
click at [287, 294] on span "USD" at bounding box center [481, 296] width 457 height 37
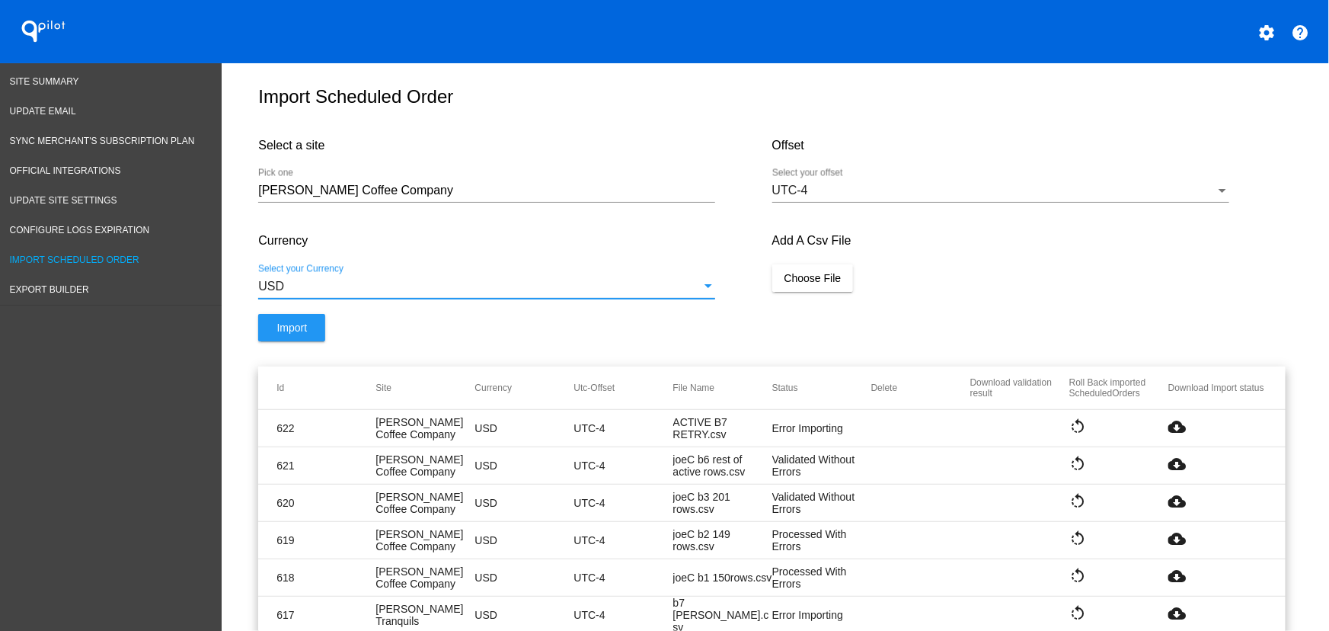
click at [807, 292] on button "Choose File" at bounding box center [812, 277] width 81 height 27
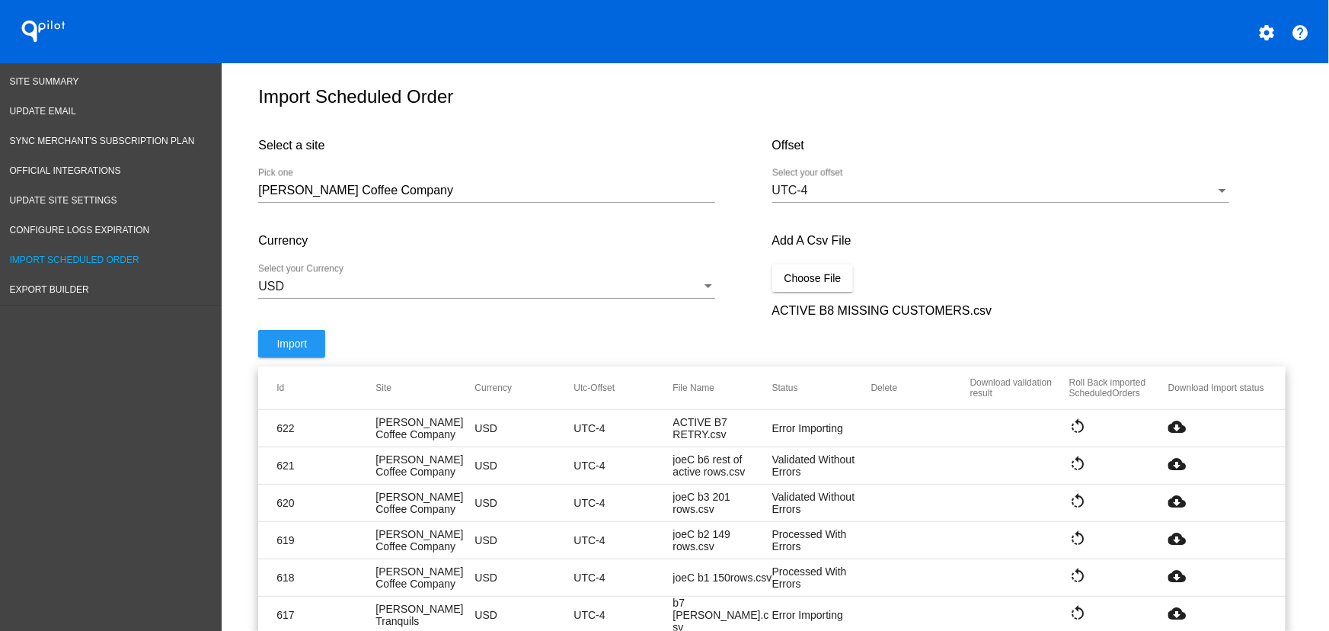
click at [274, 330] on div "Currency USD Select your Currency" at bounding box center [514, 274] width 513 height 112
click at [289, 350] on span "Import" at bounding box center [291, 343] width 30 height 12
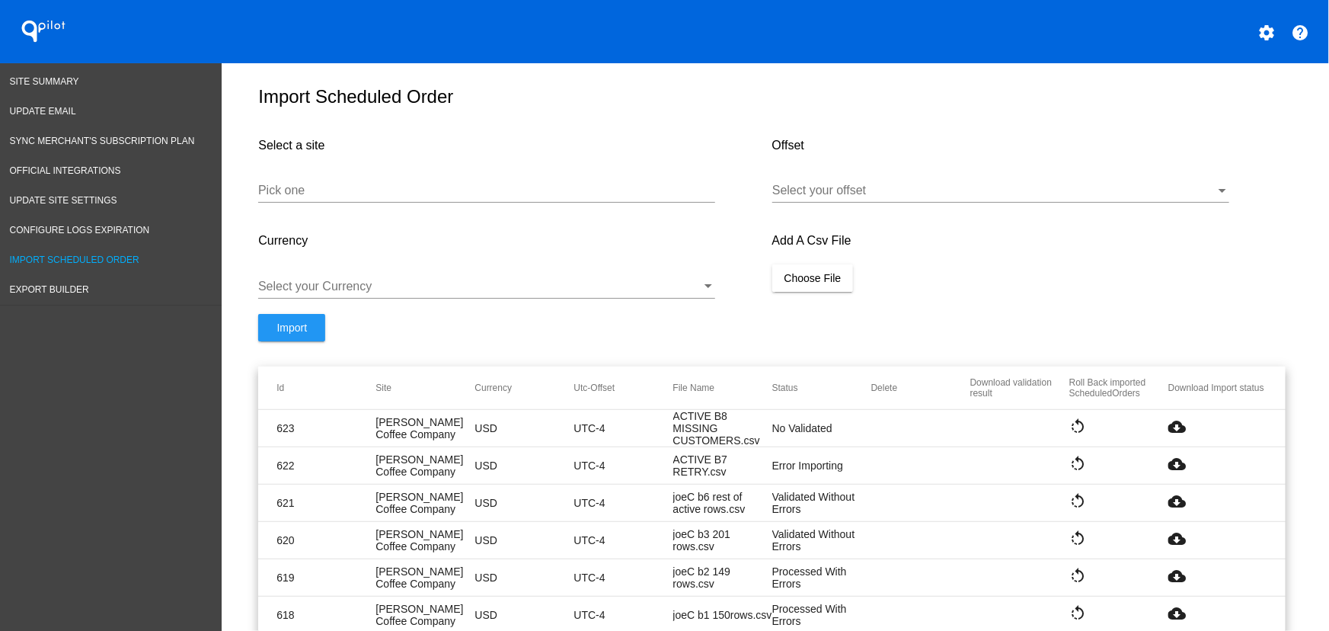
click at [1170, 433] on mat-icon "cloud_download" at bounding box center [1177, 426] width 18 height 18
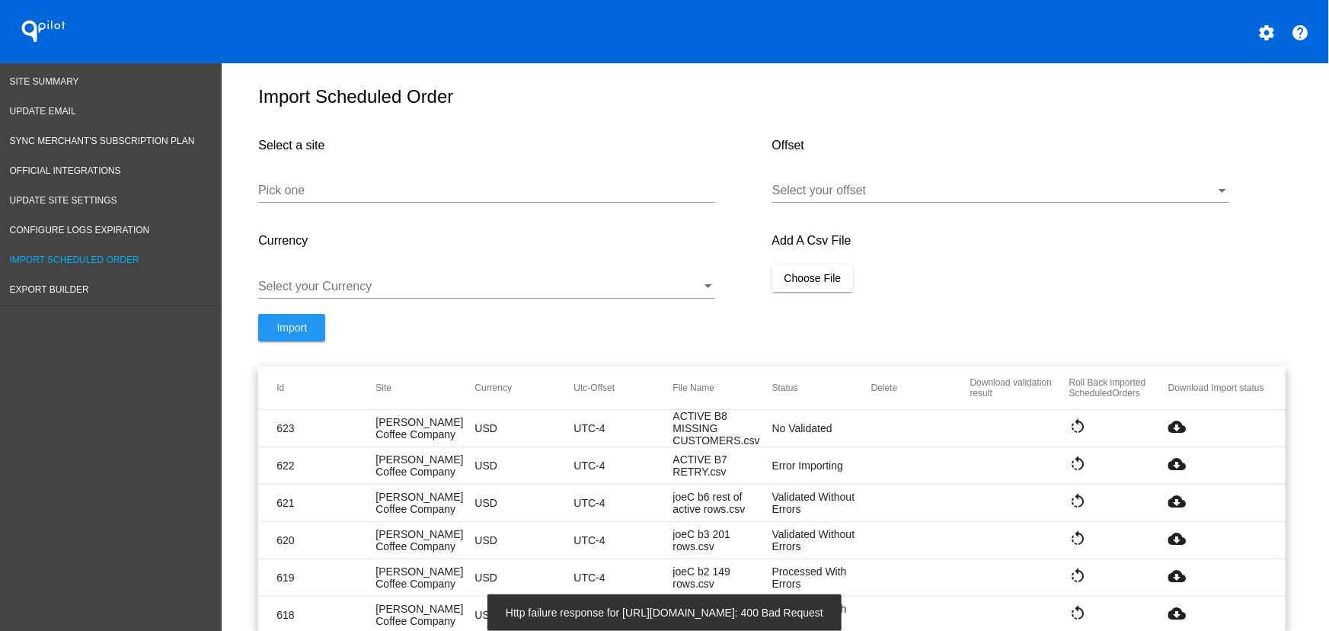
click at [1084, 302] on div "Add A Csv File Choose File" at bounding box center [1028, 266] width 513 height 96
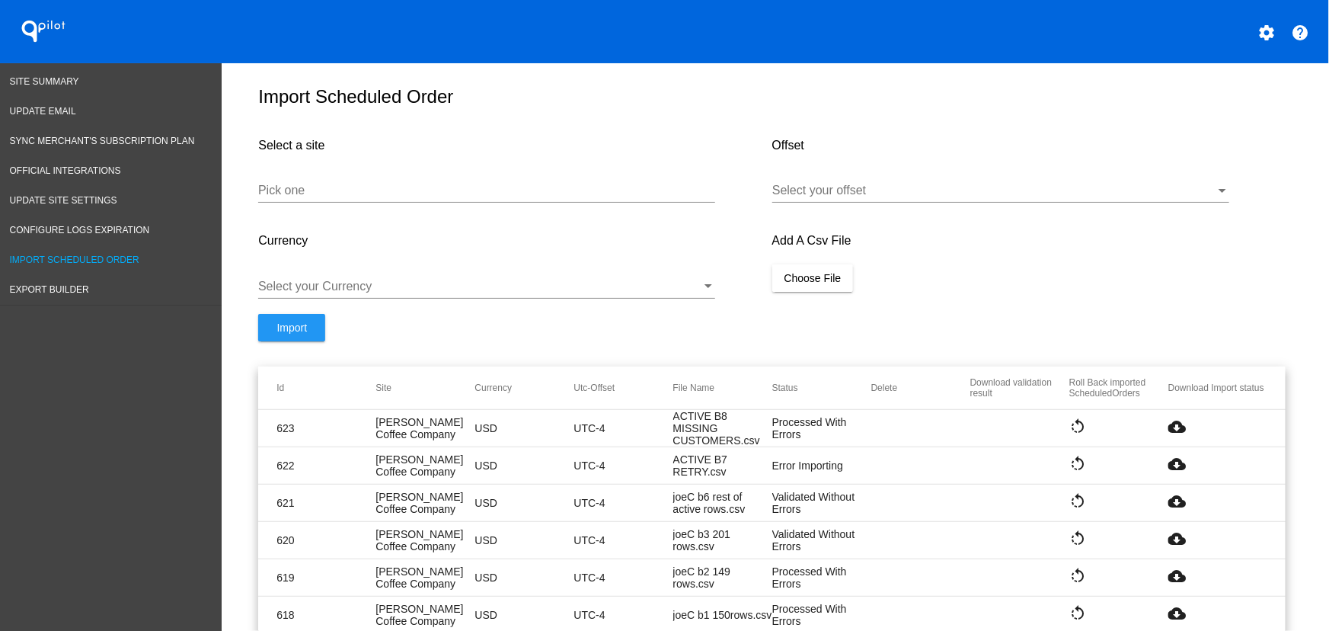
click at [1179, 436] on mat-icon "cloud_download" at bounding box center [1177, 426] width 18 height 18
click at [318, 56] on div "QPilot" at bounding box center [166, 31] width 332 height 63
click at [333, 203] on div "Pick one" at bounding box center [486, 185] width 457 height 34
type input "U"
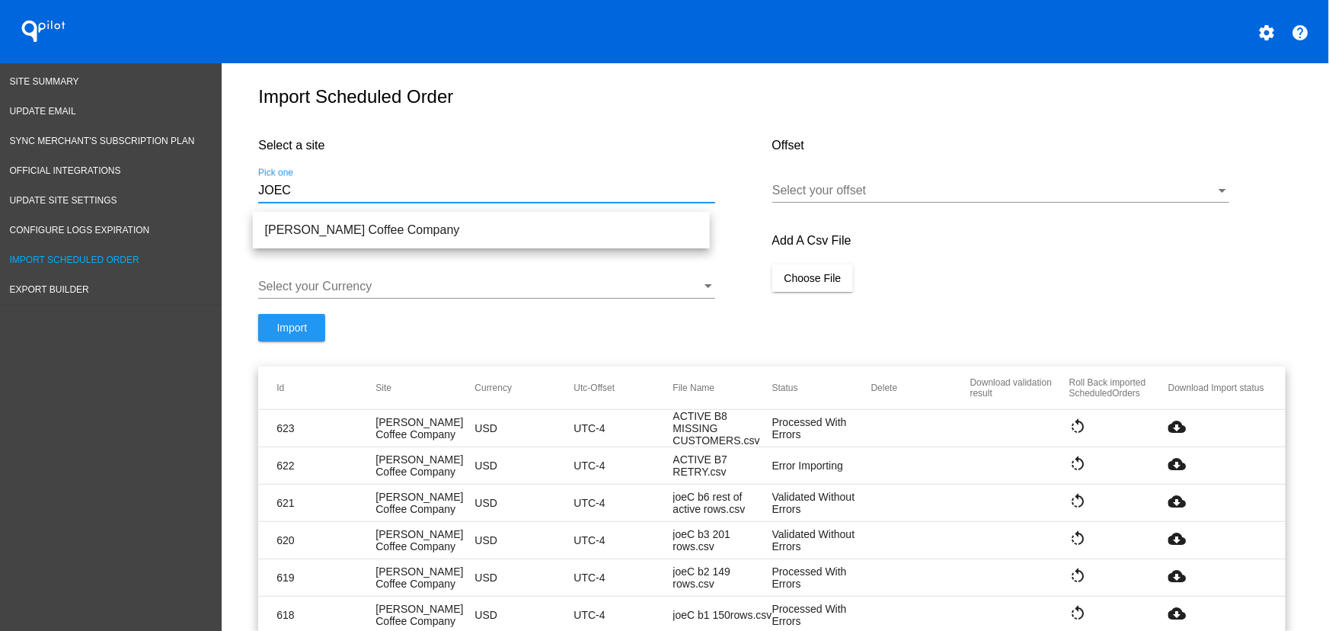
click at [404, 197] on input "JOEC" at bounding box center [486, 191] width 457 height 14
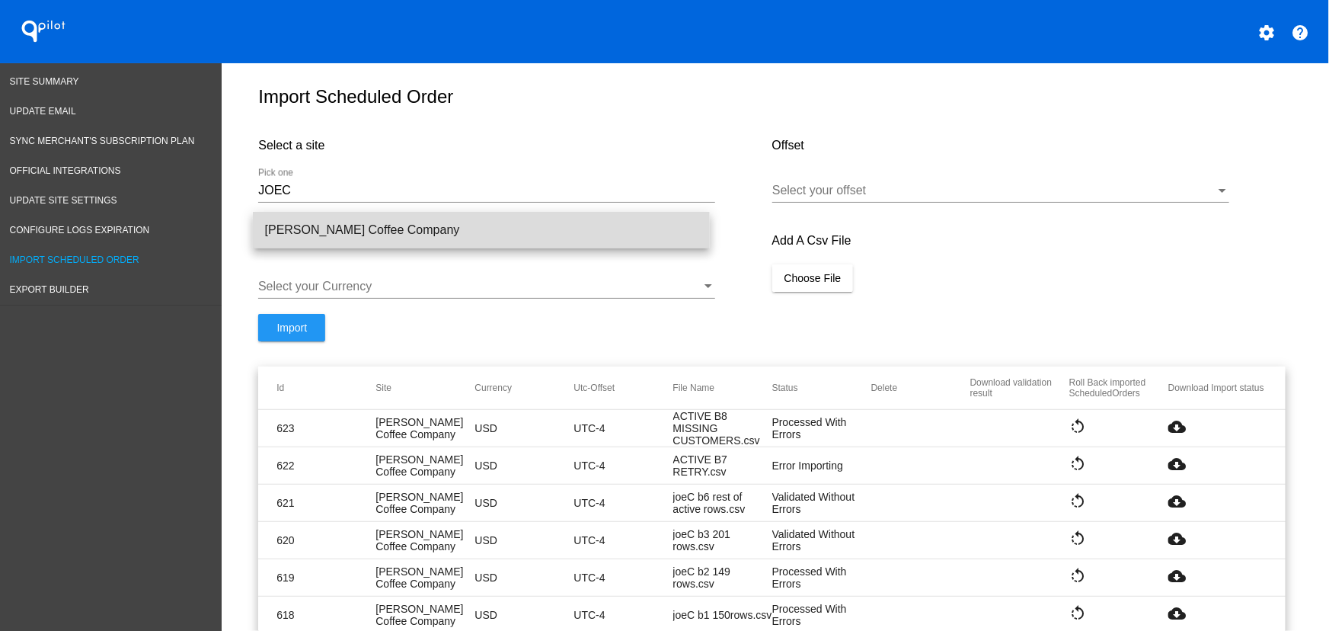
click at [406, 228] on span "[PERSON_NAME] Coffee Company" at bounding box center [481, 230] width 433 height 37
type input "[PERSON_NAME] Coffee Company"
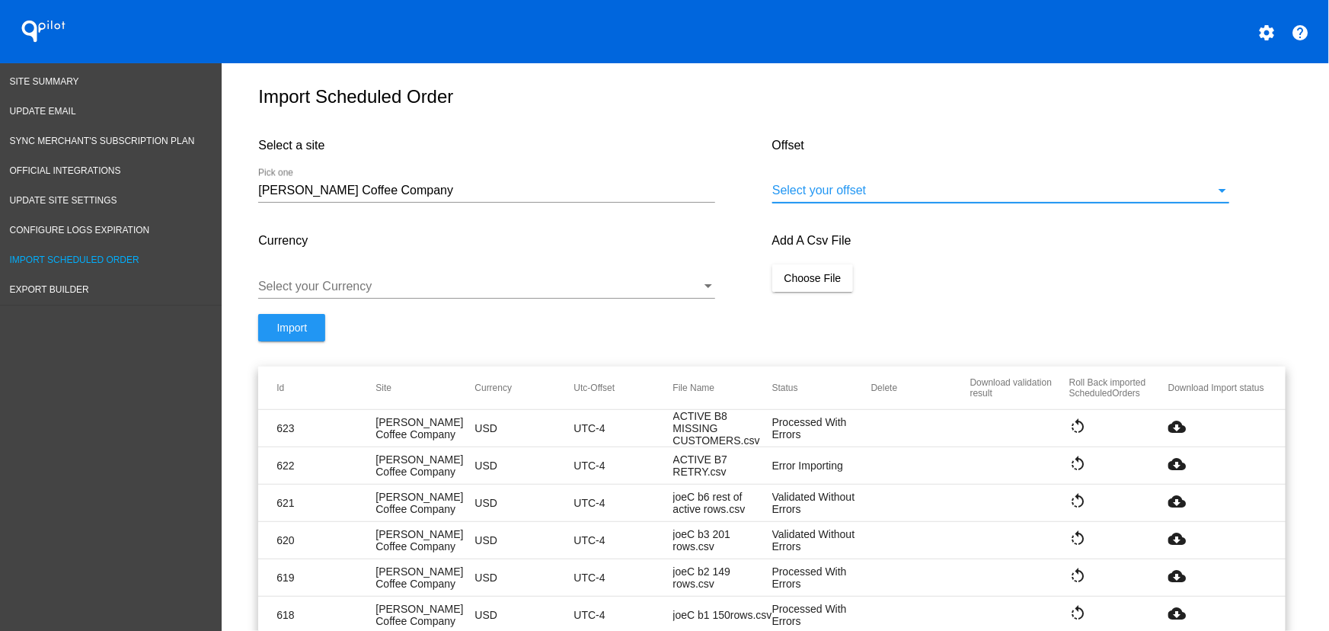
click at [777, 192] on div at bounding box center [993, 191] width 443 height 14
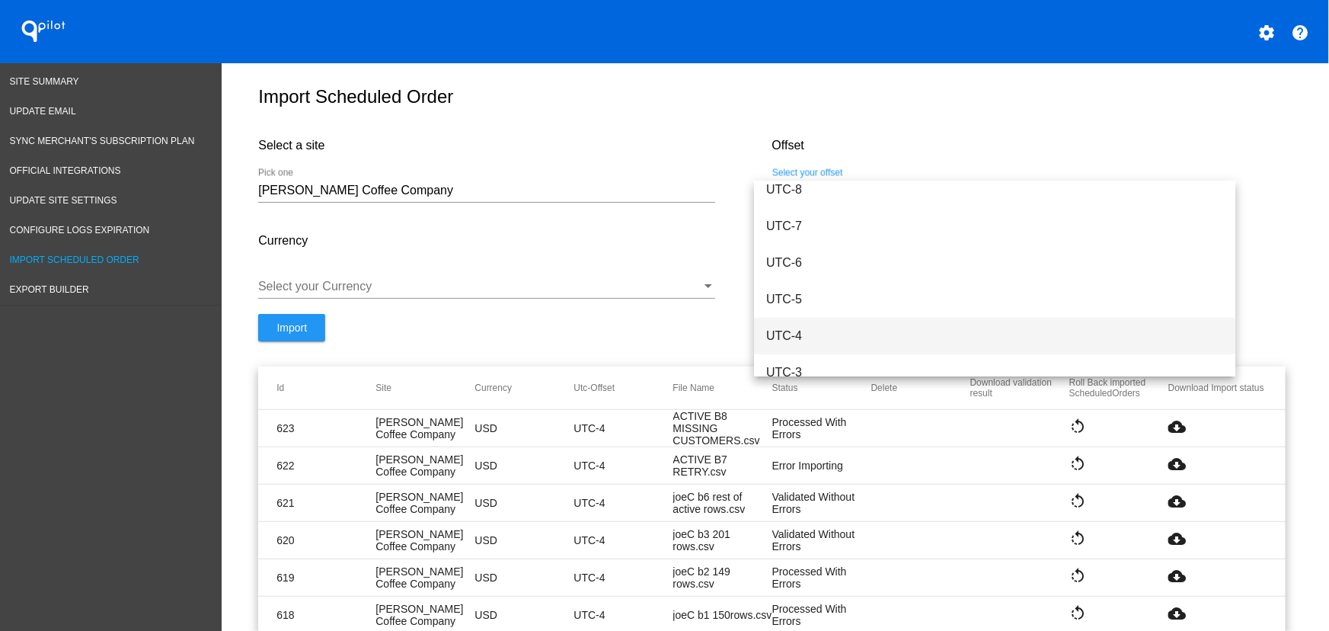
scroll to position [156, 0]
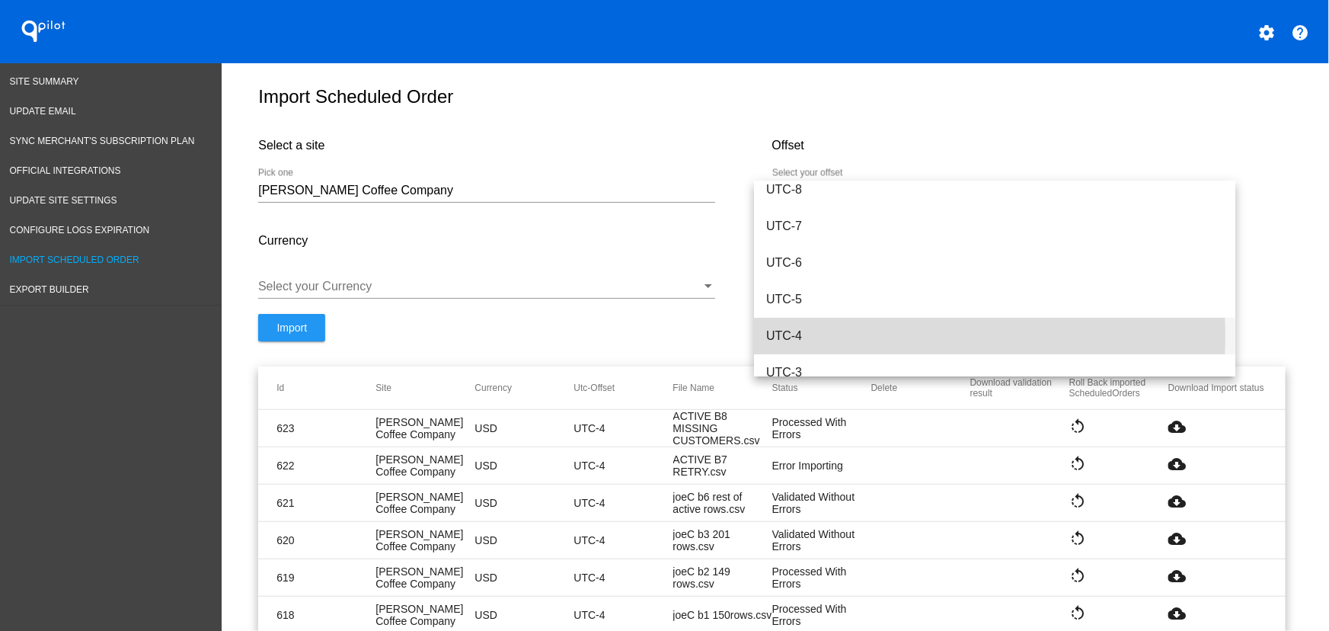
click at [809, 334] on span "UTC-4" at bounding box center [994, 336] width 457 height 37
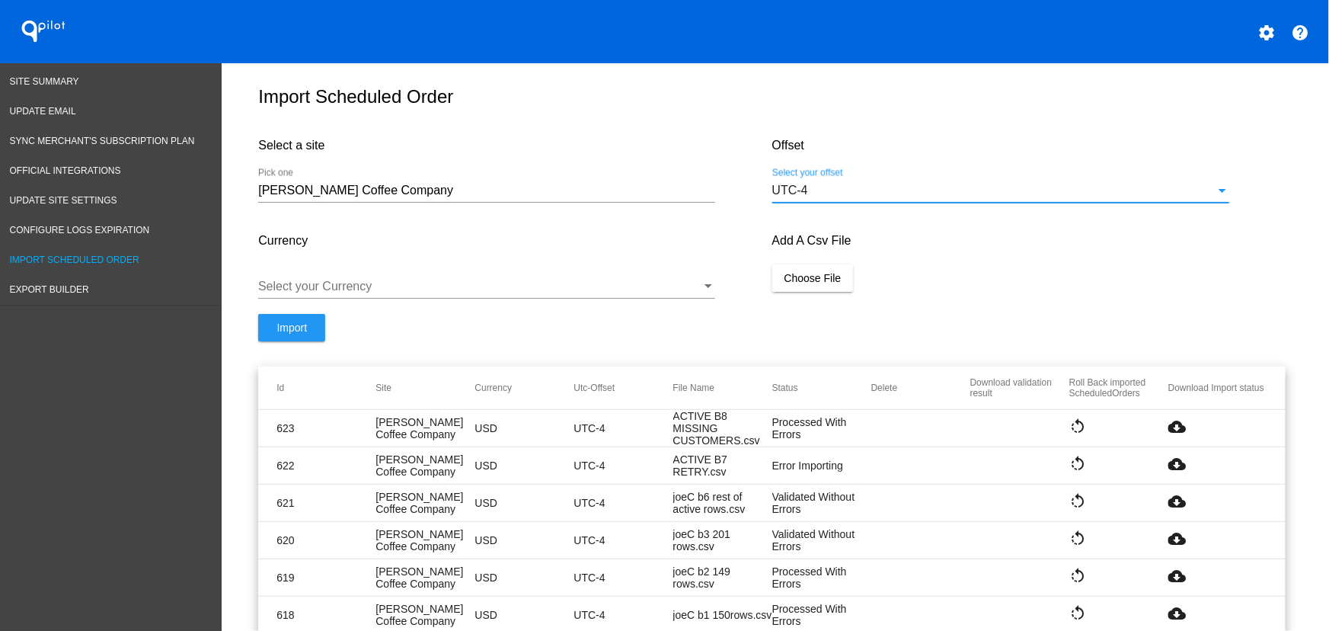
click at [548, 293] on div at bounding box center [479, 286] width 443 height 14
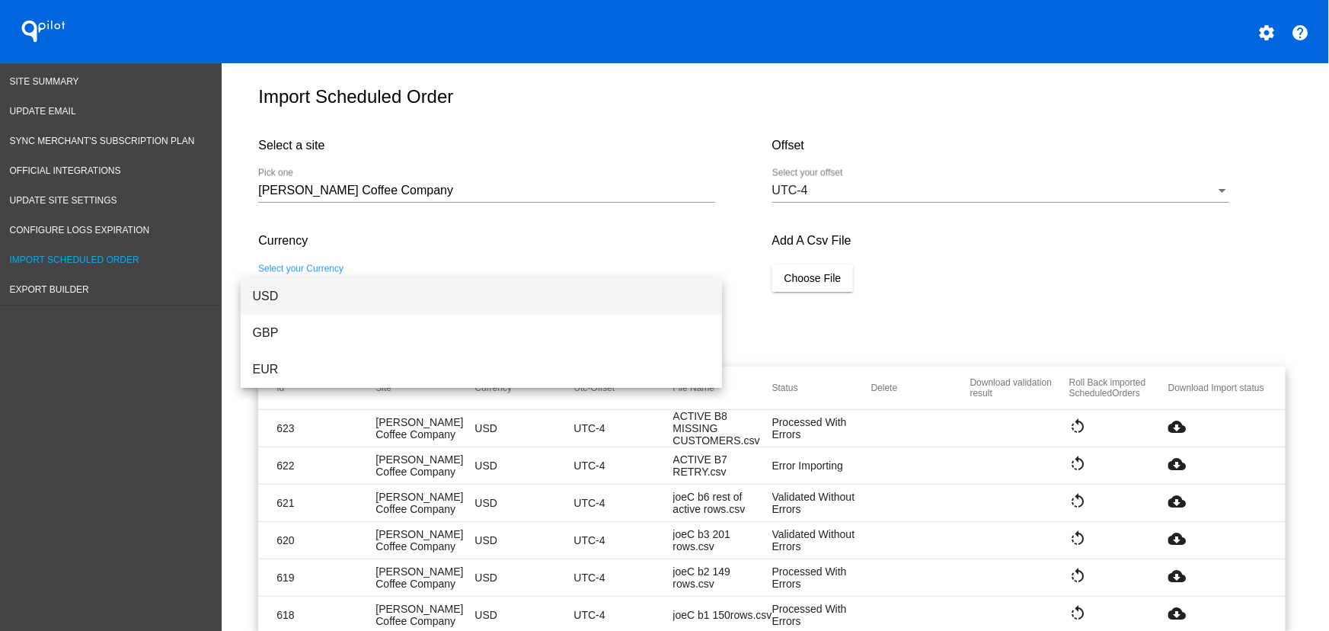
click at [336, 292] on span "USD" at bounding box center [481, 296] width 457 height 37
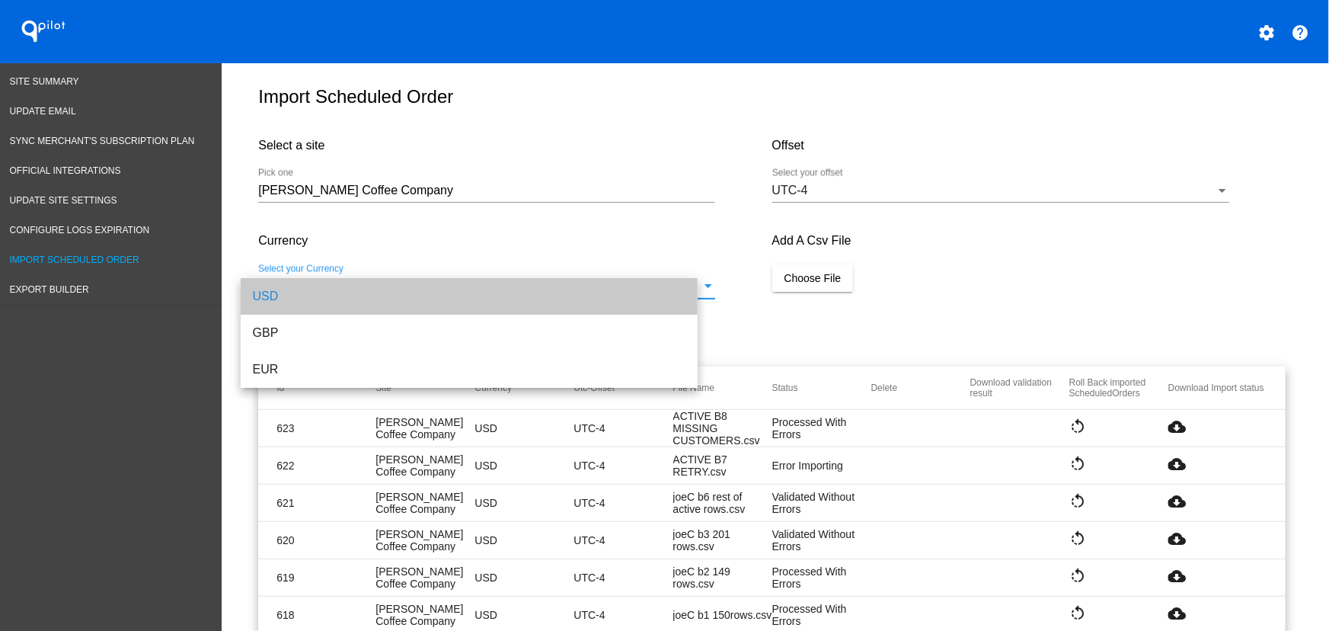
click at [801, 284] on span "Choose File" at bounding box center [812, 278] width 57 height 12
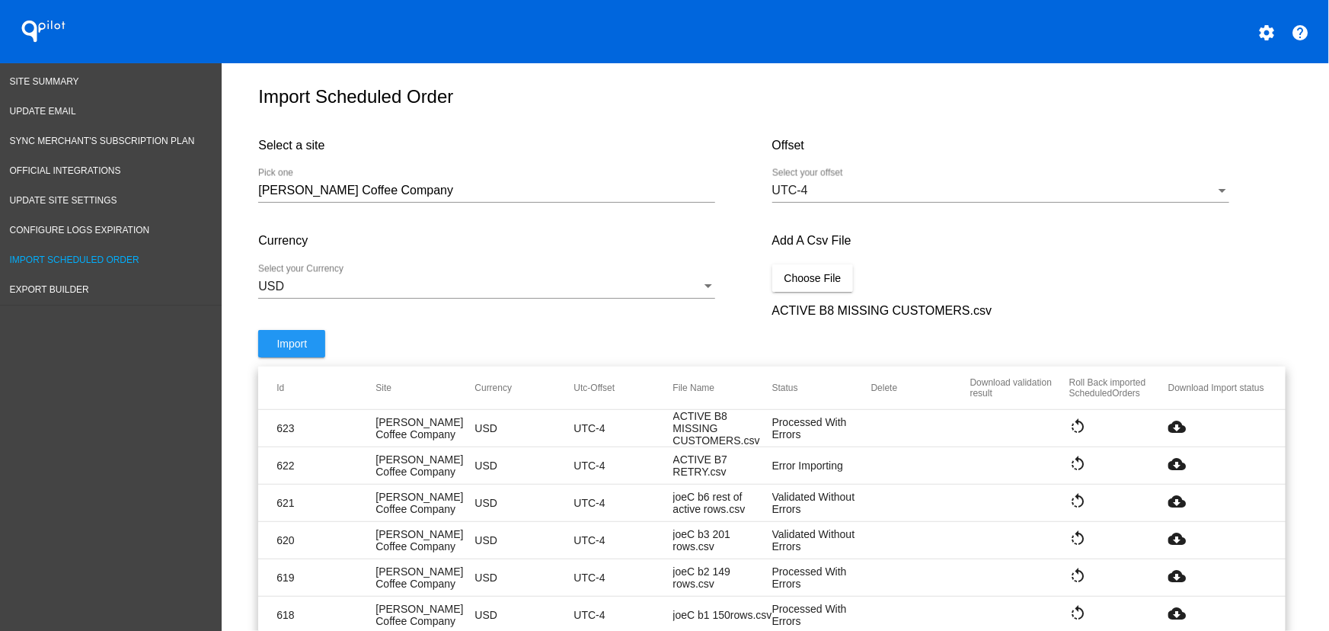
click at [303, 355] on button "Import" at bounding box center [291, 343] width 67 height 27
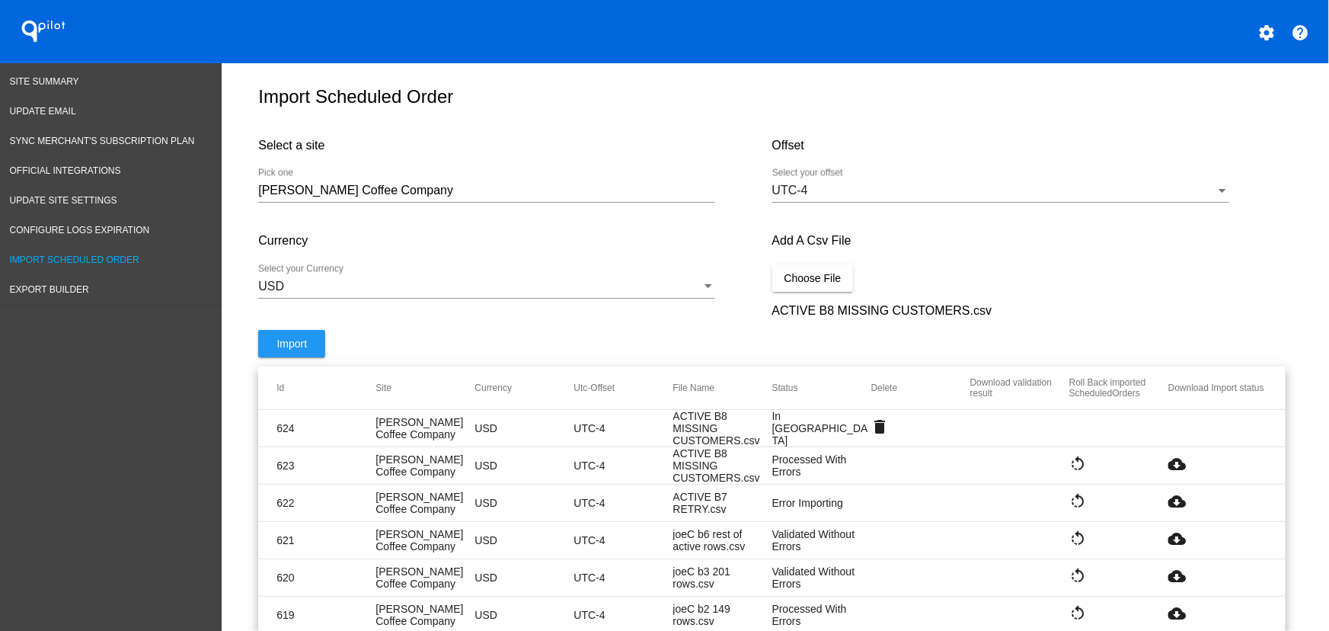
drag, startPoint x: 278, startPoint y: 19, endPoint x: 312, endPoint y: 17, distance: 34.3
click at [278, 19] on div "QPilot" at bounding box center [166, 31] width 332 height 63
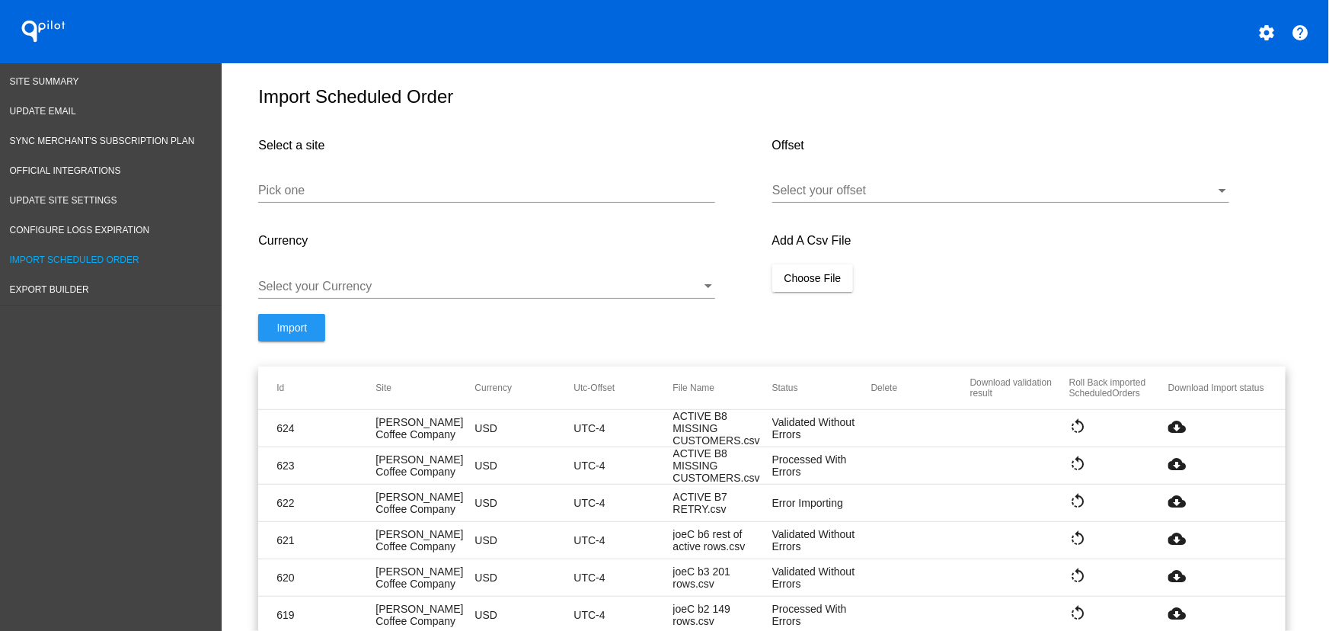
click at [1178, 434] on mat-icon "cloud_download" at bounding box center [1177, 426] width 18 height 18
click at [378, 196] on input "Pick one" at bounding box center [486, 191] width 457 height 14
paste input "[URL][DOMAIN_NAME]"
click at [788, 203] on div "Select your offset" at bounding box center [1000, 185] width 457 height 34
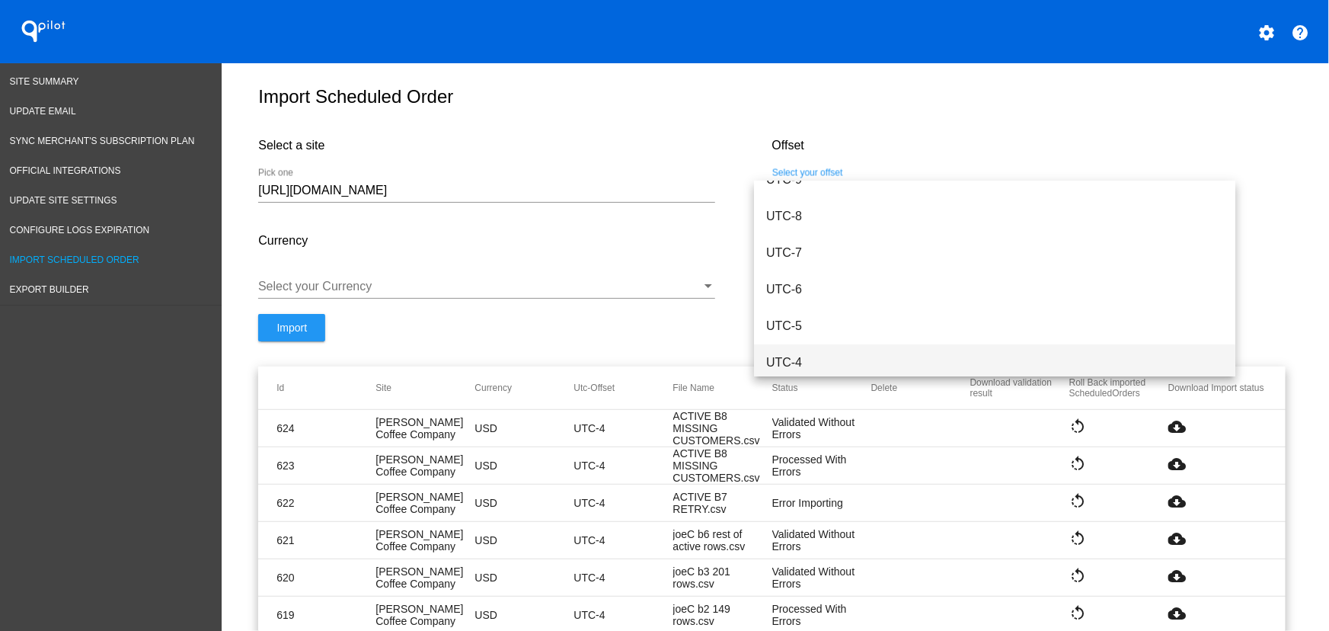
scroll to position [126, 0]
click at [807, 350] on span "UTC-4" at bounding box center [994, 365] width 457 height 37
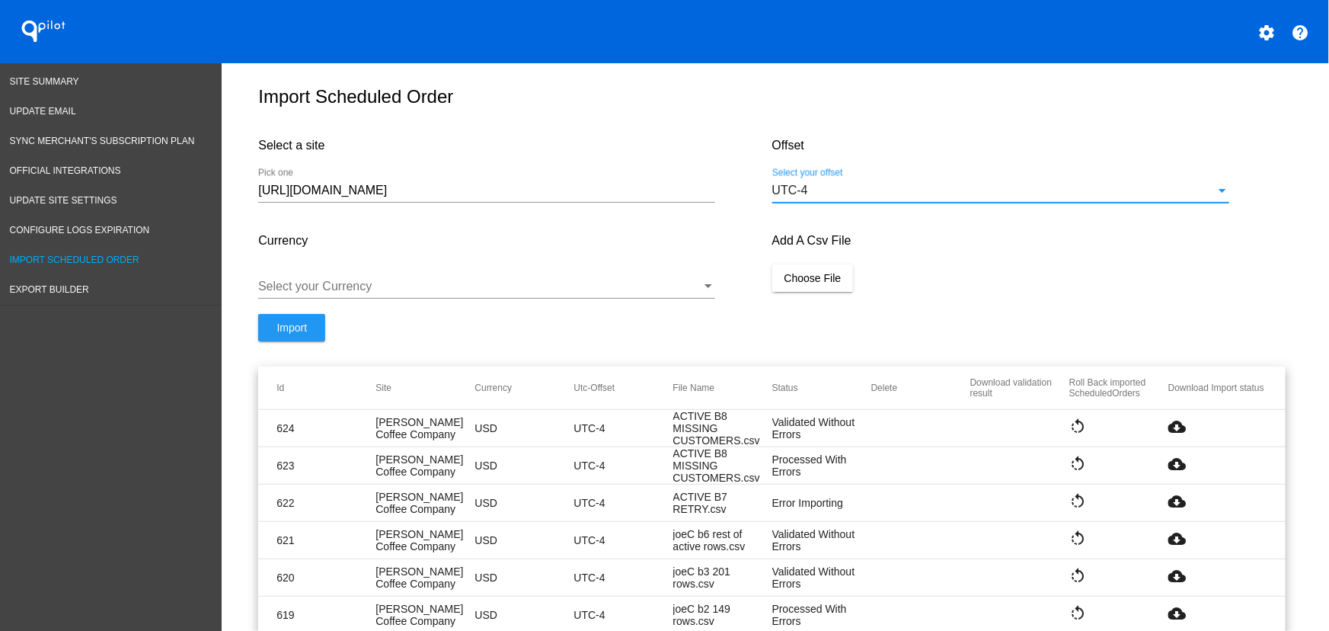
click at [497, 290] on div at bounding box center [479, 286] width 443 height 14
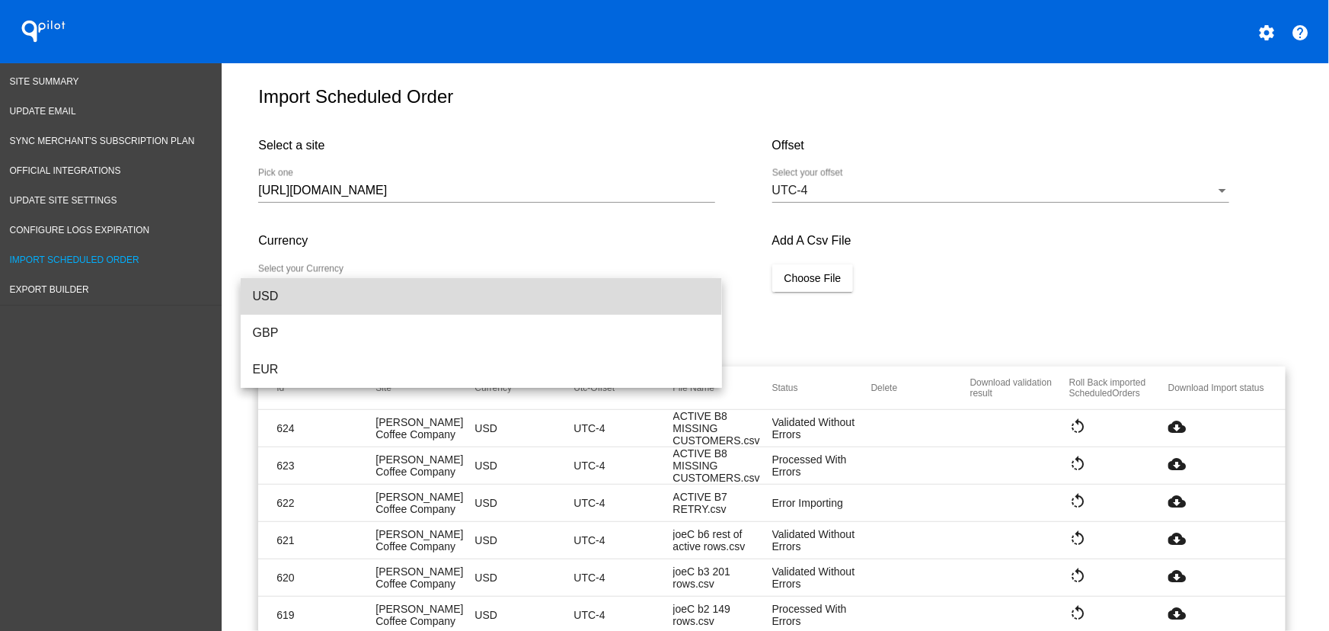
click at [282, 292] on span "USD" at bounding box center [481, 296] width 457 height 37
drag, startPoint x: 480, startPoint y: 197, endPoint x: 200, endPoint y: 193, distance: 280.3
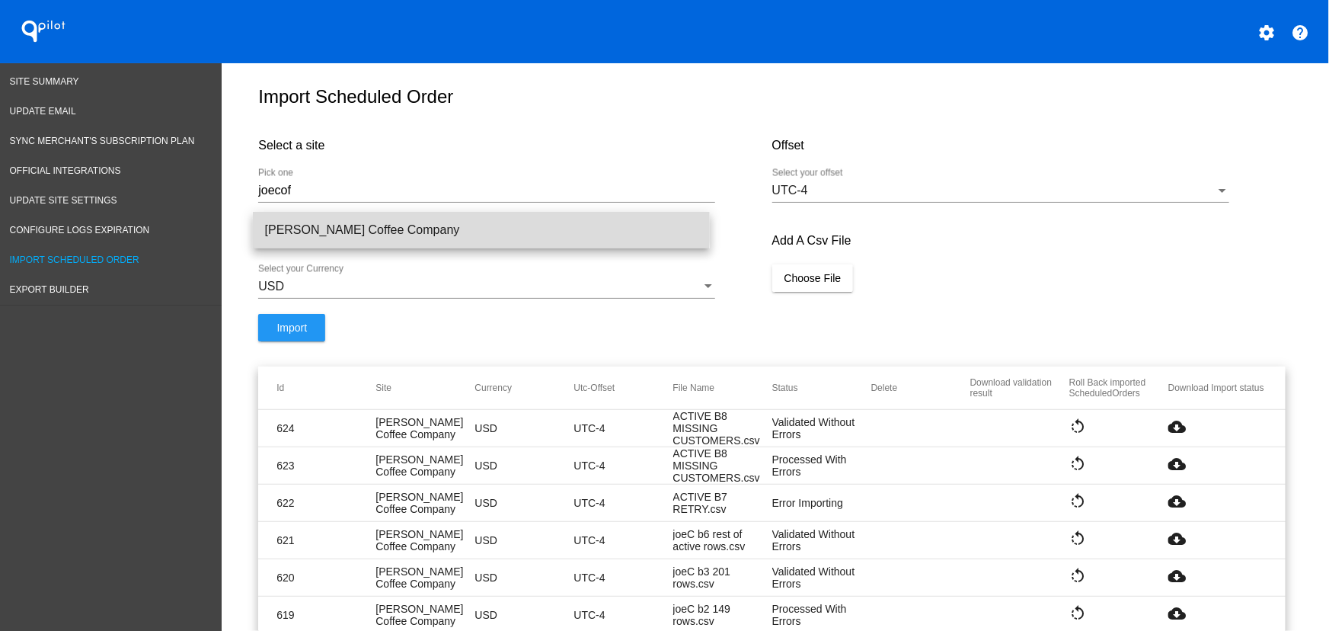
click at [380, 221] on span "[PERSON_NAME] Coffee Company" at bounding box center [481, 230] width 433 height 37
type input "[PERSON_NAME] Coffee Company"
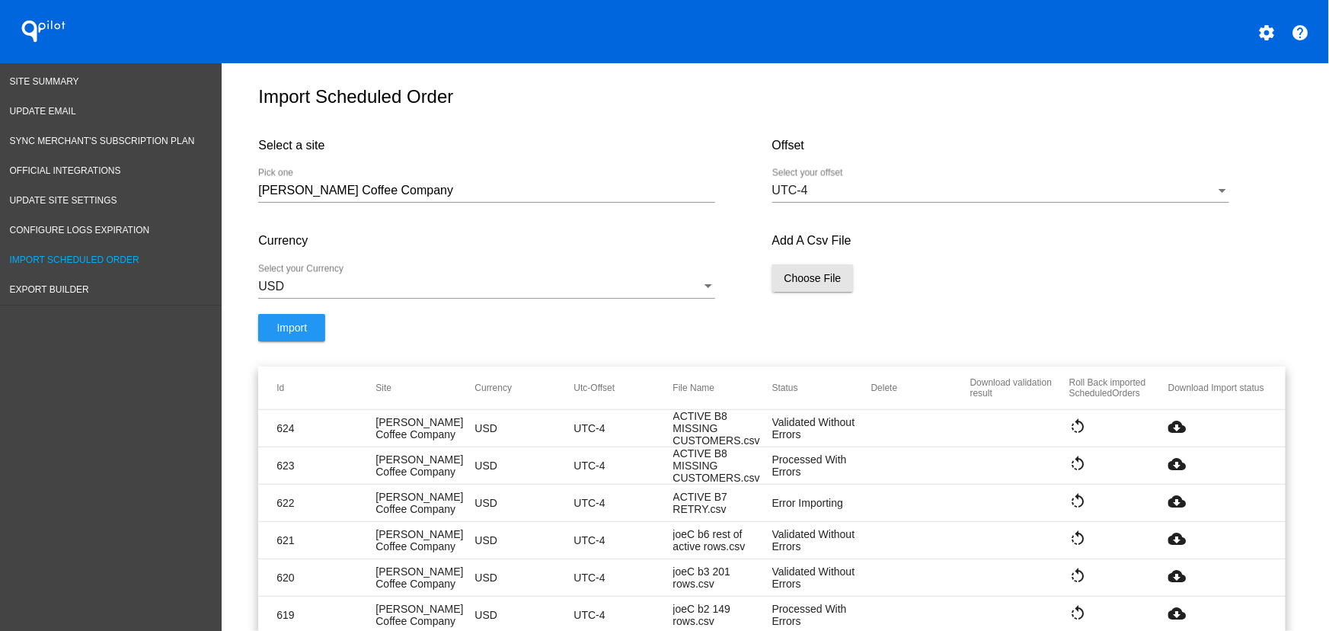
click at [784, 283] on span "Choose File" at bounding box center [812, 278] width 57 height 12
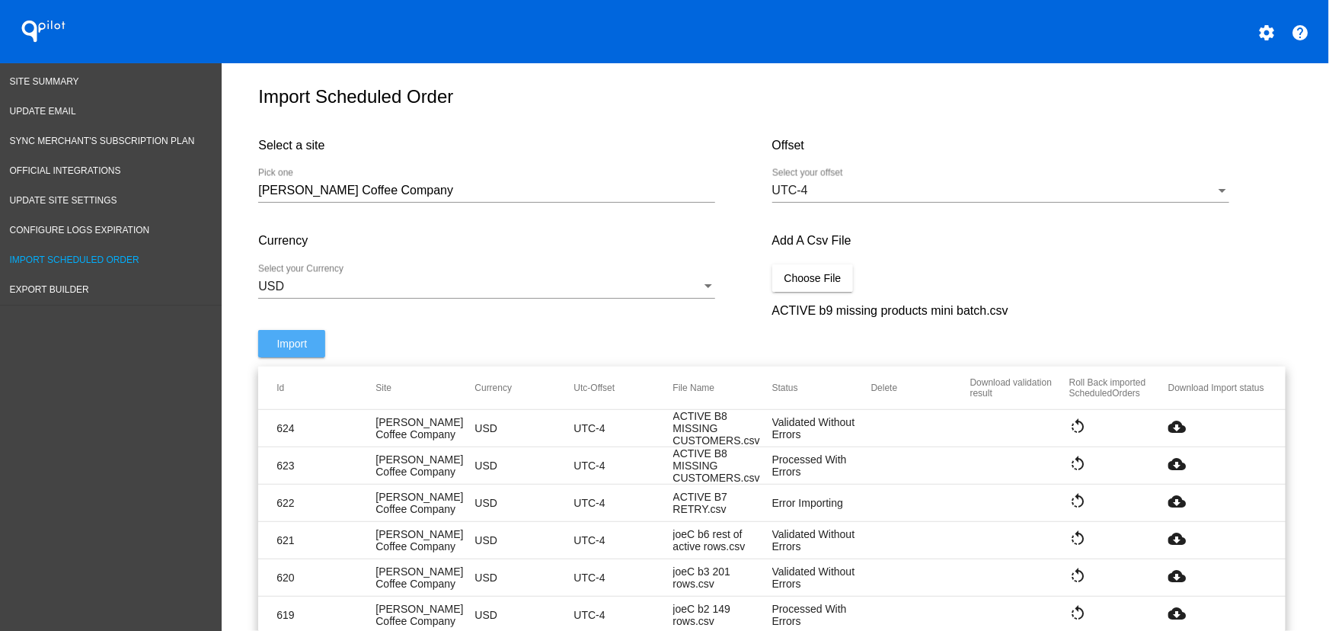
click at [289, 350] on span "Import" at bounding box center [291, 343] width 30 height 12
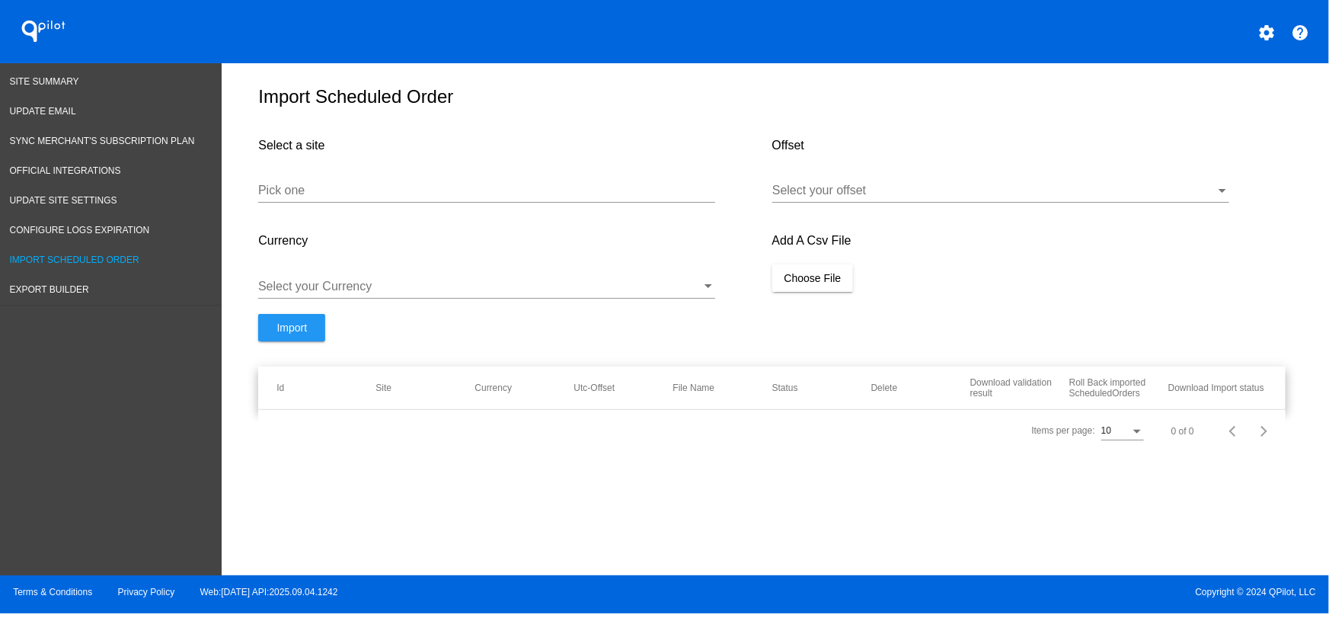
click at [978, 8] on div "QPilot settings help" at bounding box center [664, 31] width 1329 height 63
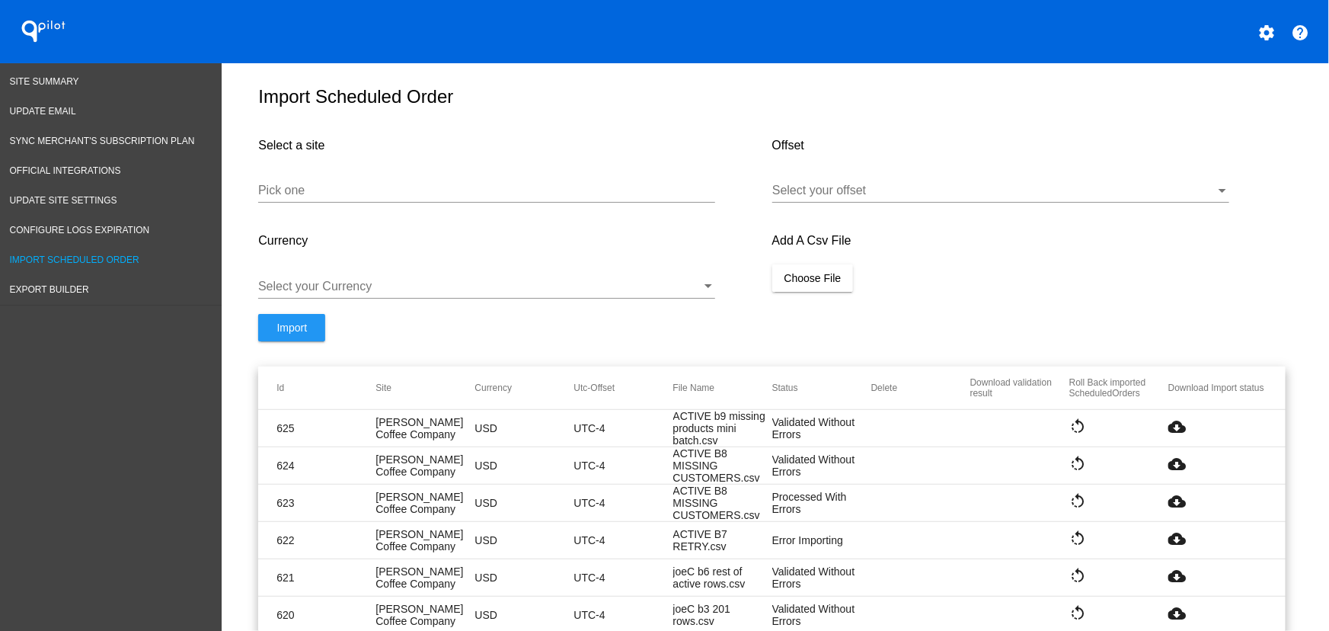
click at [1168, 436] on mat-icon "cloud_download" at bounding box center [1177, 426] width 18 height 18
